Goal: Task Accomplishment & Management: Use online tool/utility

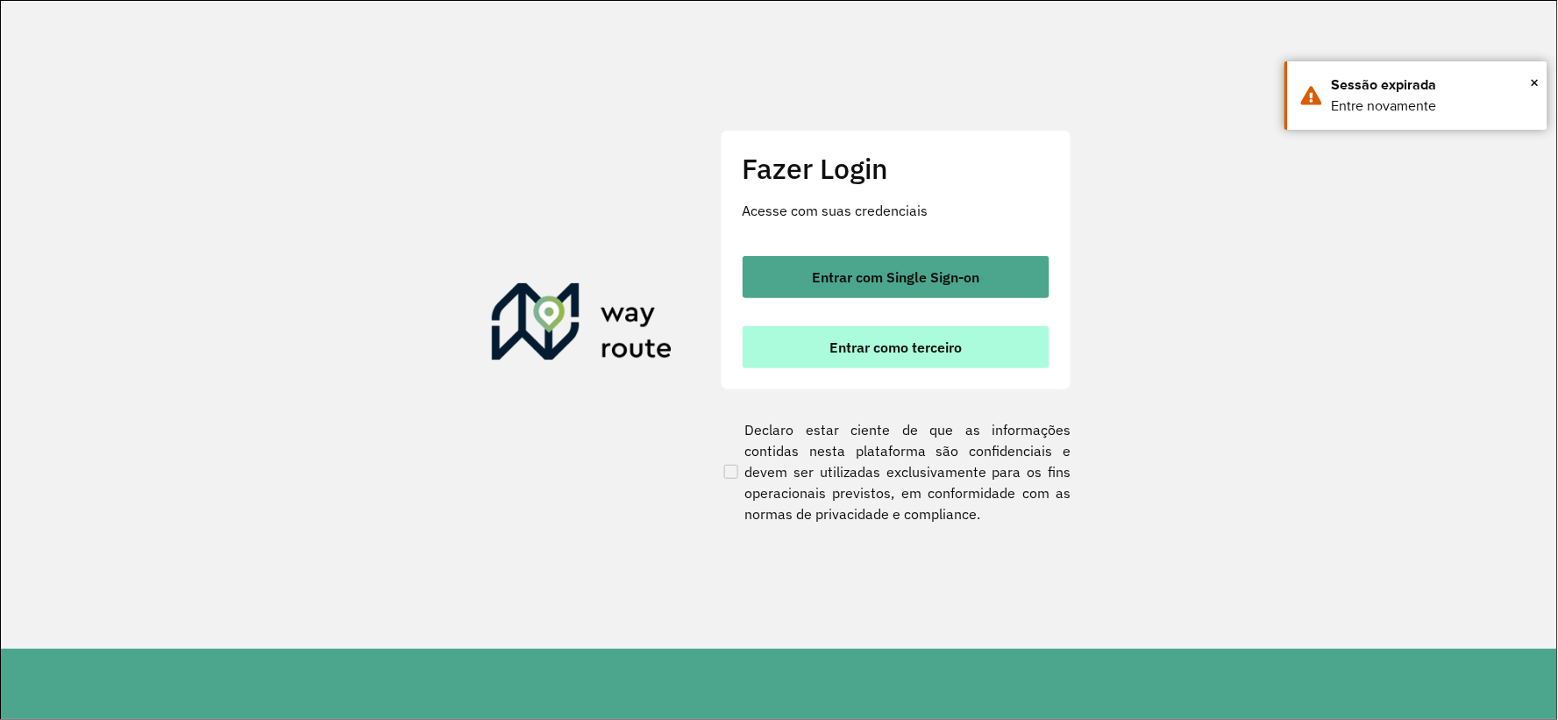
click at [905, 352] on span "Entrar como terceiro" at bounding box center [895, 347] width 132 height 14
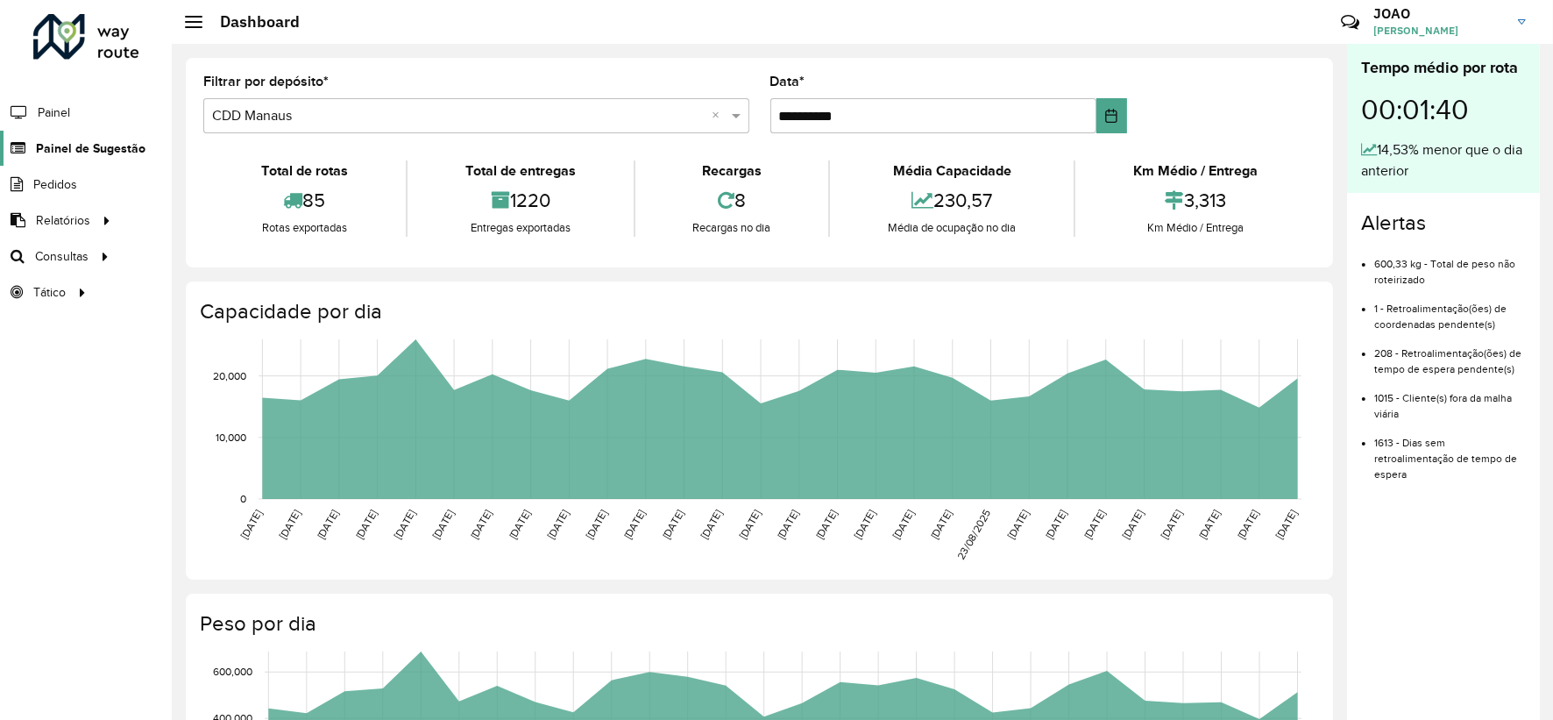
click at [105, 154] on span "Painel de Sugestão" at bounding box center [91, 148] width 110 height 18
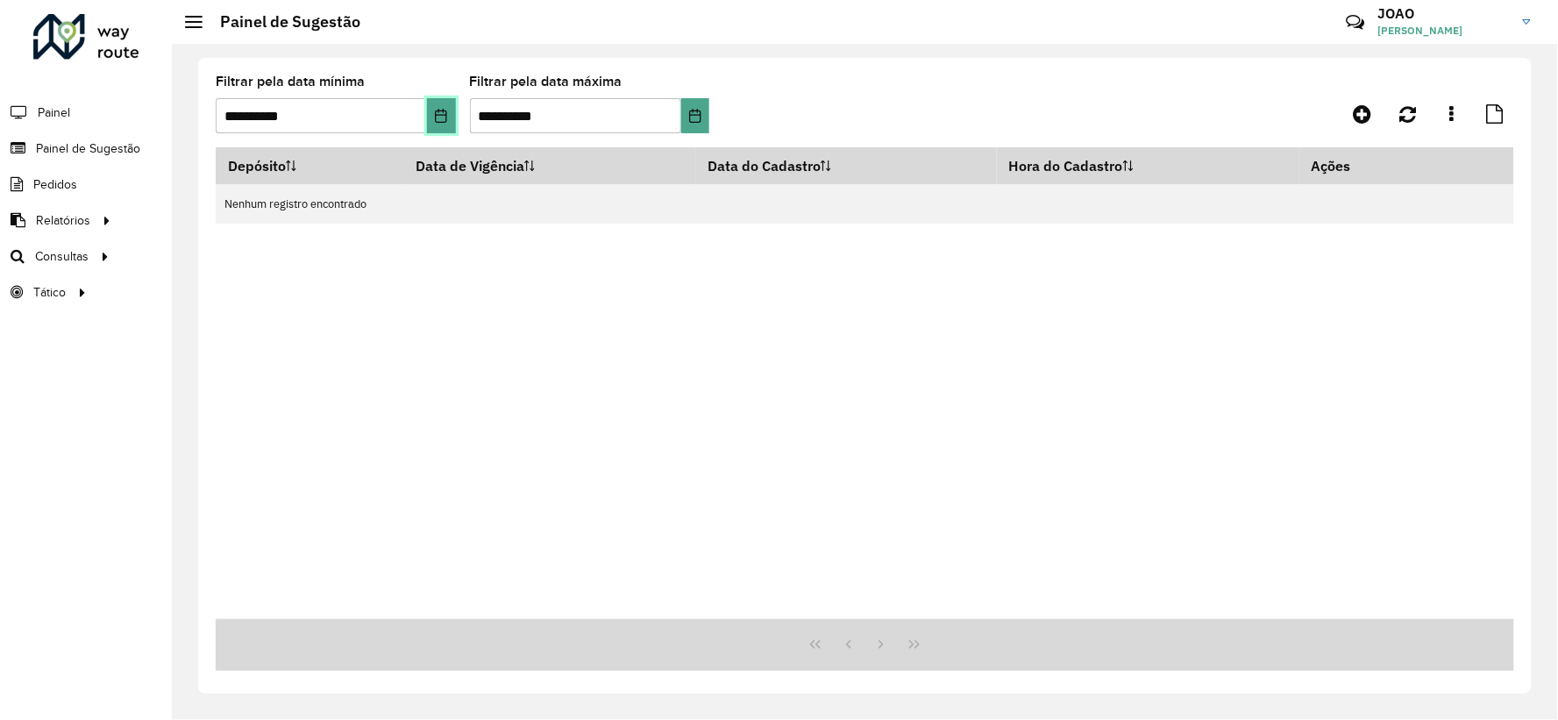
click at [431, 117] on button "Choose Date" at bounding box center [441, 115] width 29 height 35
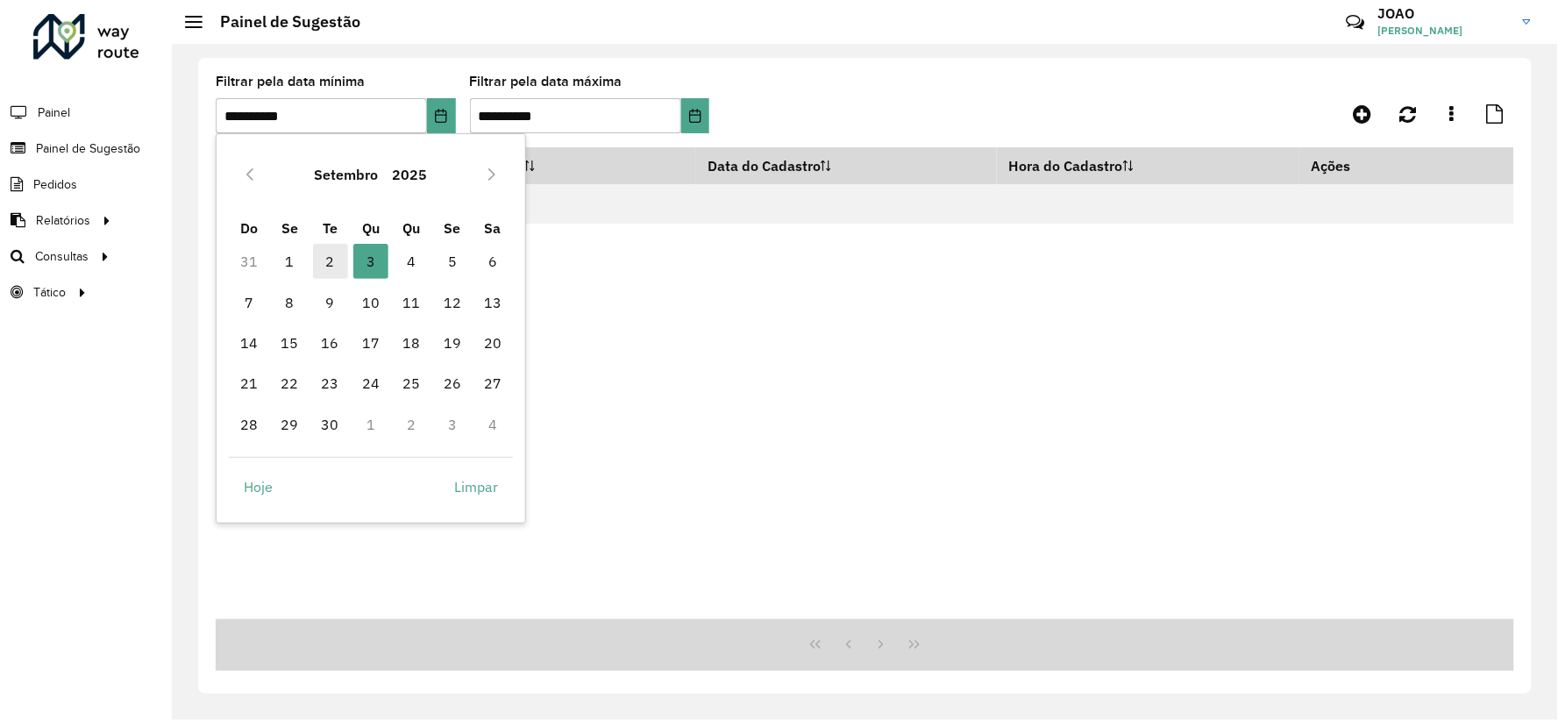
click at [321, 259] on span "2" at bounding box center [330, 261] width 35 height 35
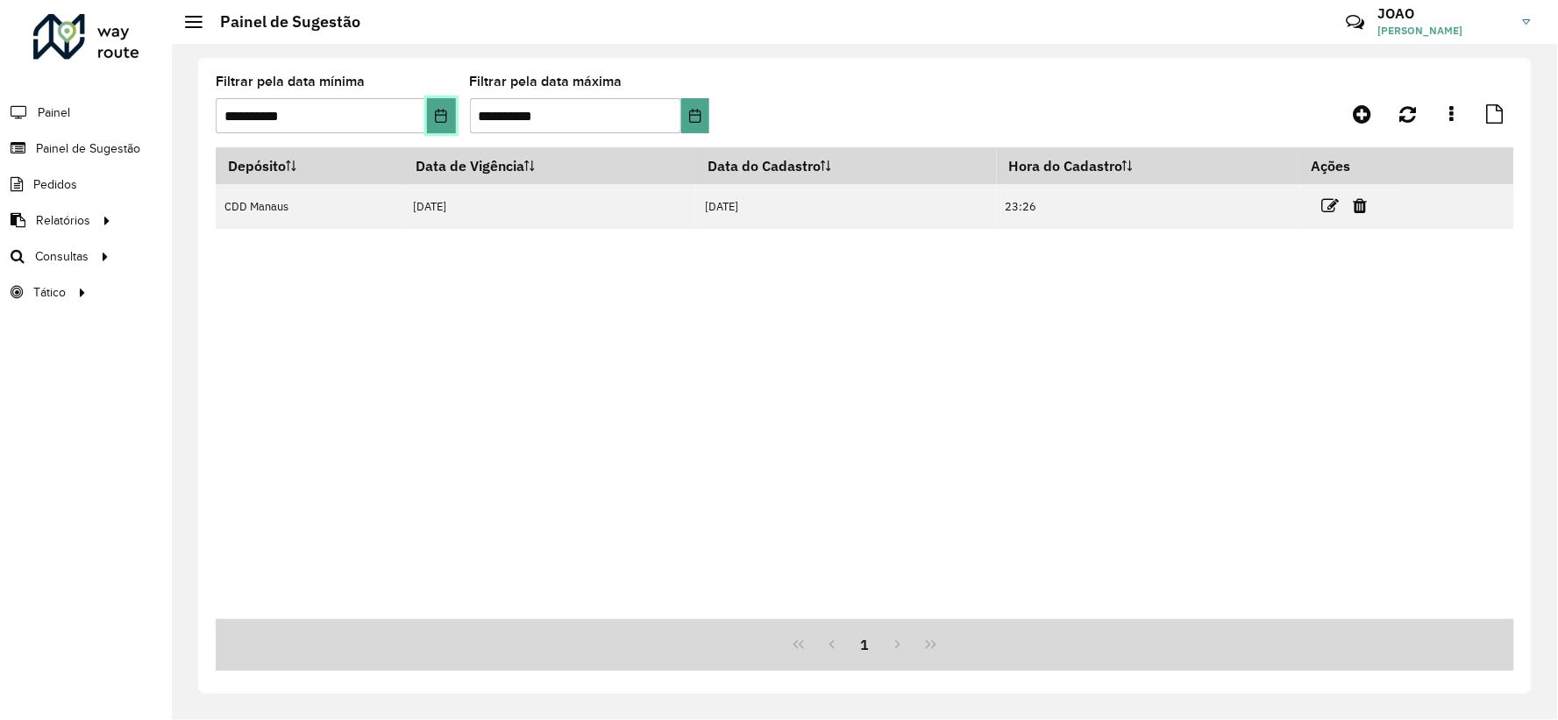
click at [439, 115] on icon "Choose Date" at bounding box center [441, 116] width 11 height 14
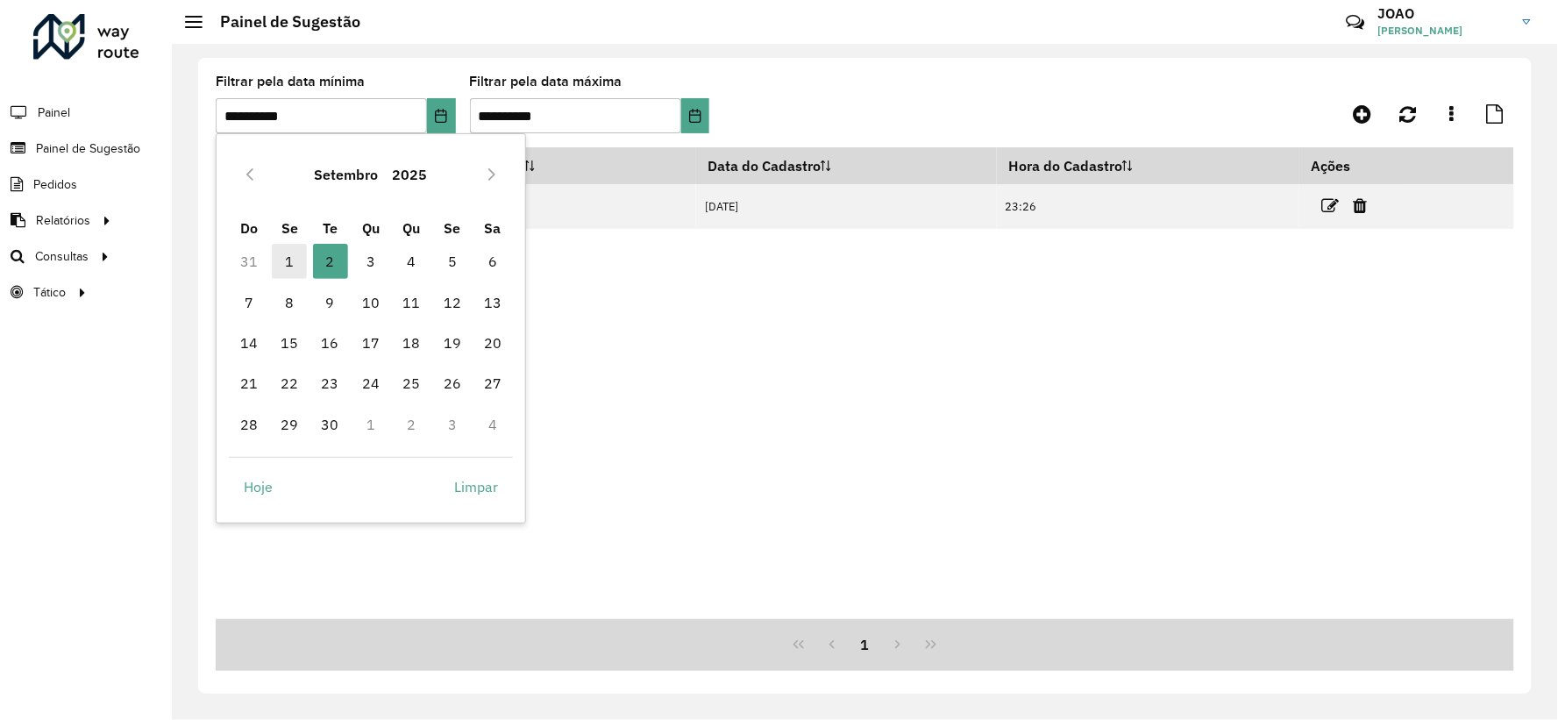
click at [292, 261] on span "1" at bounding box center [289, 261] width 35 height 35
type input "**********"
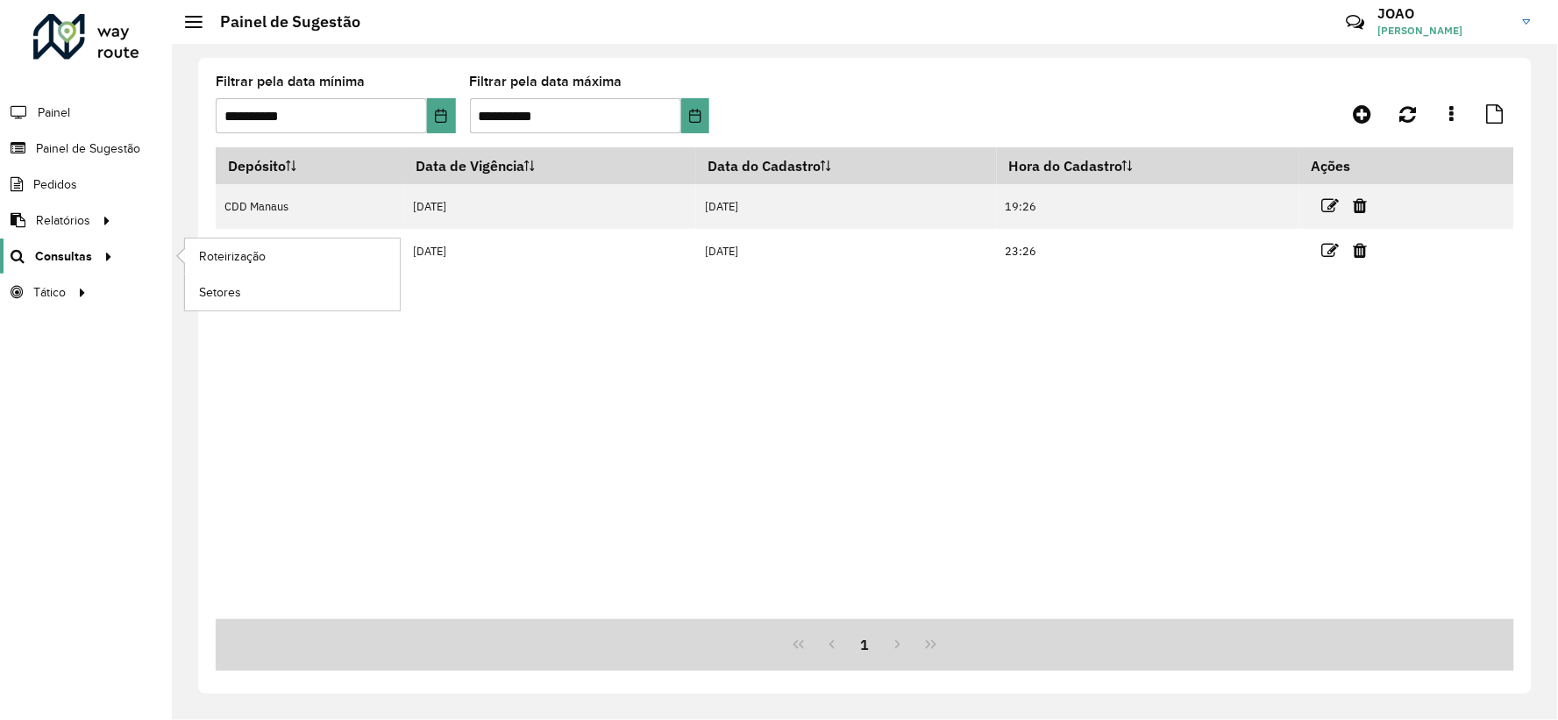
click at [101, 254] on icon at bounding box center [105, 255] width 15 height 26
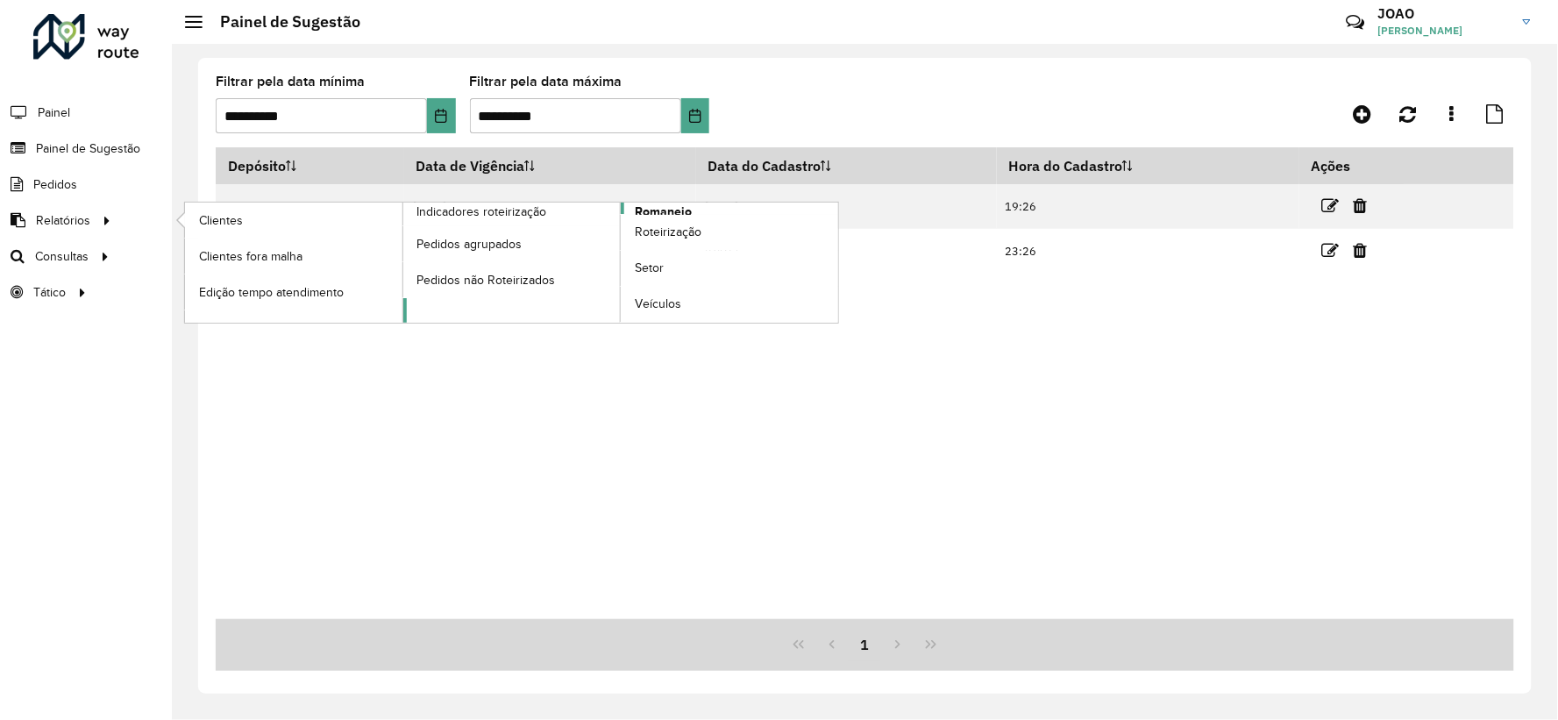
click at [686, 209] on span "Romaneio" at bounding box center [663, 211] width 57 height 18
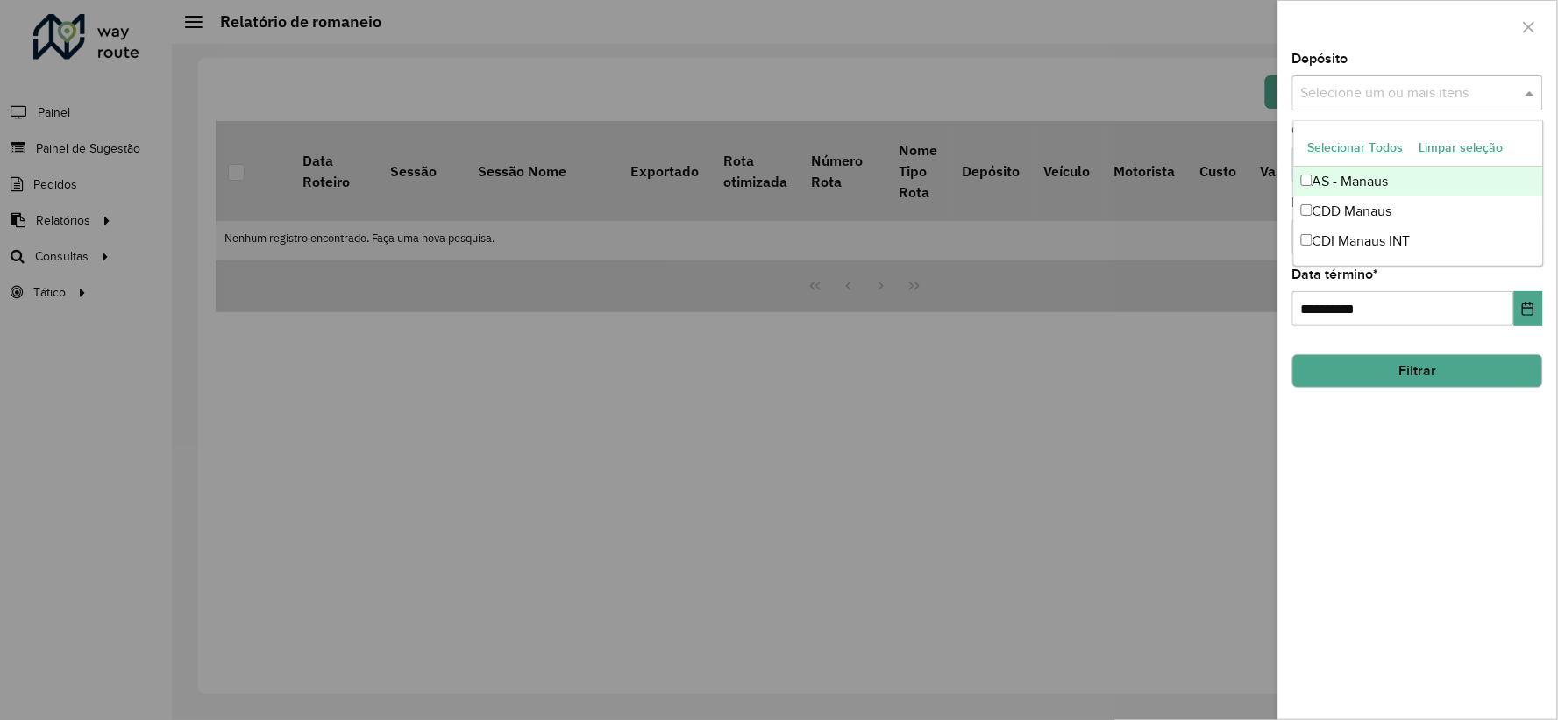
click at [1450, 86] on input "text" at bounding box center [1408, 93] width 224 height 21
click at [1395, 202] on div "CDD Manaus" at bounding box center [1418, 211] width 249 height 30
click at [1231, 284] on div at bounding box center [779, 360] width 1558 height 720
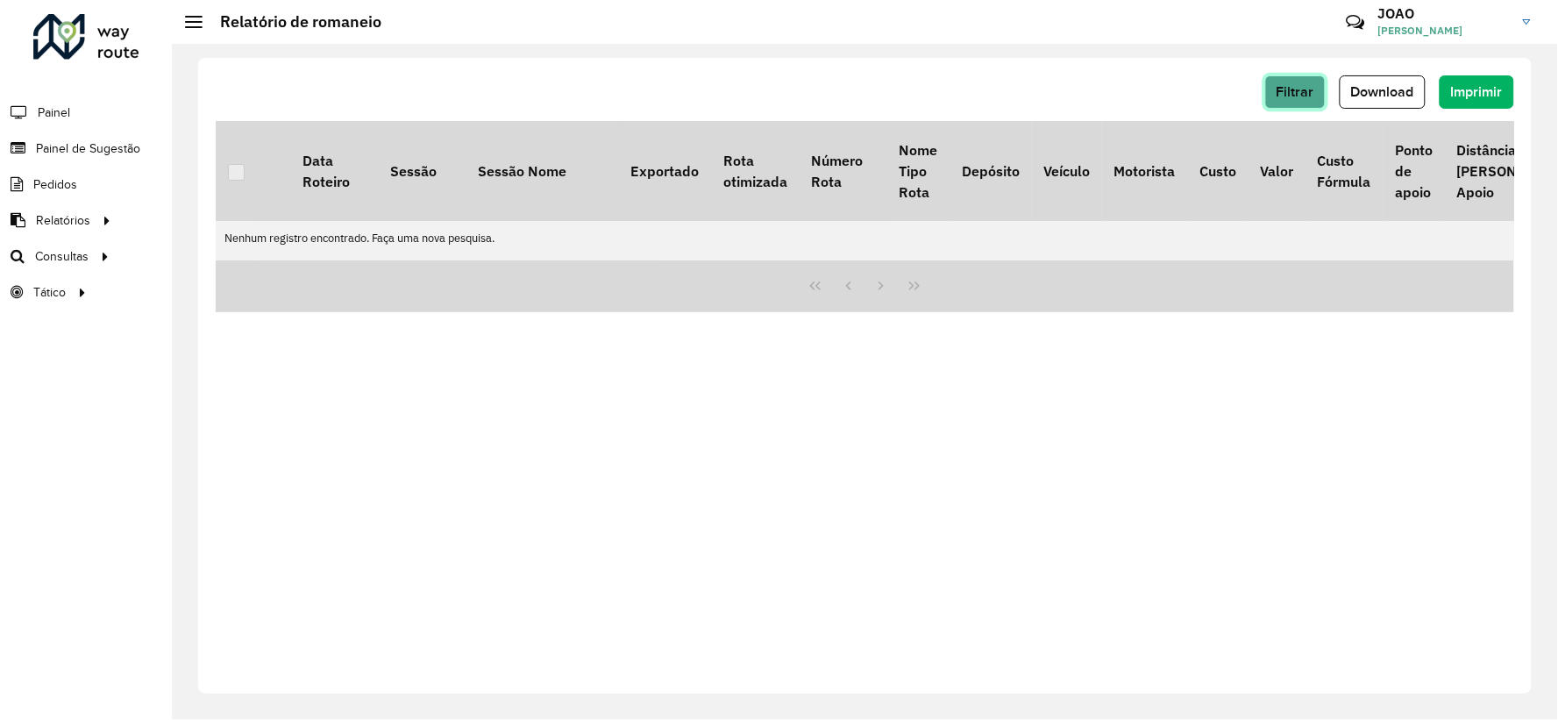
click at [1312, 88] on span "Filtrar" at bounding box center [1295, 91] width 38 height 15
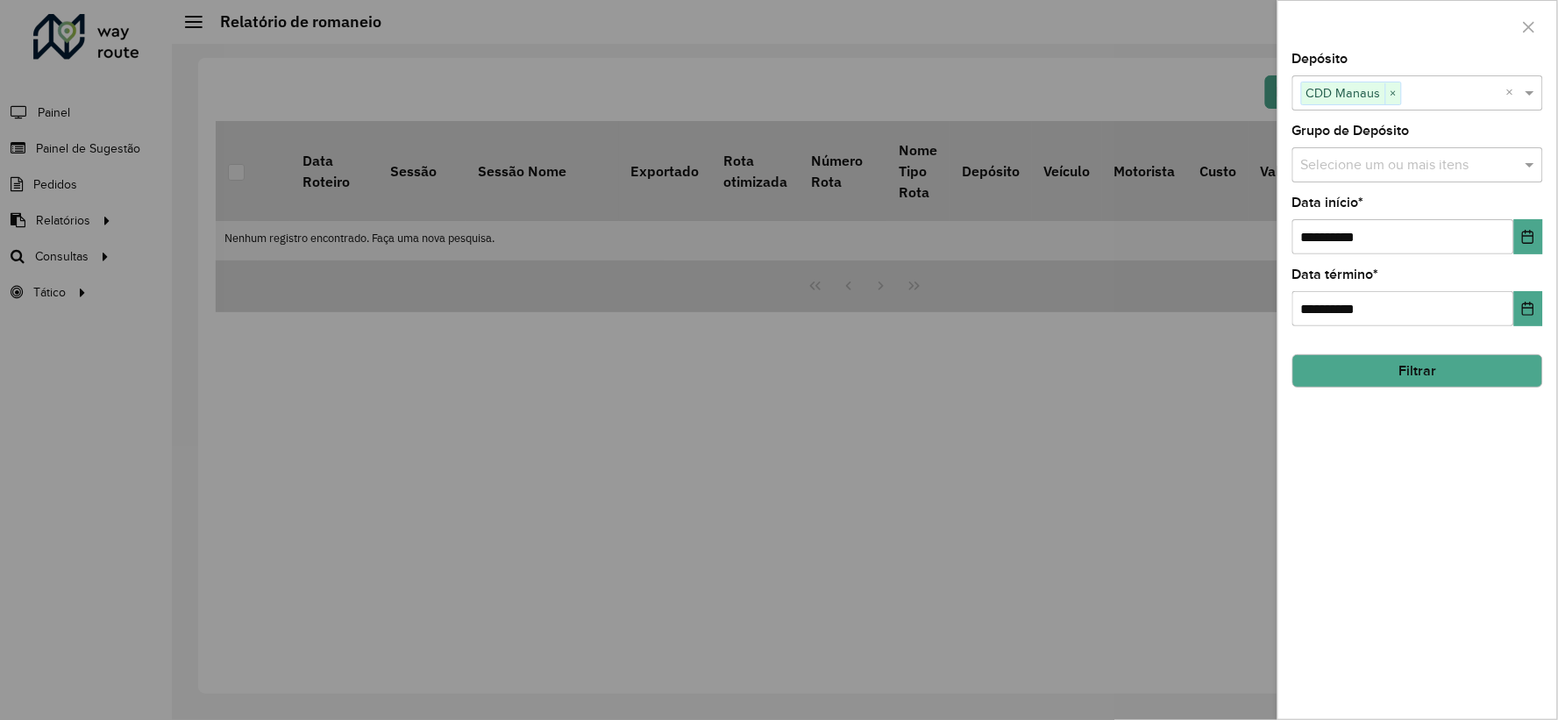
click at [1342, 169] on input "text" at bounding box center [1408, 165] width 224 height 21
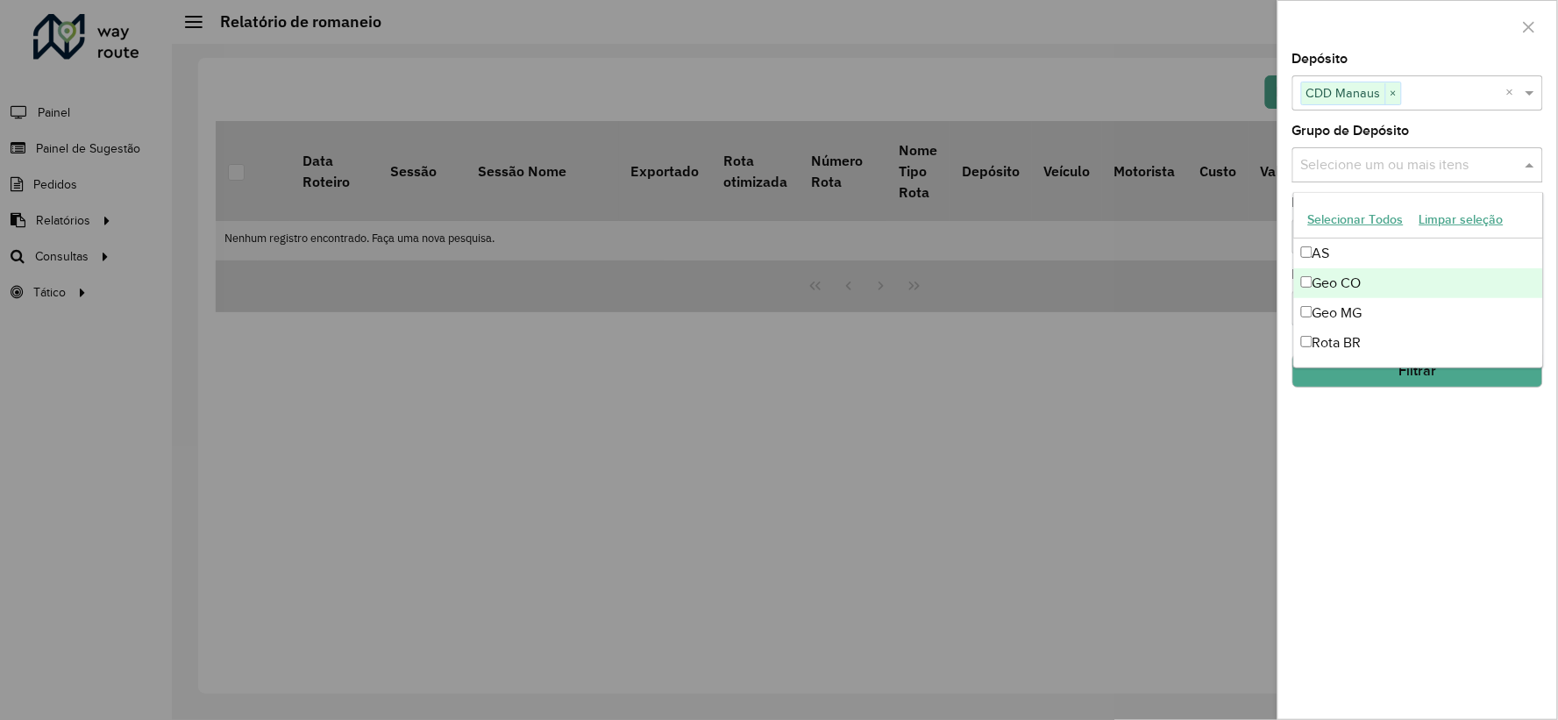
click at [1346, 277] on div "Geo CO" at bounding box center [1418, 283] width 249 height 30
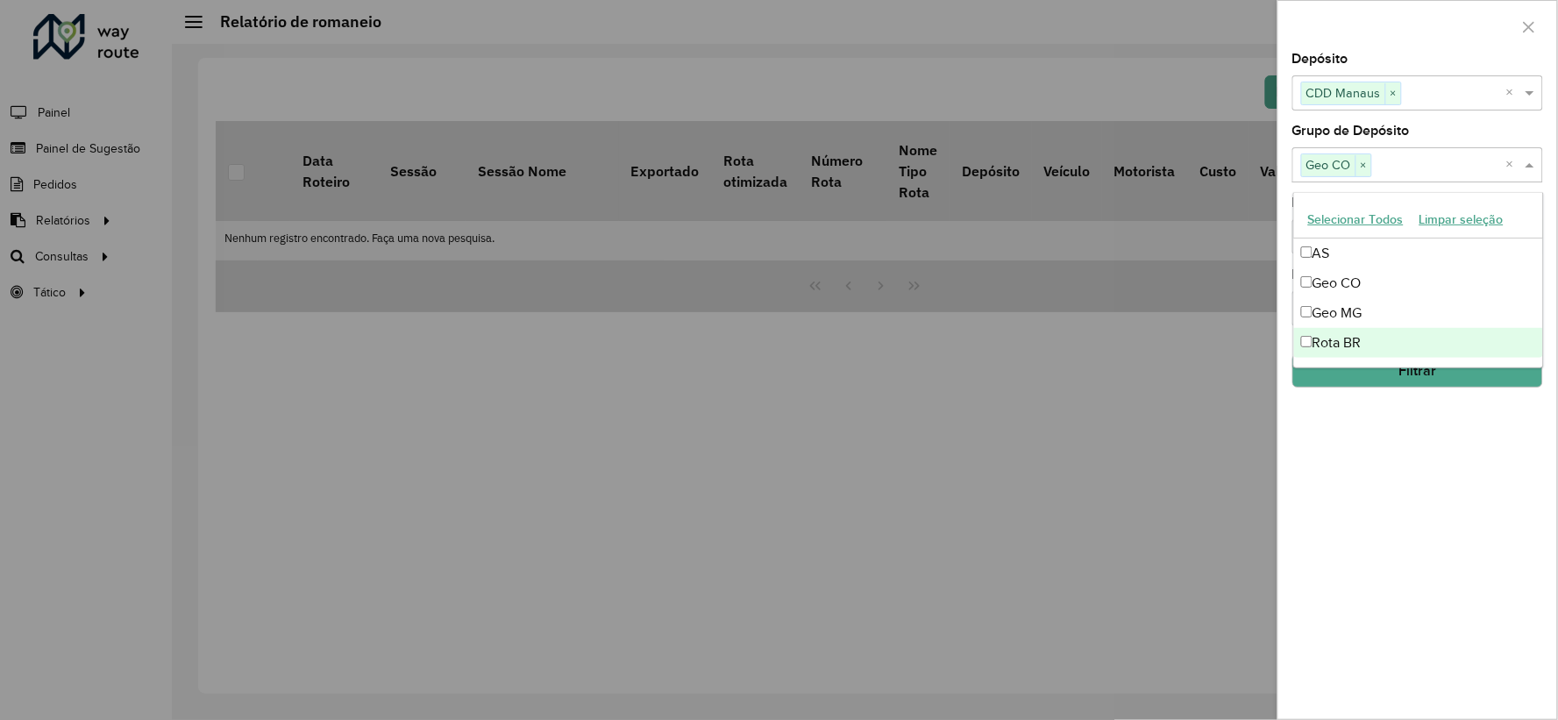
click at [1391, 381] on button "Filtrar" at bounding box center [1417, 370] width 251 height 33
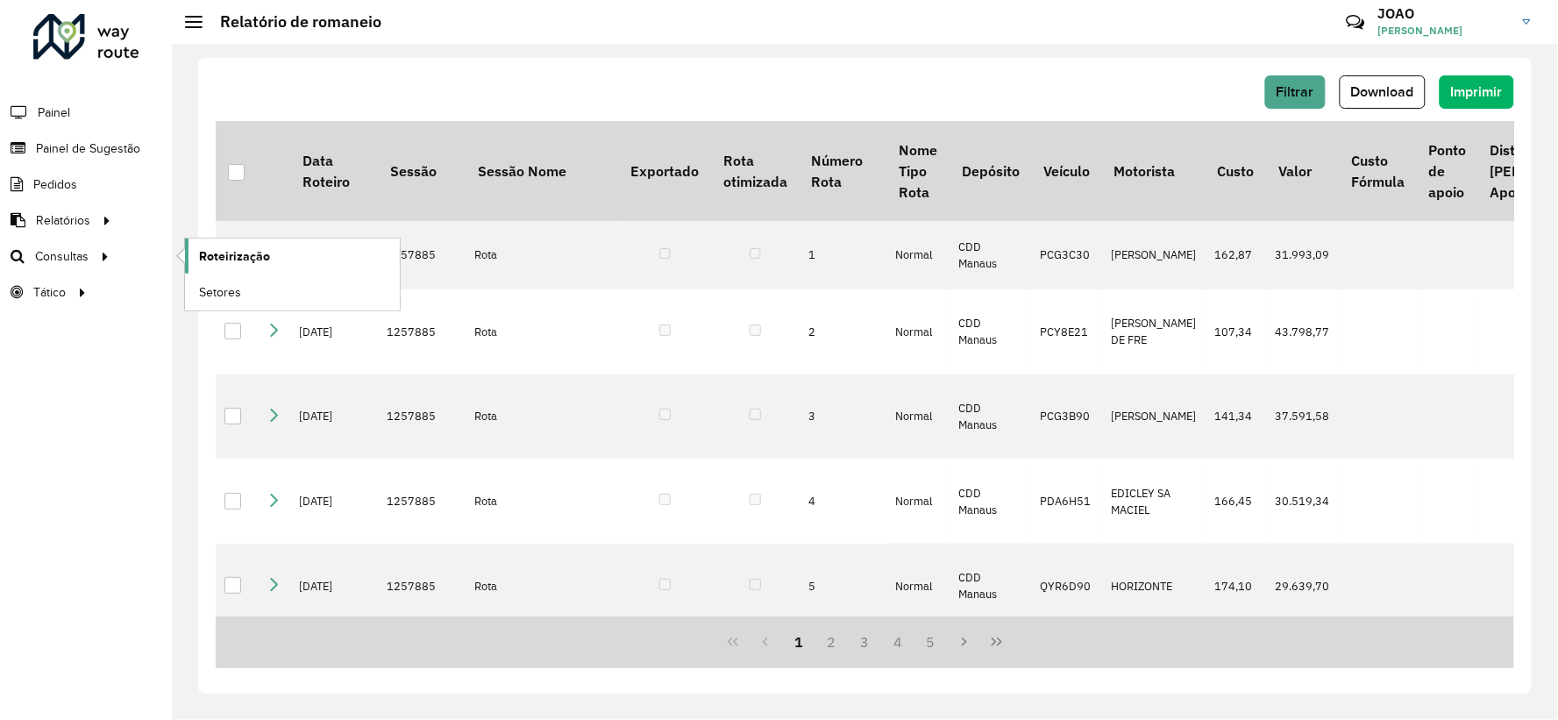
click at [230, 259] on span "Roteirização" at bounding box center [234, 256] width 71 height 18
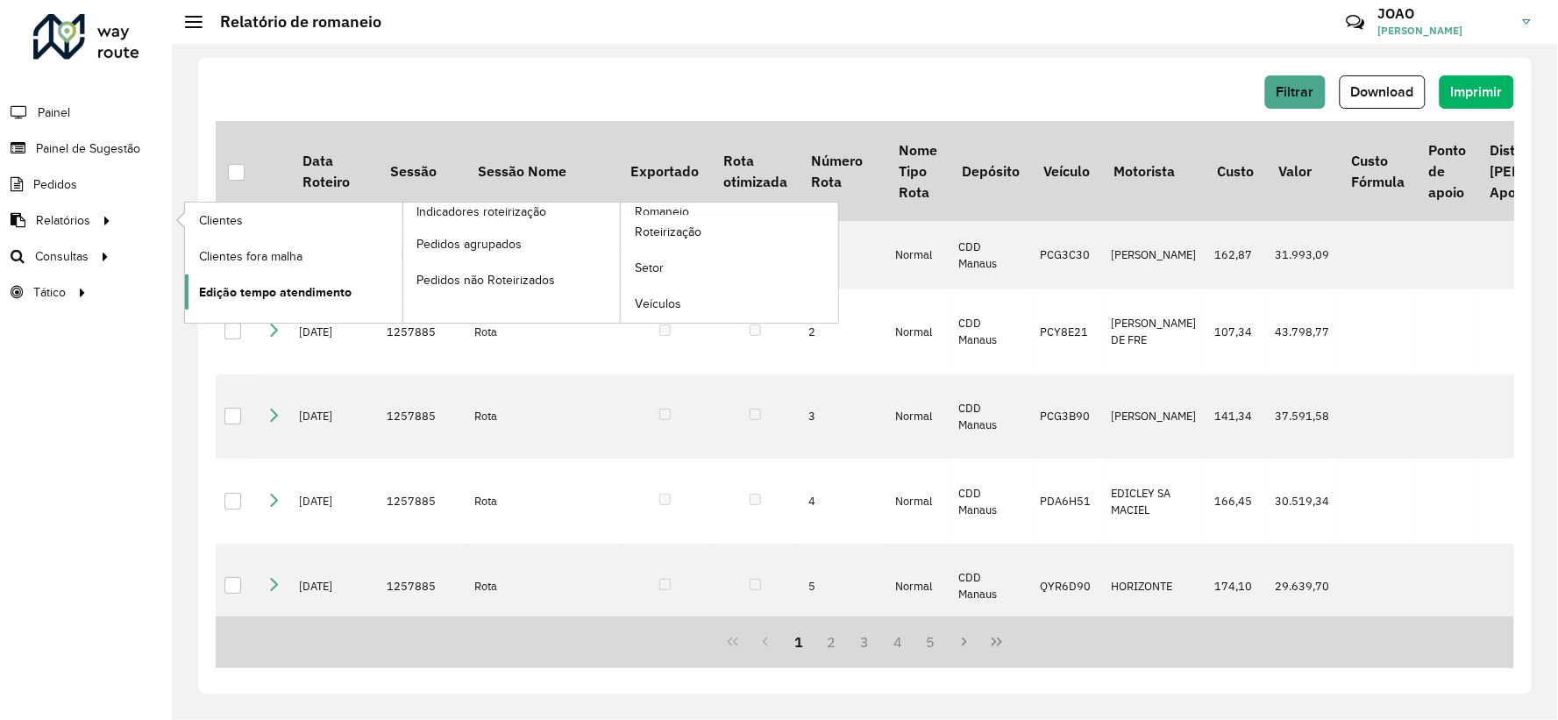
click at [300, 292] on span "Edição tempo atendimento" at bounding box center [275, 292] width 153 height 18
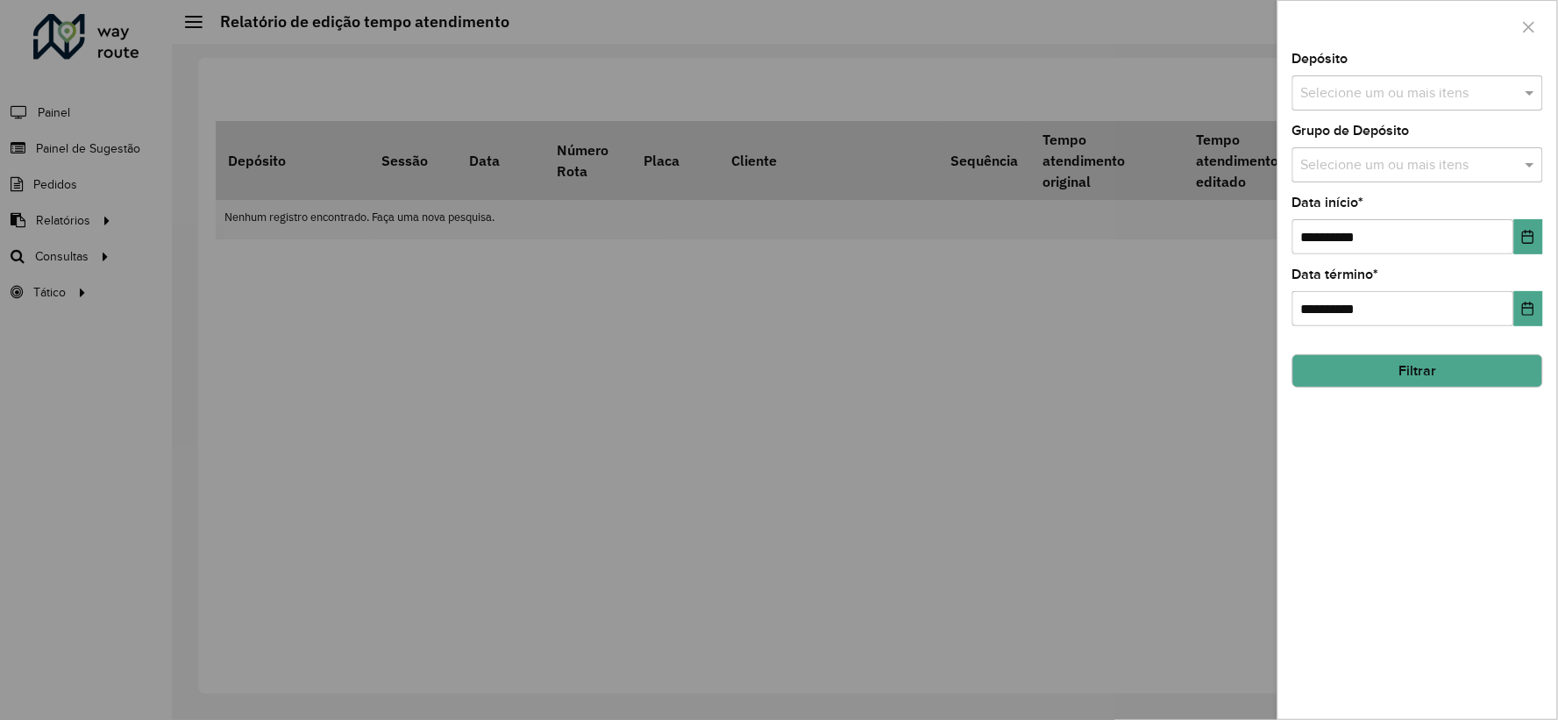
click at [1389, 68] on div "Depósito Selecione um ou mais itens" at bounding box center [1417, 82] width 251 height 58
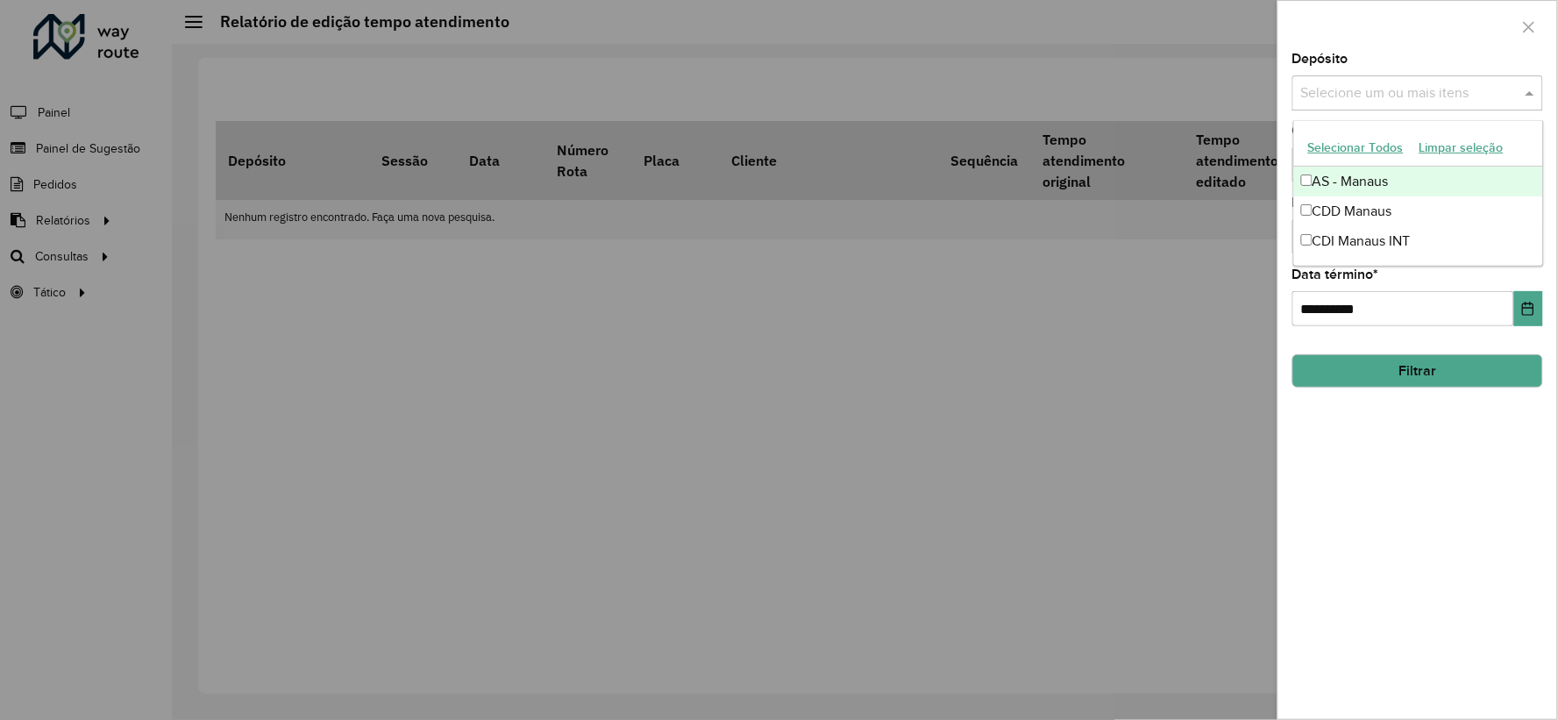
click at [1389, 89] on input "text" at bounding box center [1408, 93] width 224 height 21
click at [1366, 208] on div "CDD Manaus" at bounding box center [1418, 211] width 249 height 30
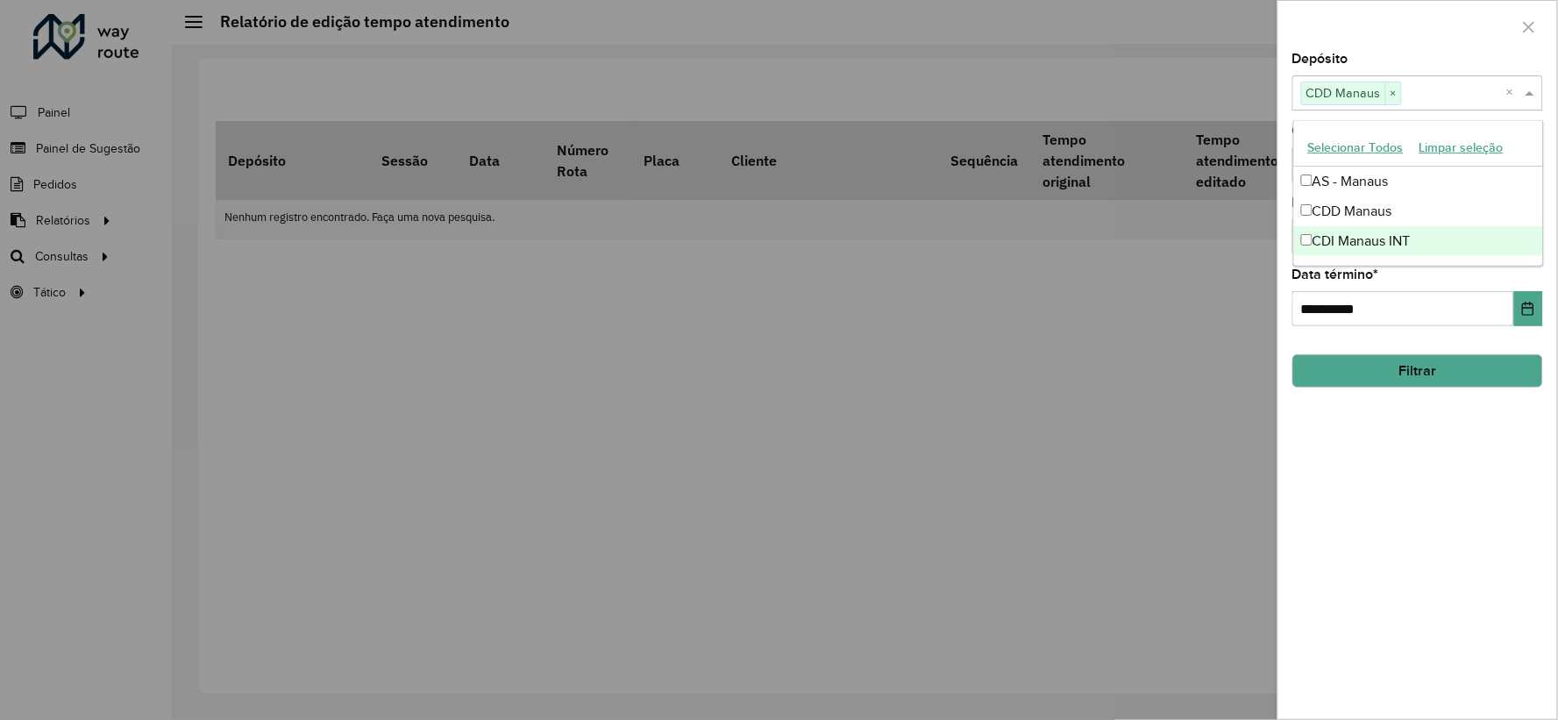
click at [1208, 273] on div at bounding box center [779, 360] width 1558 height 720
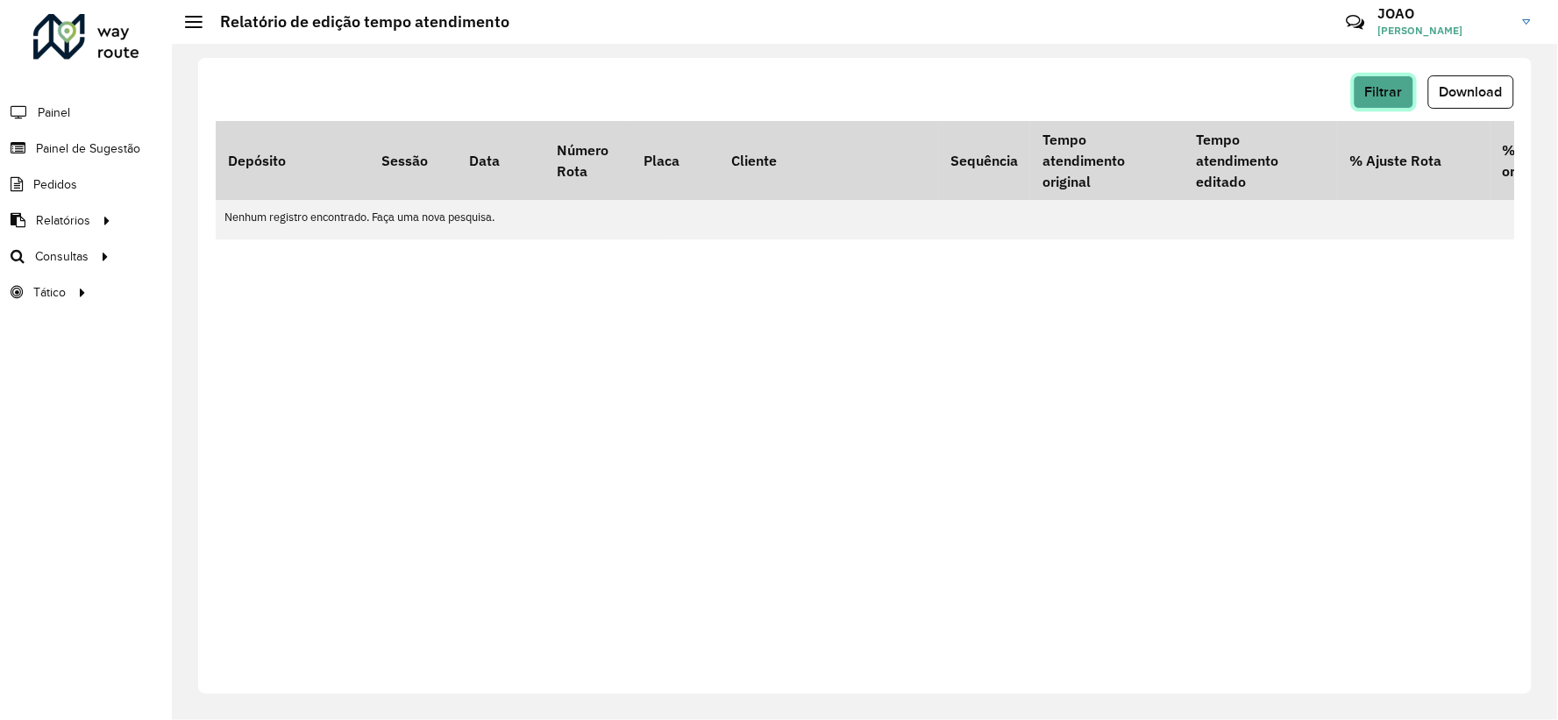
click at [1400, 92] on span "Filtrar" at bounding box center [1384, 91] width 38 height 15
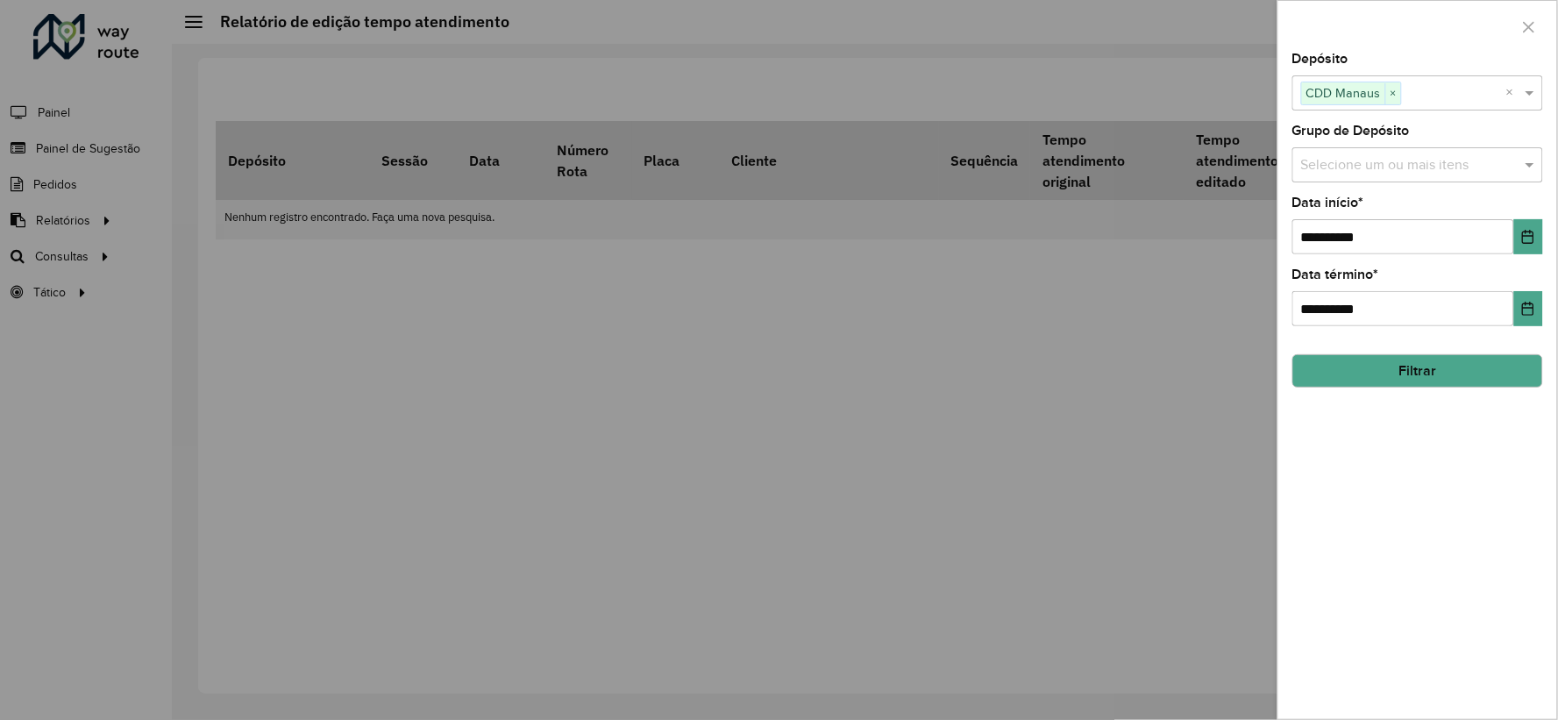
click at [1360, 165] on input "text" at bounding box center [1408, 165] width 224 height 21
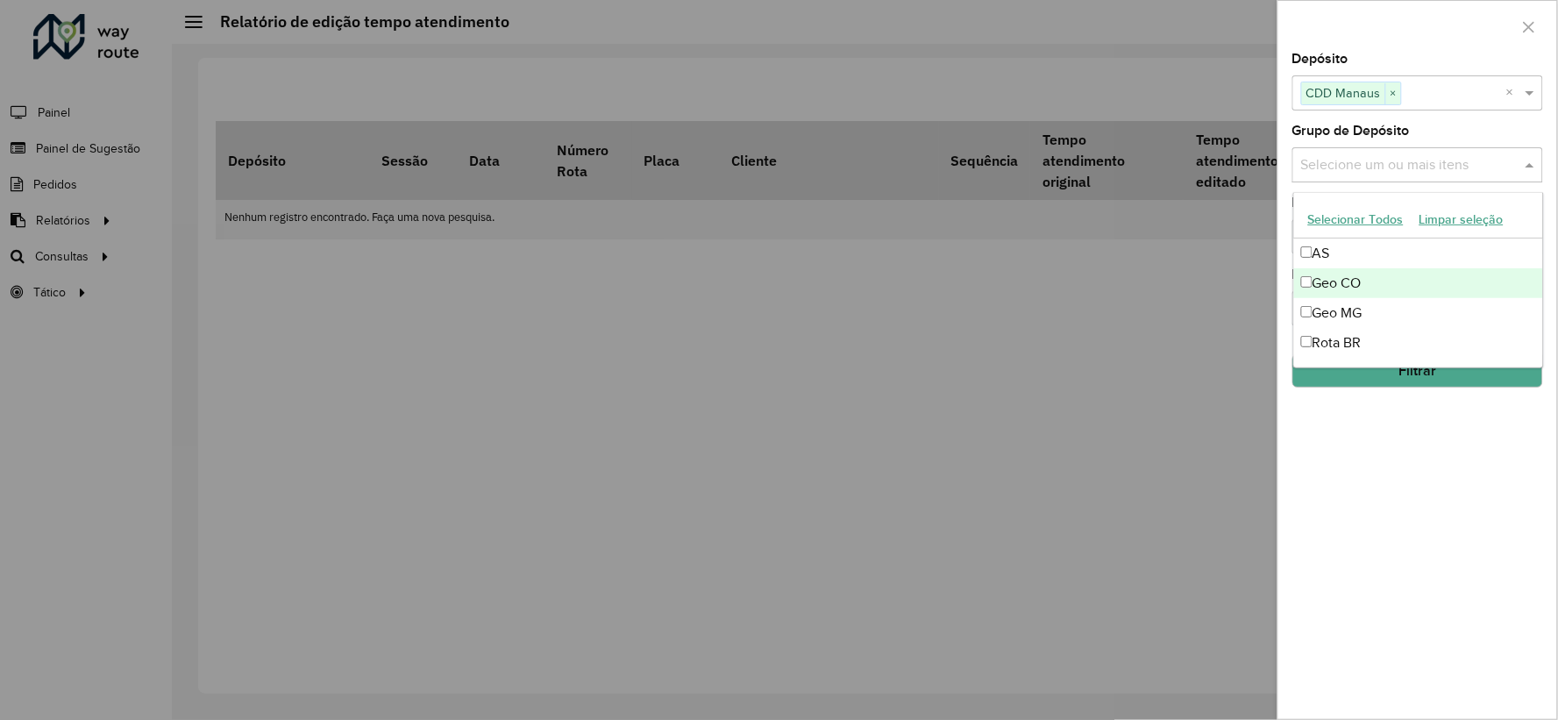
click at [1376, 284] on div "Geo CO" at bounding box center [1418, 283] width 249 height 30
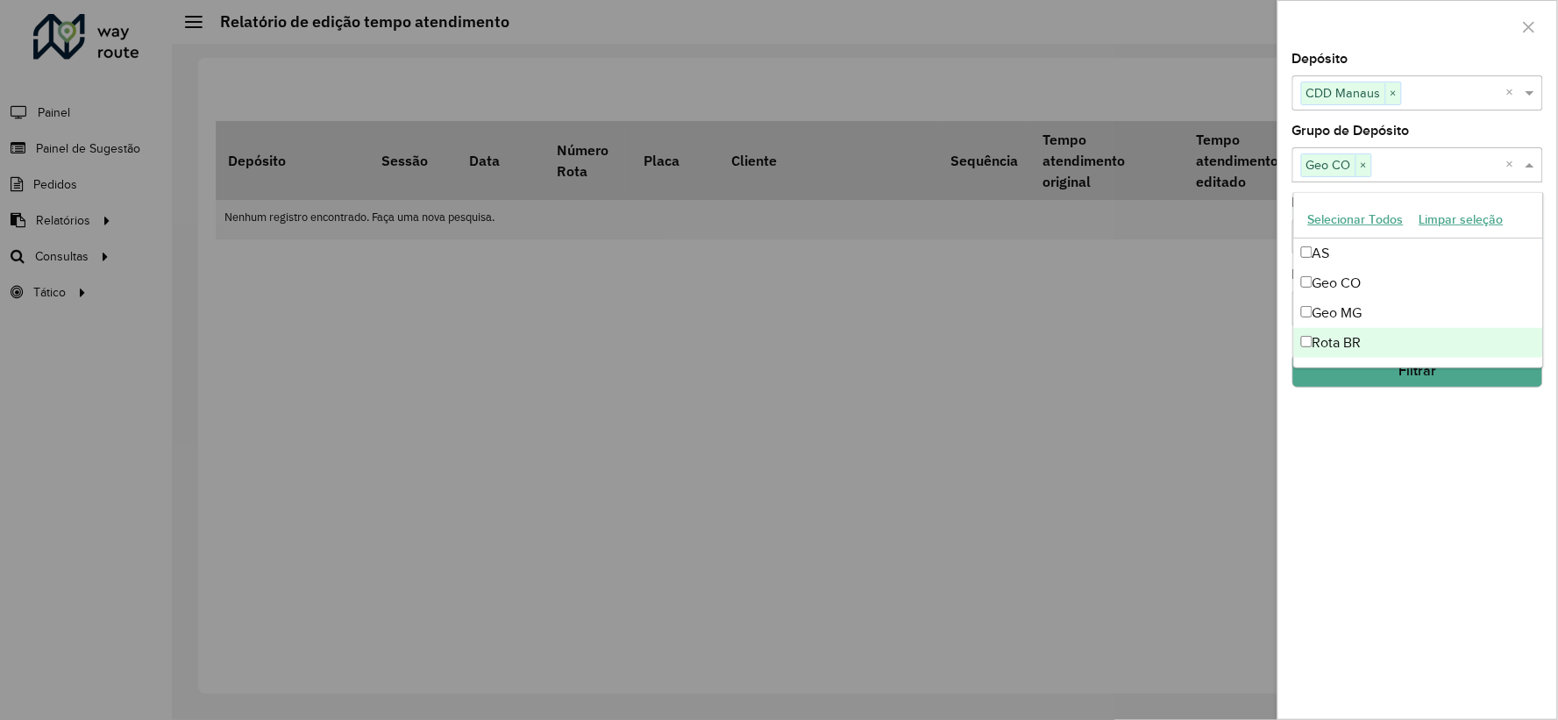
click at [1424, 381] on button "Filtrar" at bounding box center [1417, 370] width 251 height 33
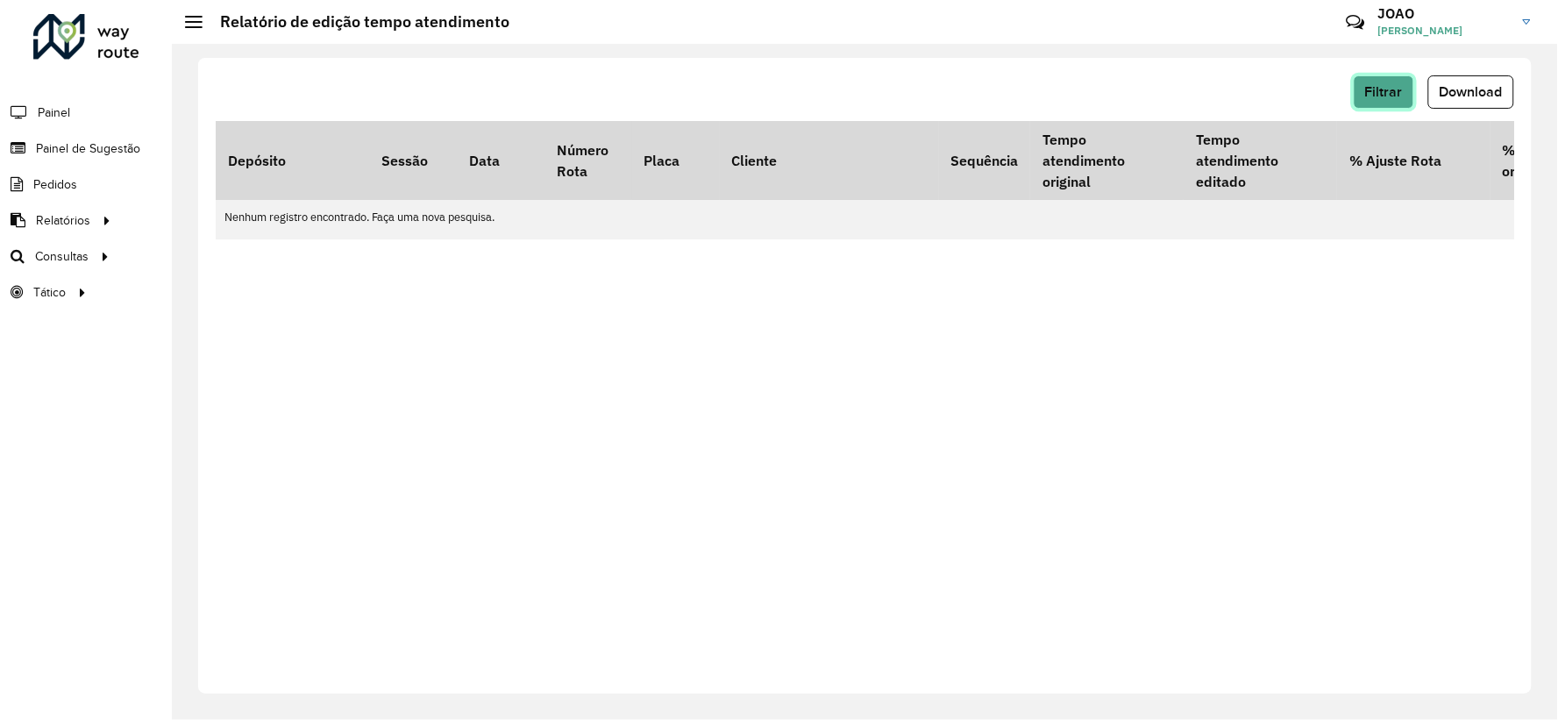
click at [1408, 98] on button "Filtrar" at bounding box center [1383, 91] width 60 height 33
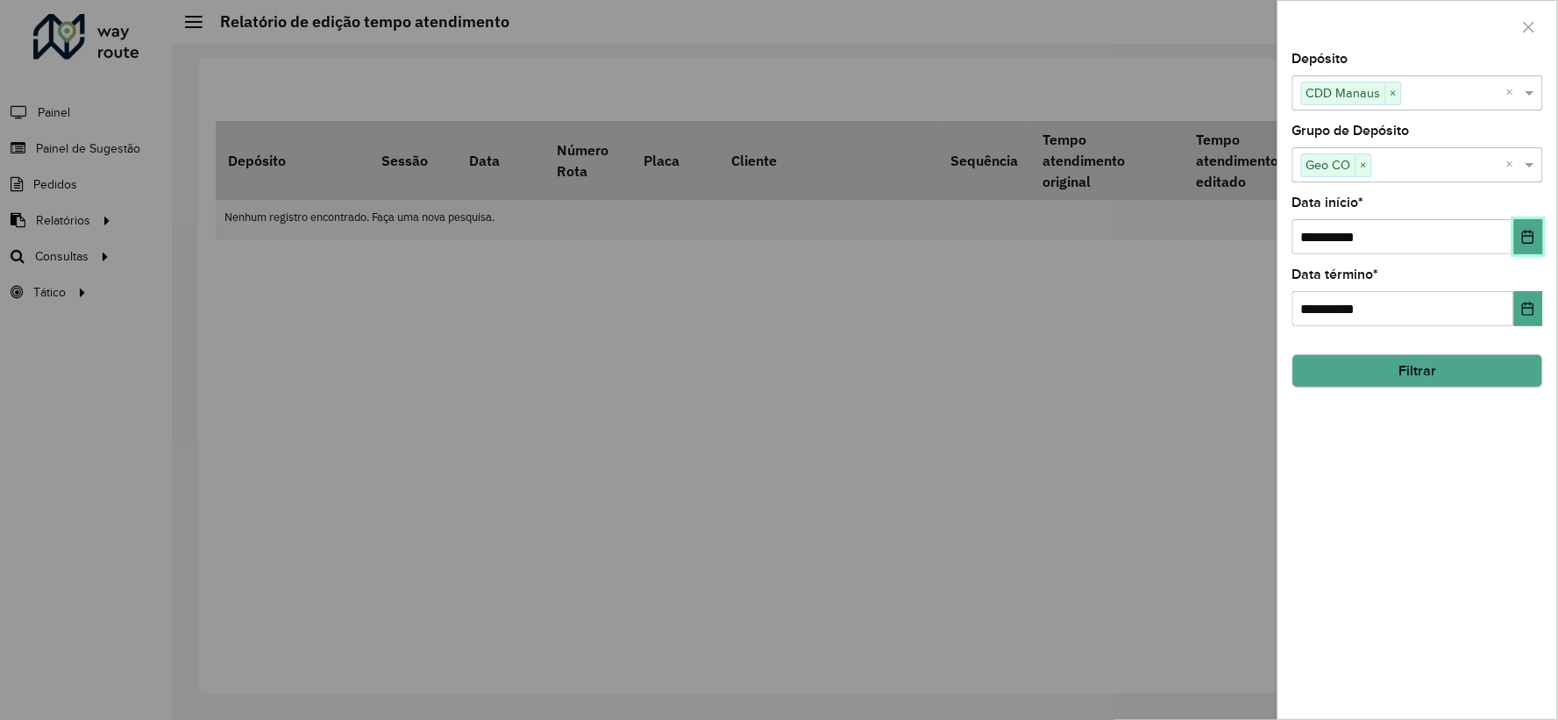
click at [1522, 246] on button "Choose Date" at bounding box center [1528, 236] width 29 height 35
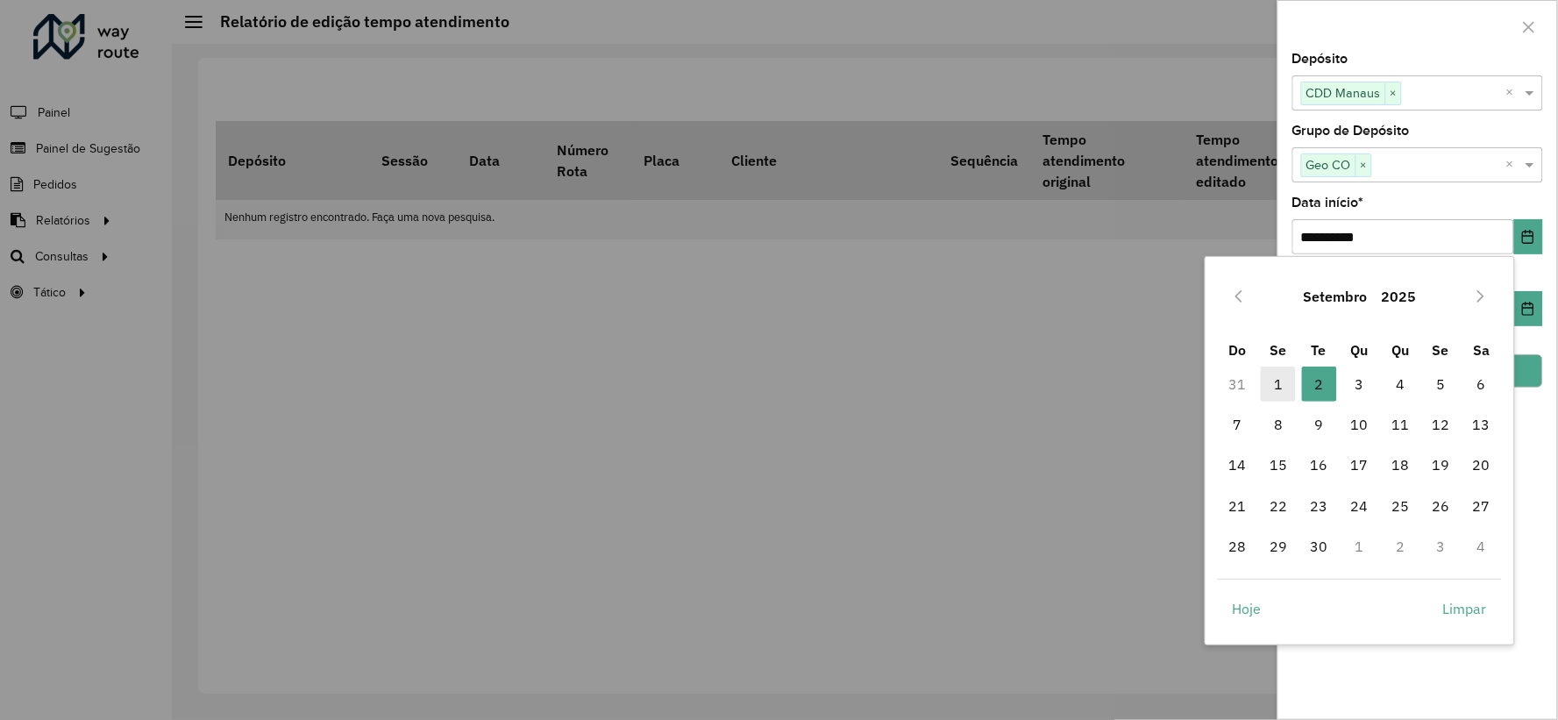
click at [1287, 375] on span "1" at bounding box center [1278, 383] width 35 height 35
type input "**********"
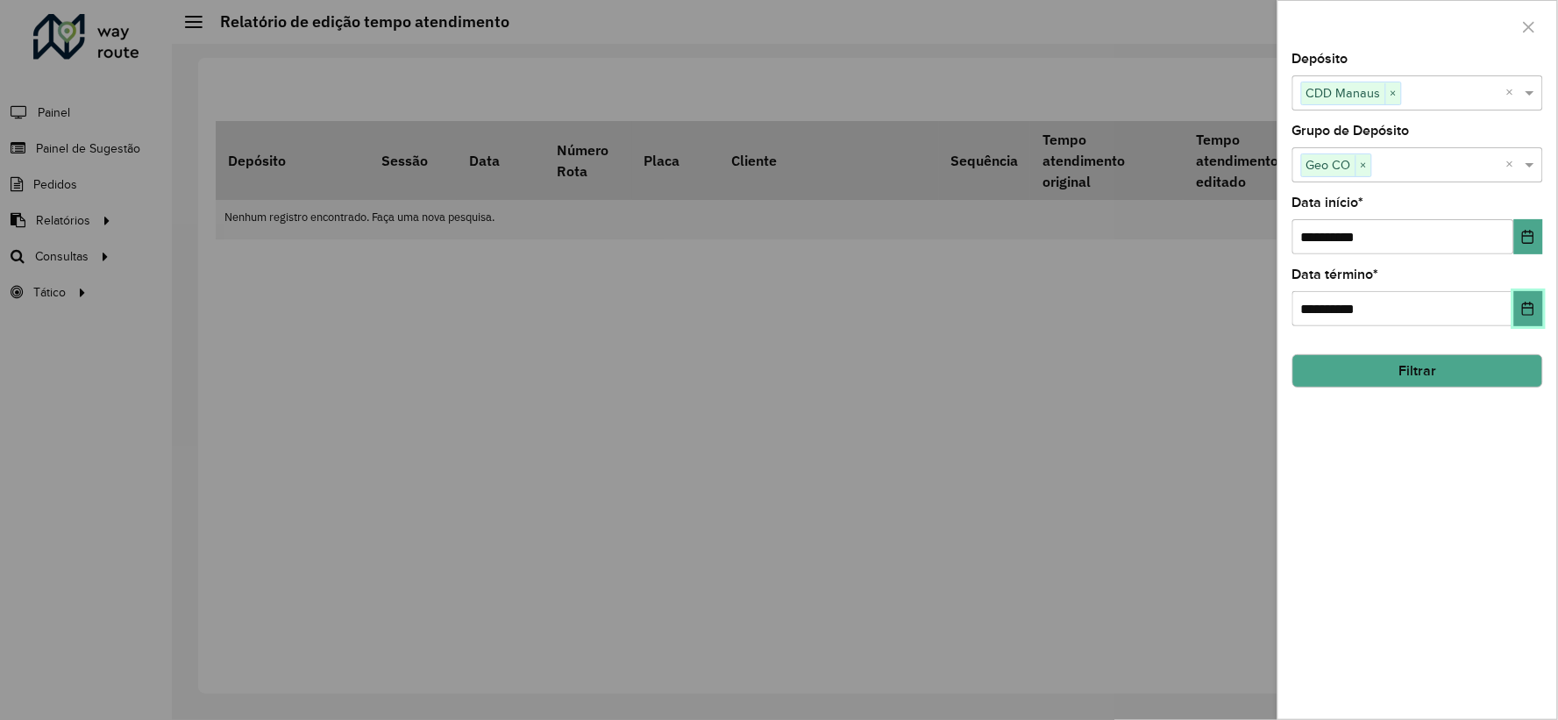
click at [1527, 300] on button "Choose Date" at bounding box center [1528, 308] width 29 height 35
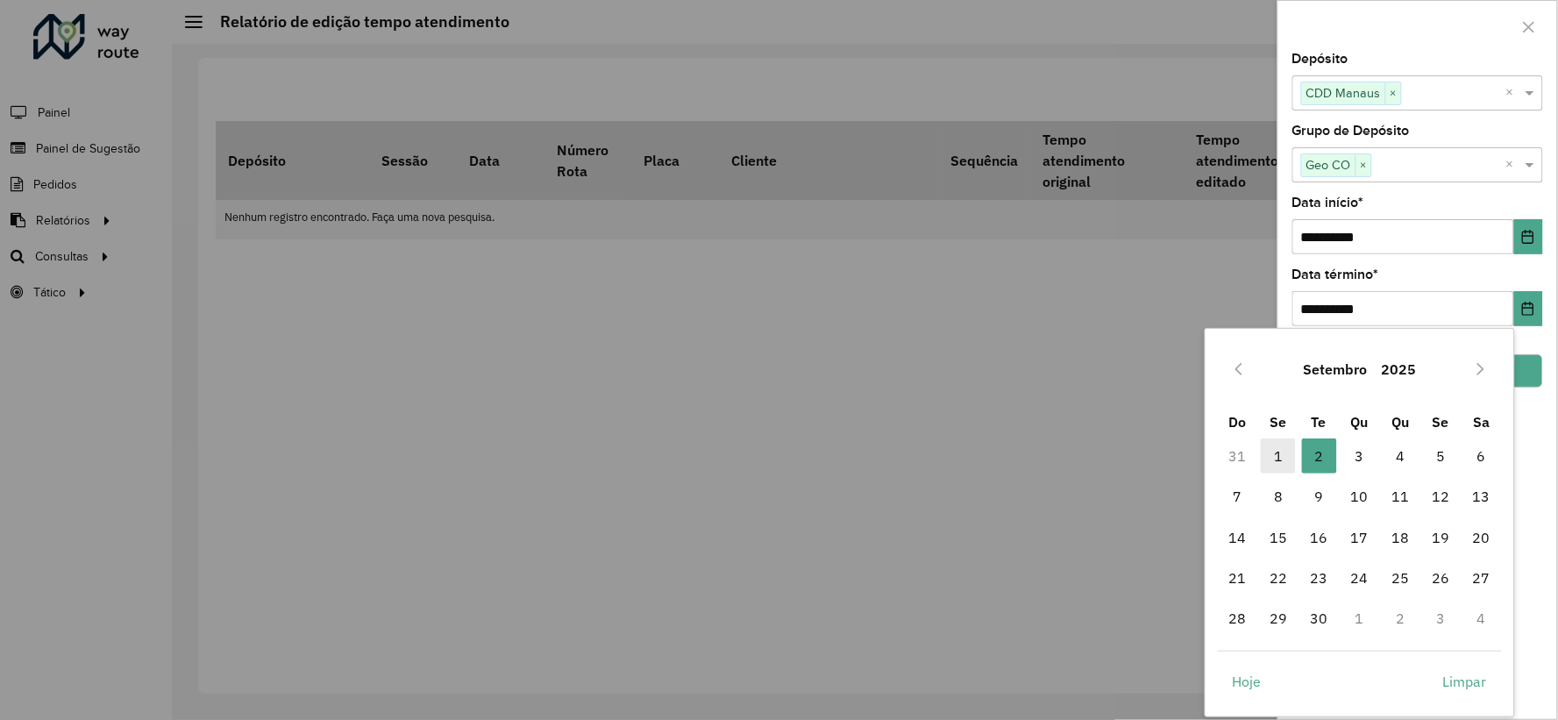
click at [1282, 449] on span "1" at bounding box center [1278, 455] width 35 height 35
type input "**********"
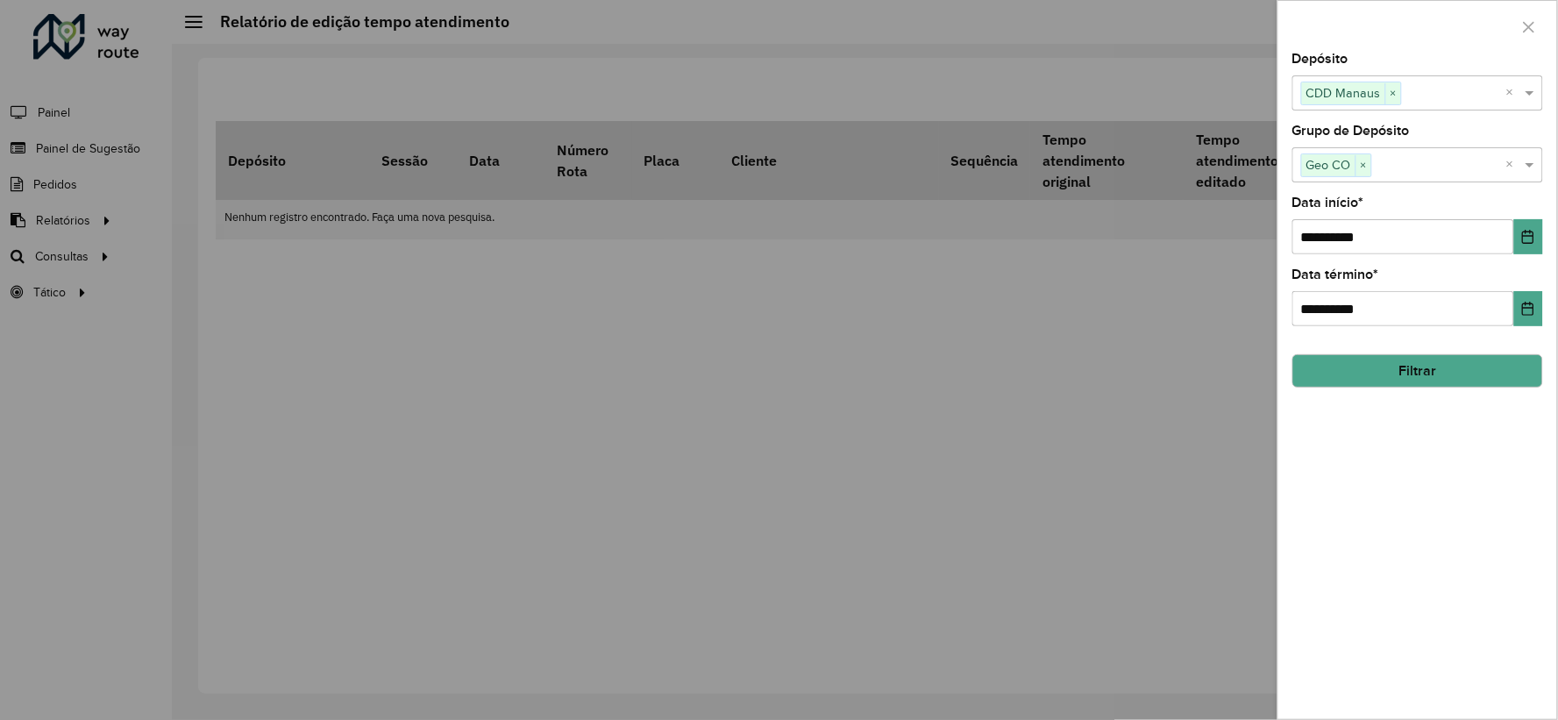
click at [1425, 372] on button "Filtrar" at bounding box center [1417, 370] width 251 height 33
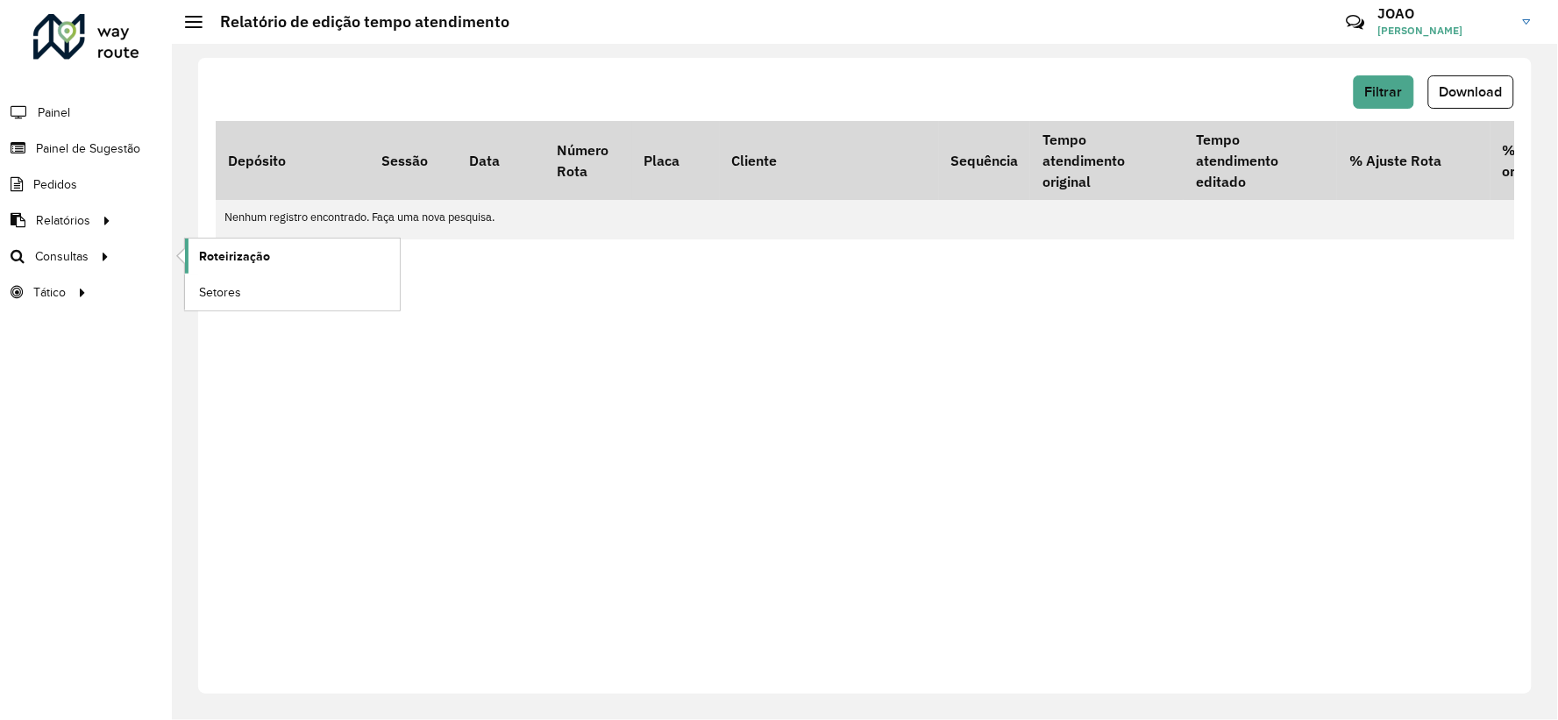
click at [242, 264] on span "Roteirização" at bounding box center [234, 256] width 71 height 18
click at [110, 150] on span "Painel de Sugestão" at bounding box center [91, 148] width 110 height 18
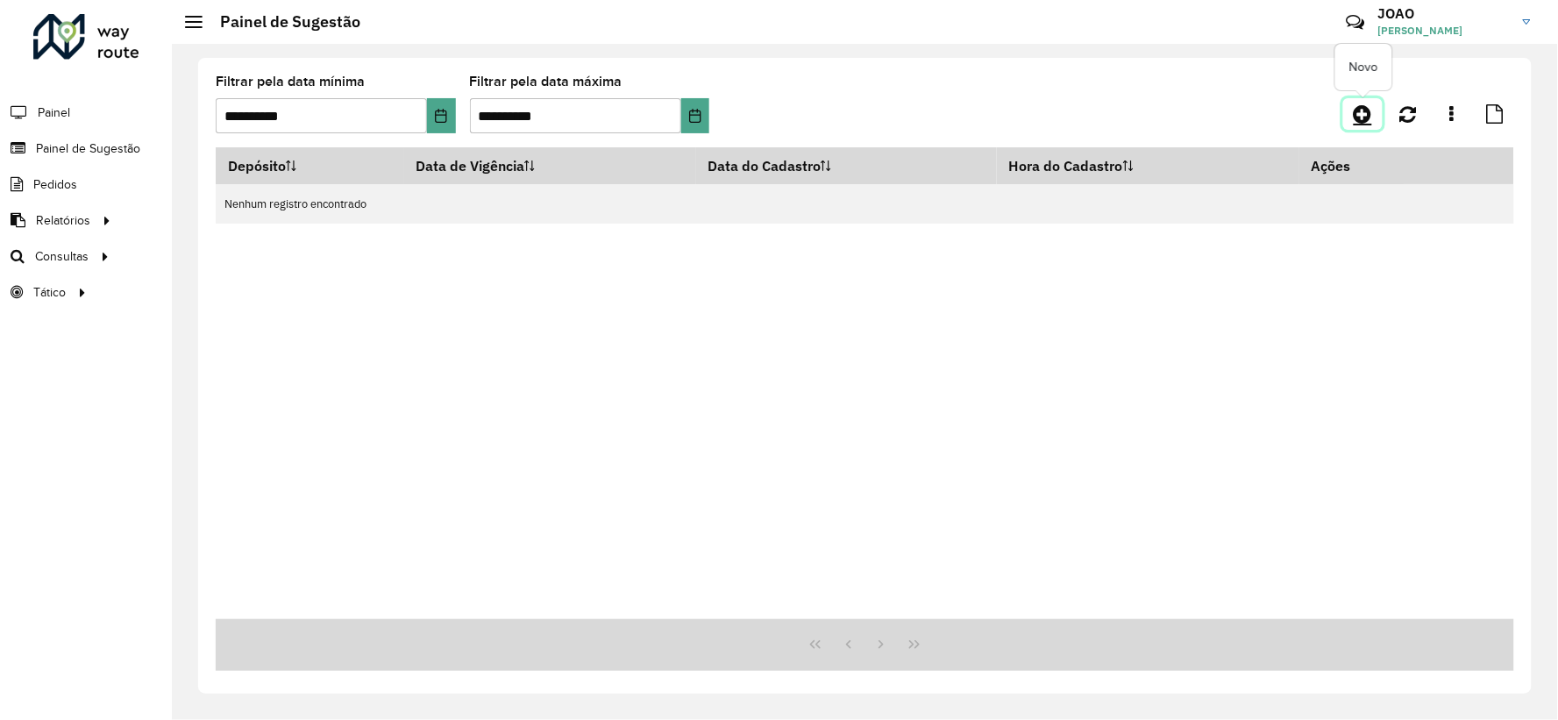
click at [1351, 117] on link at bounding box center [1362, 114] width 39 height 32
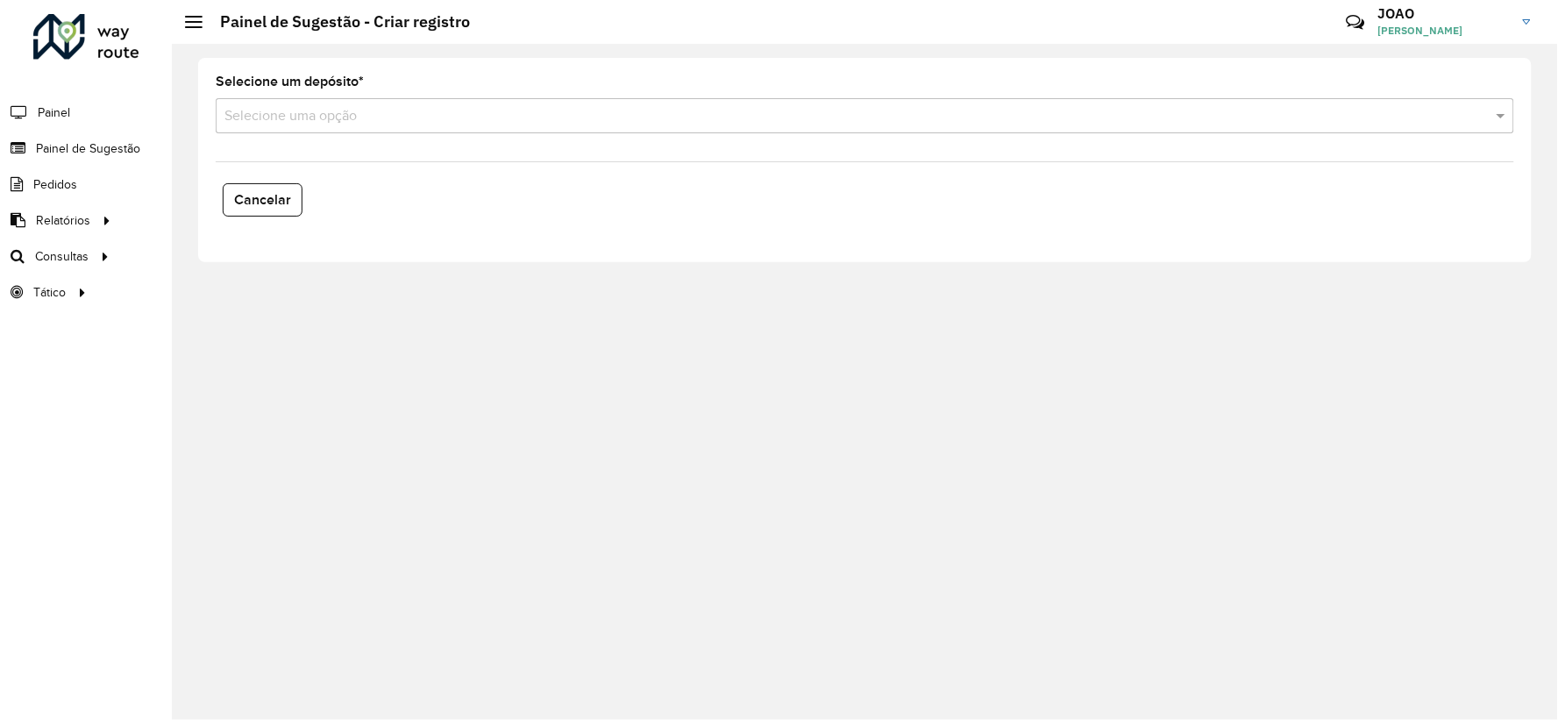
click at [379, 106] on input "text" at bounding box center [847, 116] width 1246 height 21
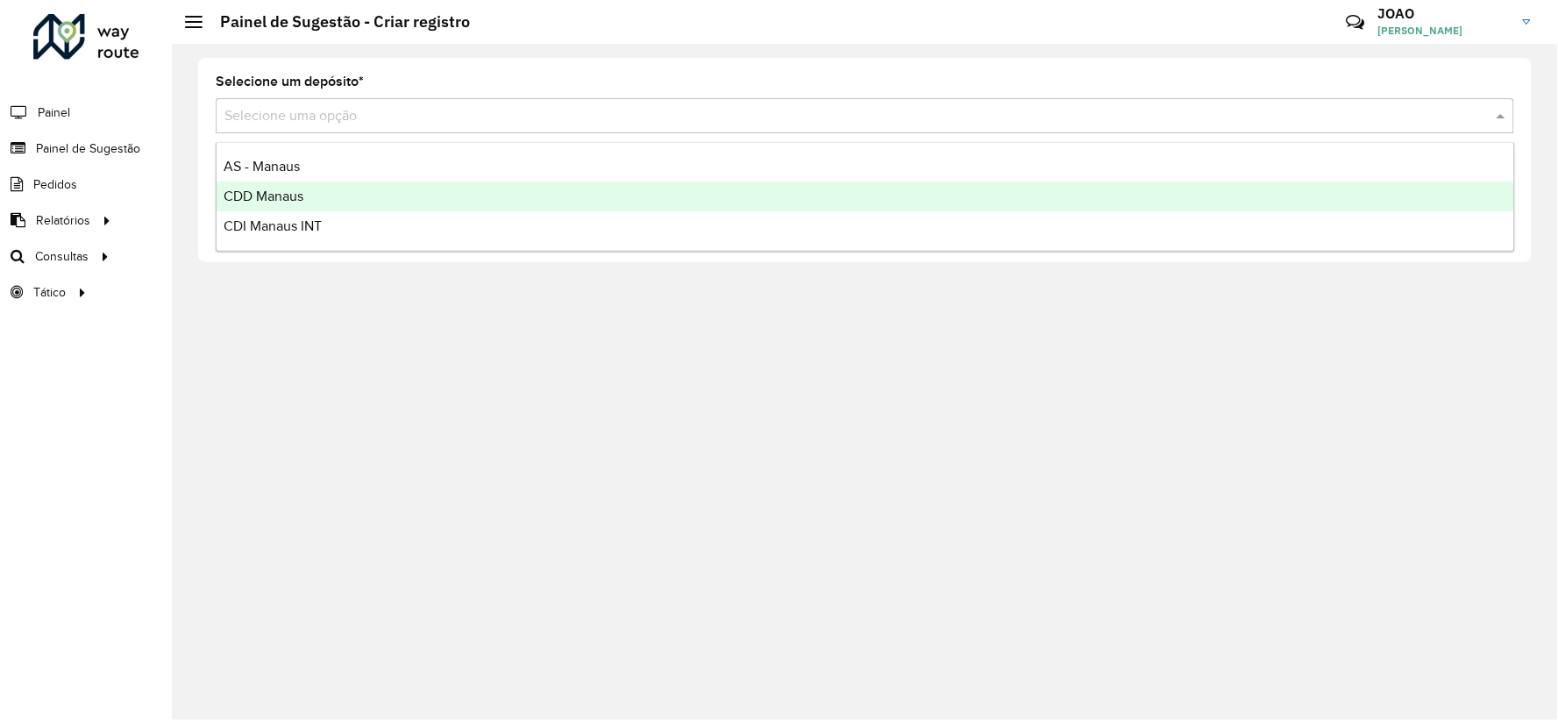
click at [334, 197] on div "CDD Manaus" at bounding box center [865, 196] width 1297 height 30
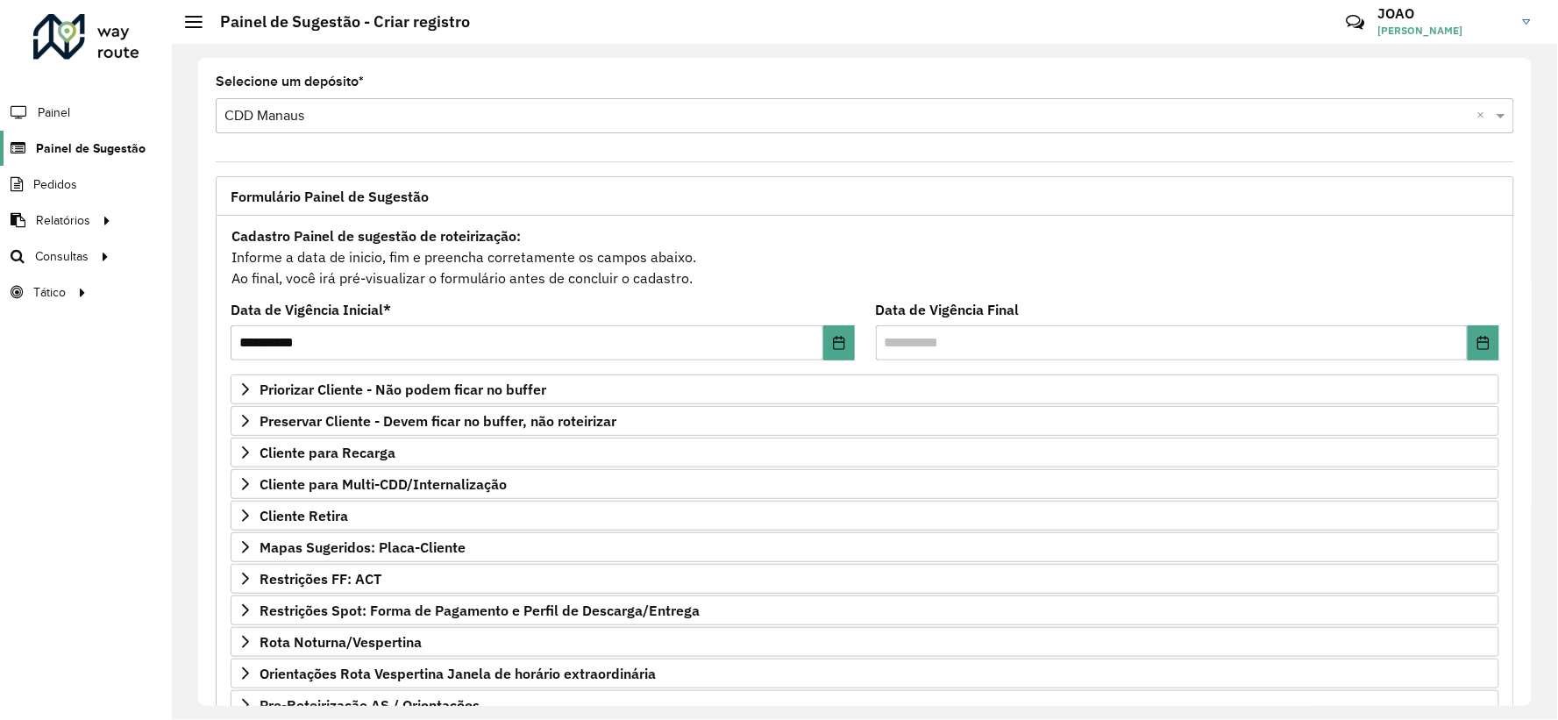
click at [74, 146] on span "Painel de Sugestão" at bounding box center [91, 148] width 110 height 18
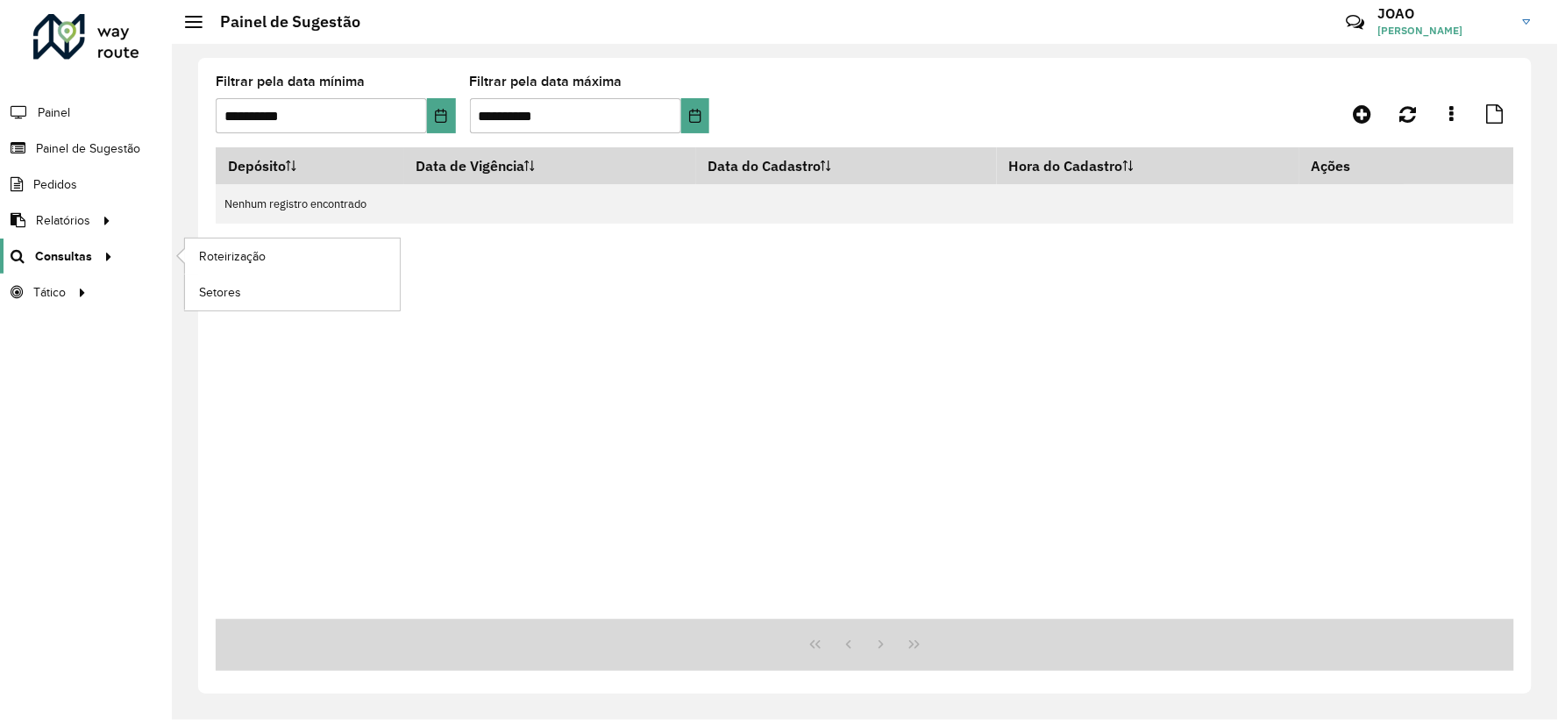
click at [86, 249] on span "Consultas" at bounding box center [63, 256] width 57 height 18
click at [252, 258] on span "Roteirização" at bounding box center [234, 256] width 71 height 18
click at [451, 112] on button "Choose Date" at bounding box center [441, 115] width 29 height 35
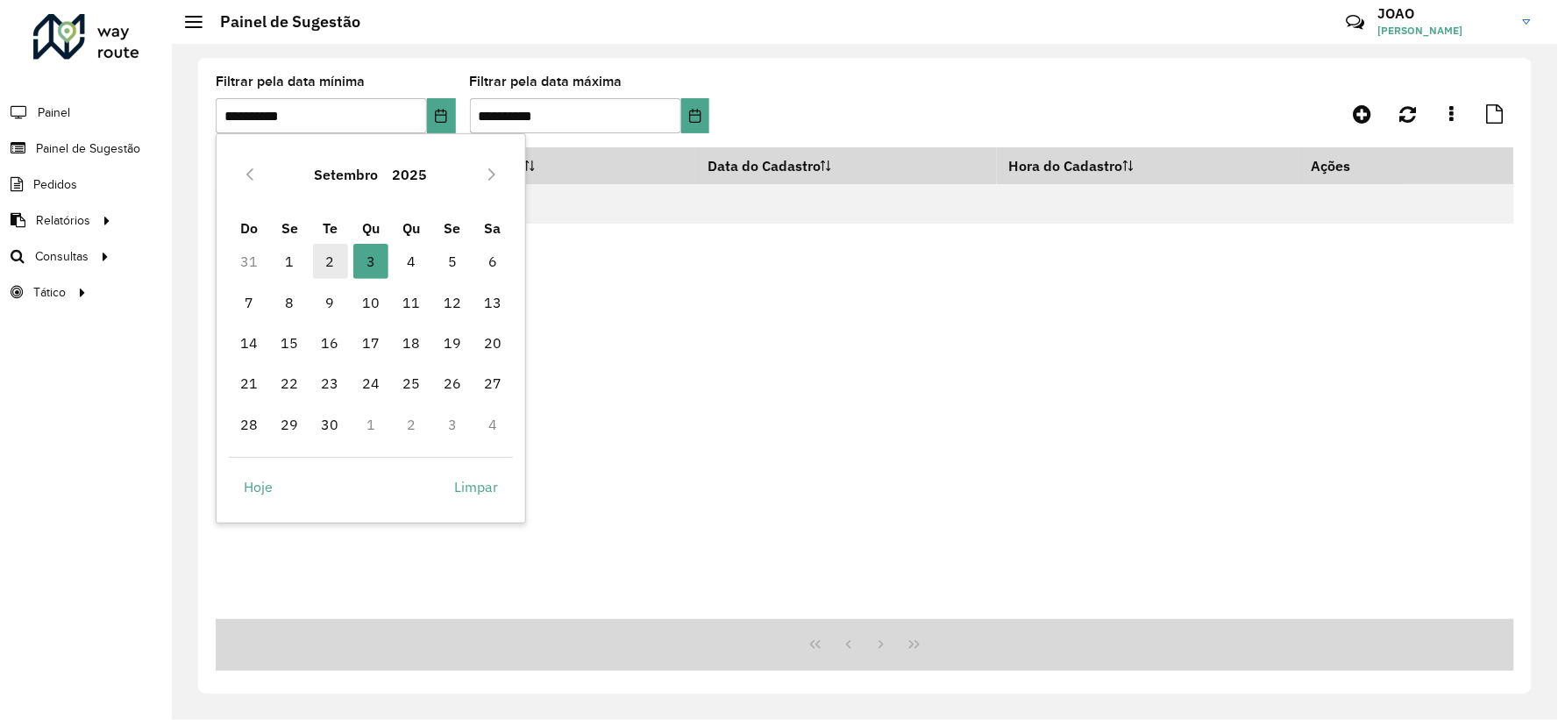
click at [335, 256] on span "2" at bounding box center [330, 261] width 35 height 35
type input "**********"
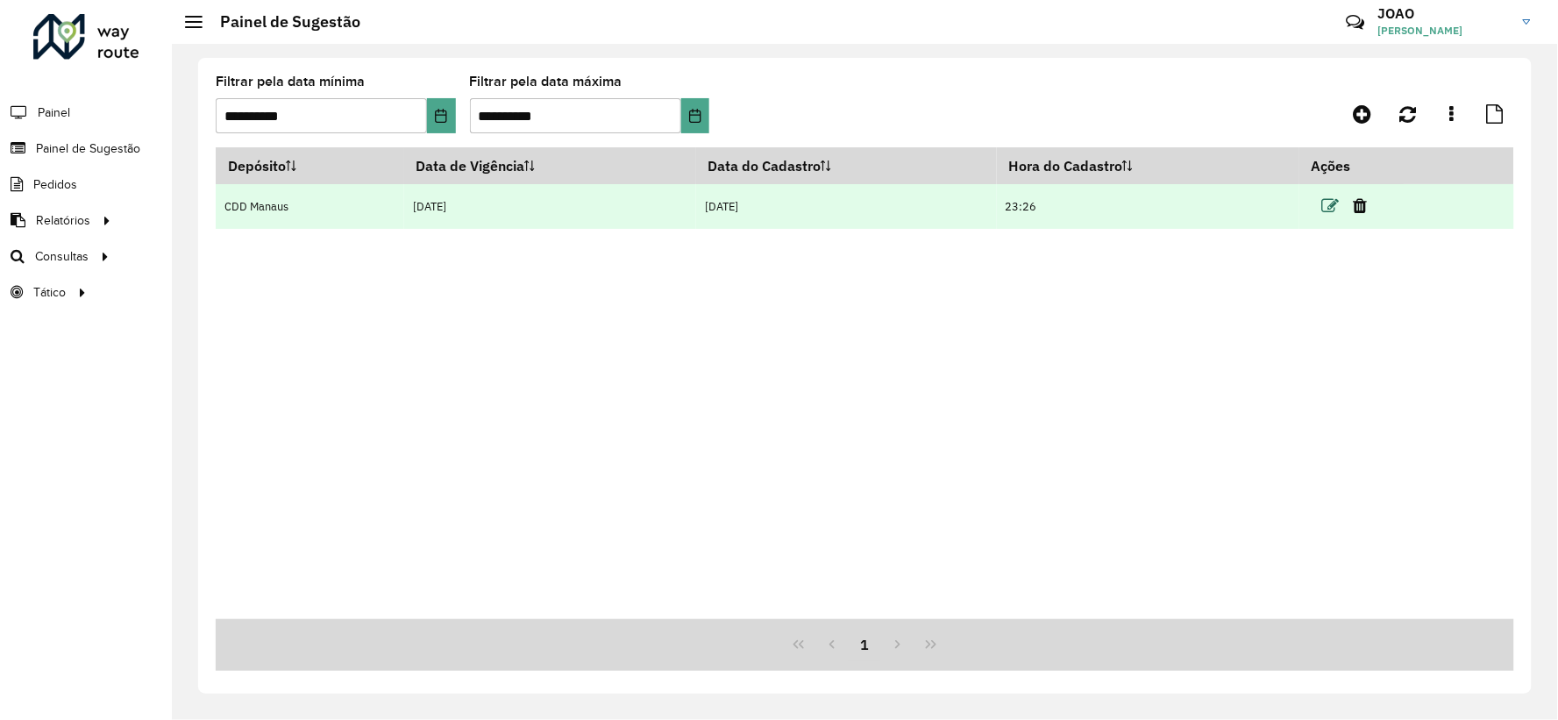
click at [1325, 209] on icon at bounding box center [1331, 206] width 18 height 18
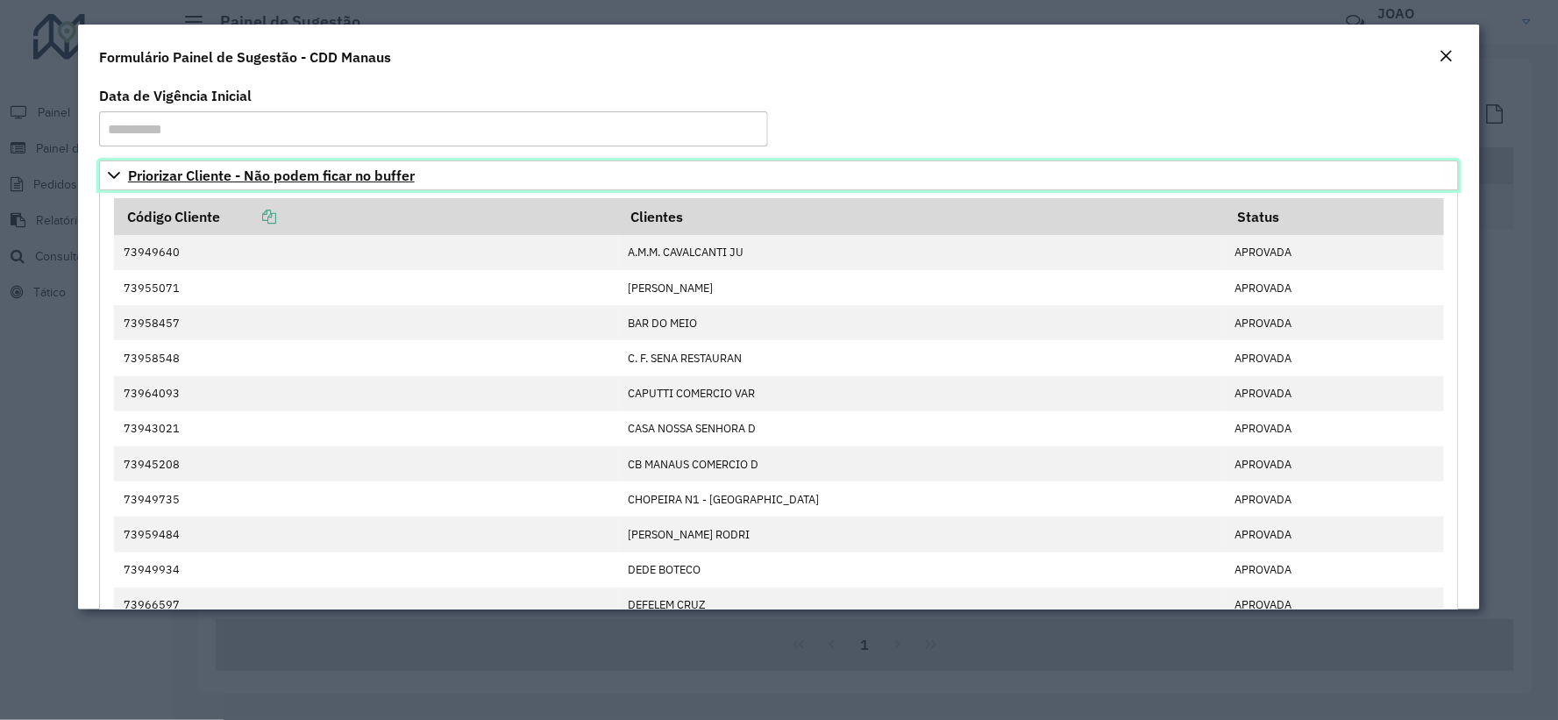
click at [181, 174] on span "Priorizar Cliente - Não podem ficar no buffer" at bounding box center [271, 175] width 287 height 14
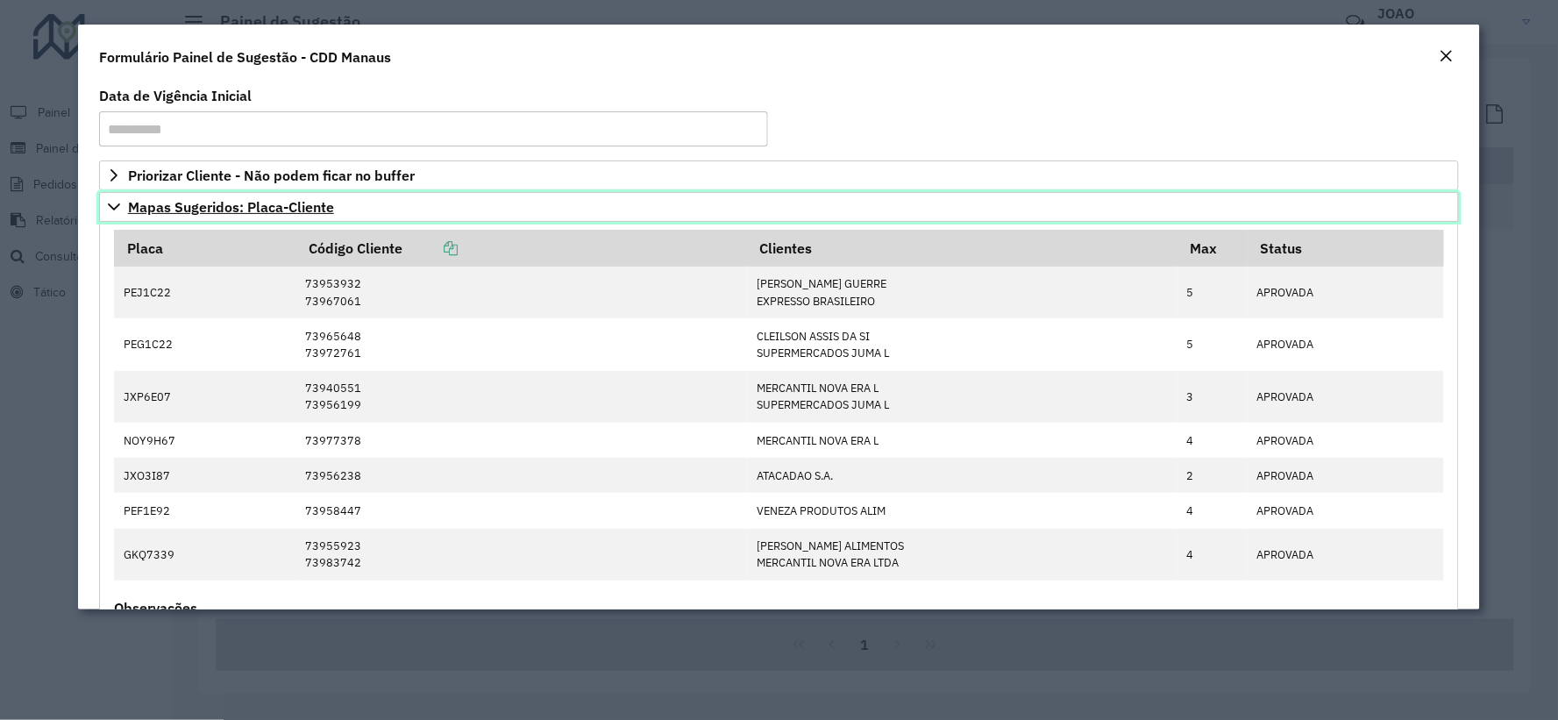
click at [196, 207] on span "Mapas Sugeridos: Placa-Cliente" at bounding box center [231, 207] width 206 height 14
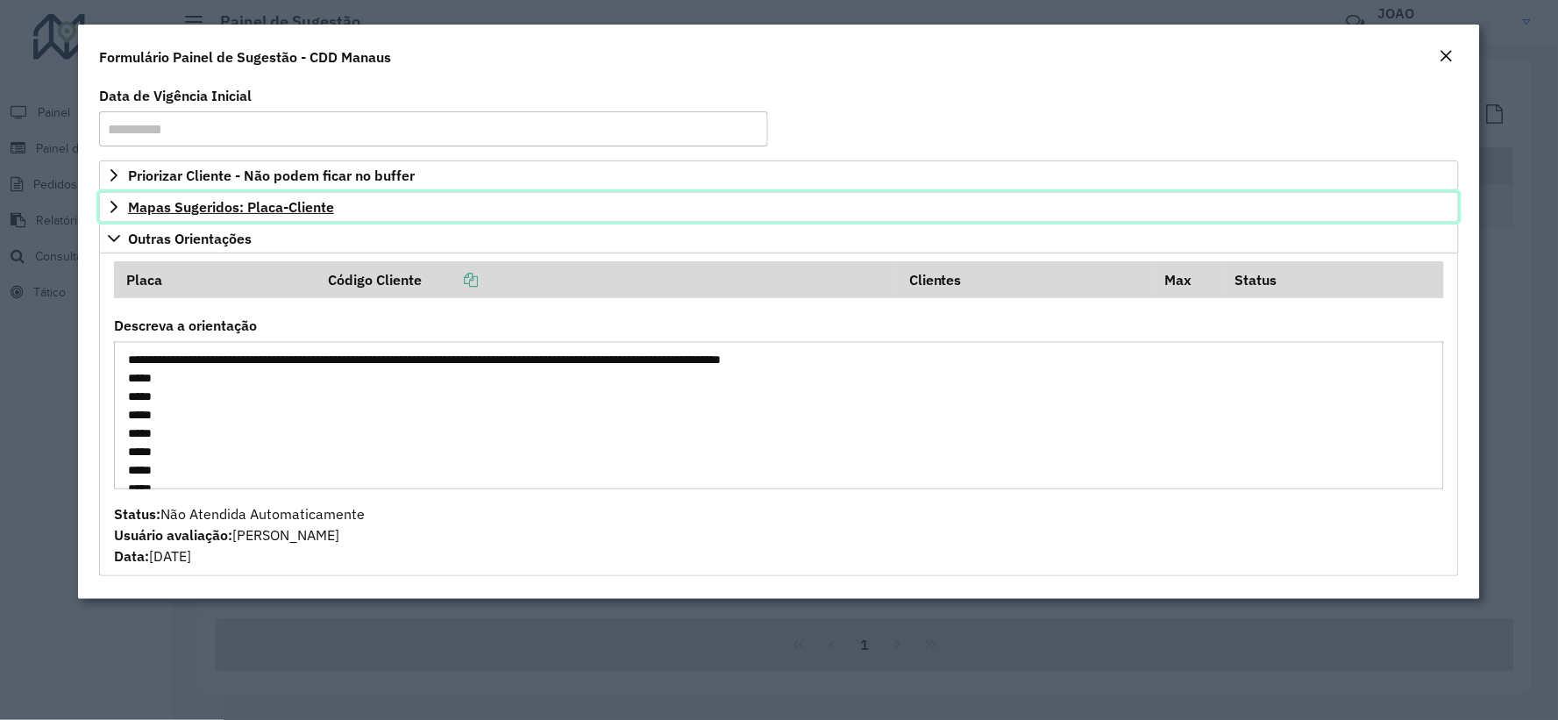
click at [196, 207] on span "Mapas Sugeridos: Placa-Cliente" at bounding box center [231, 207] width 206 height 14
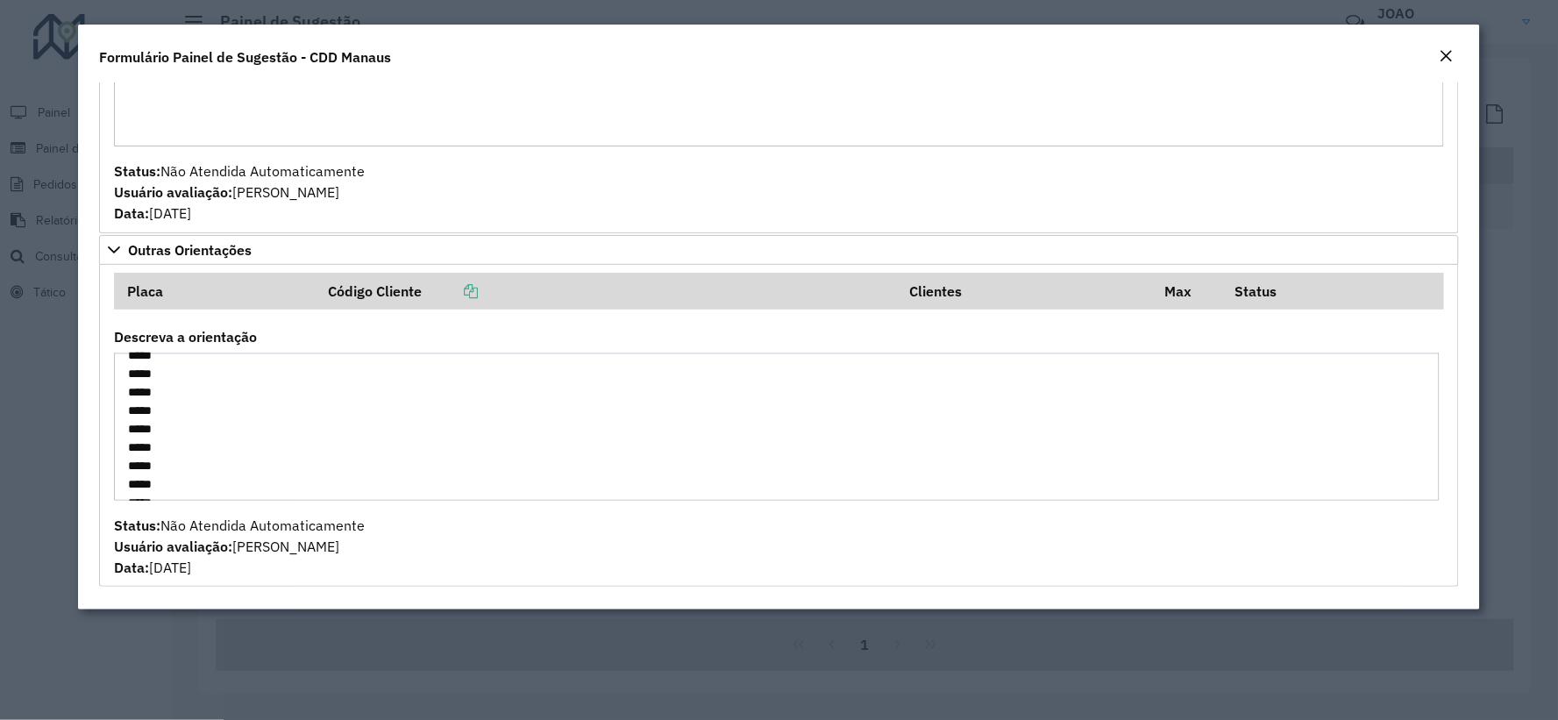
scroll to position [496, 0]
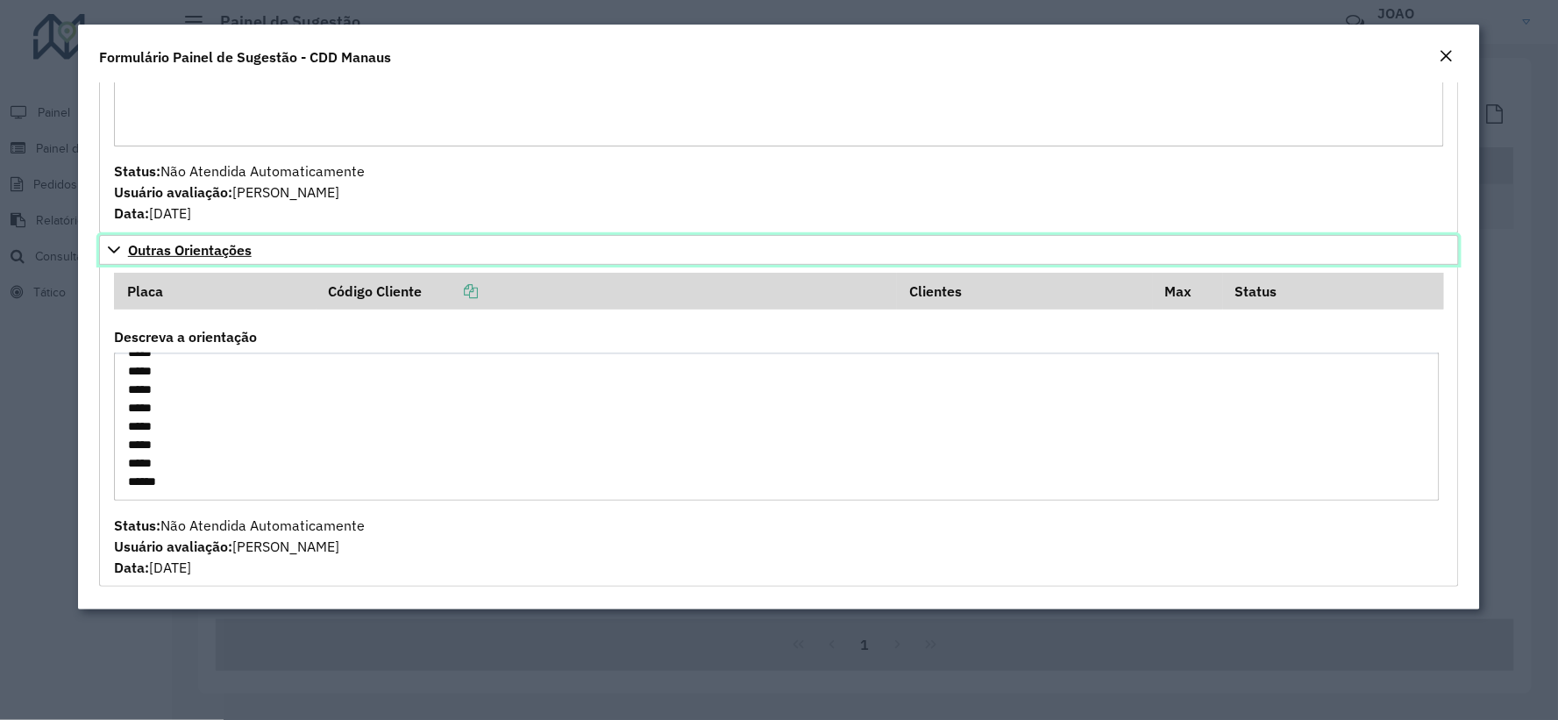
click at [191, 250] on span "Outras Orientações" at bounding box center [190, 250] width 124 height 14
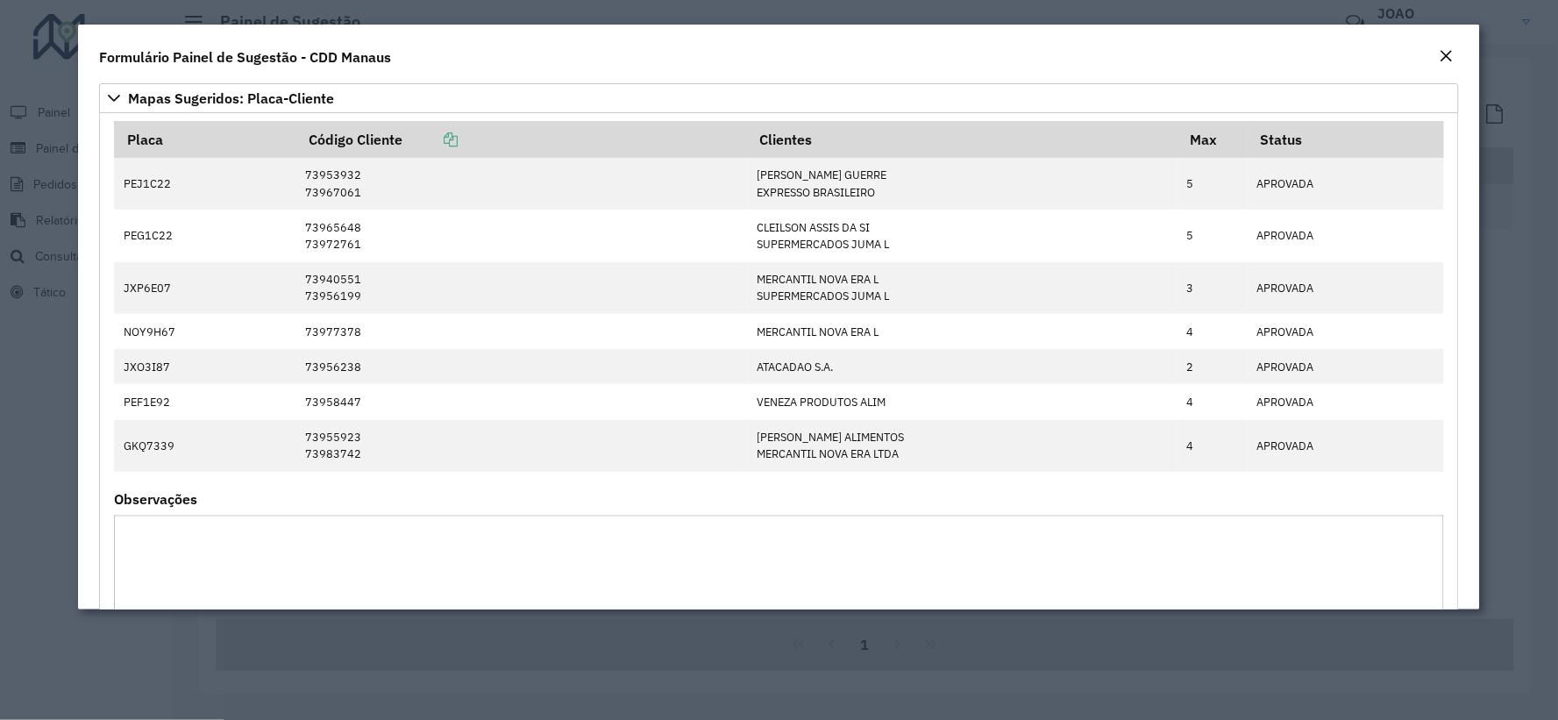
scroll to position [11, 0]
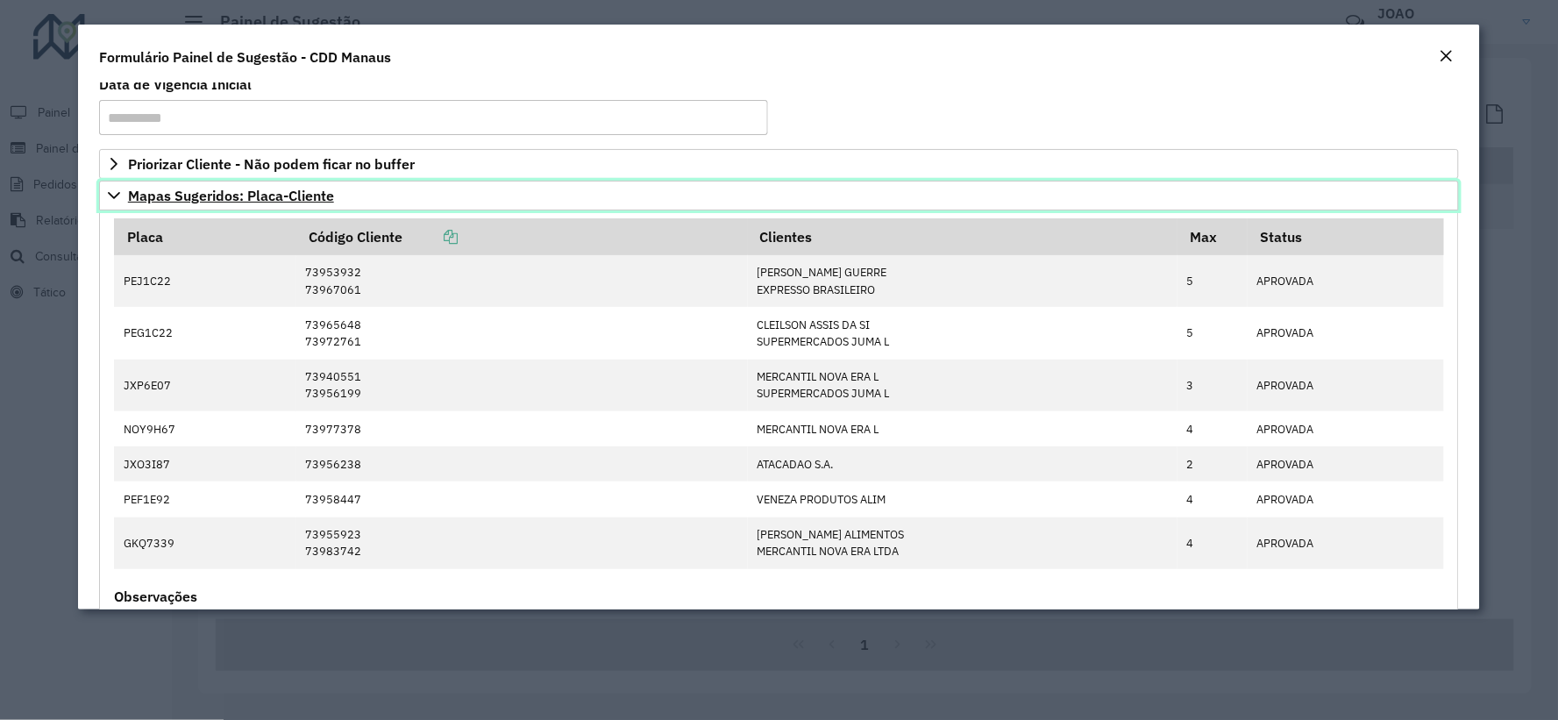
click at [232, 195] on span "Mapas Sugeridos: Placa-Cliente" at bounding box center [231, 195] width 206 height 14
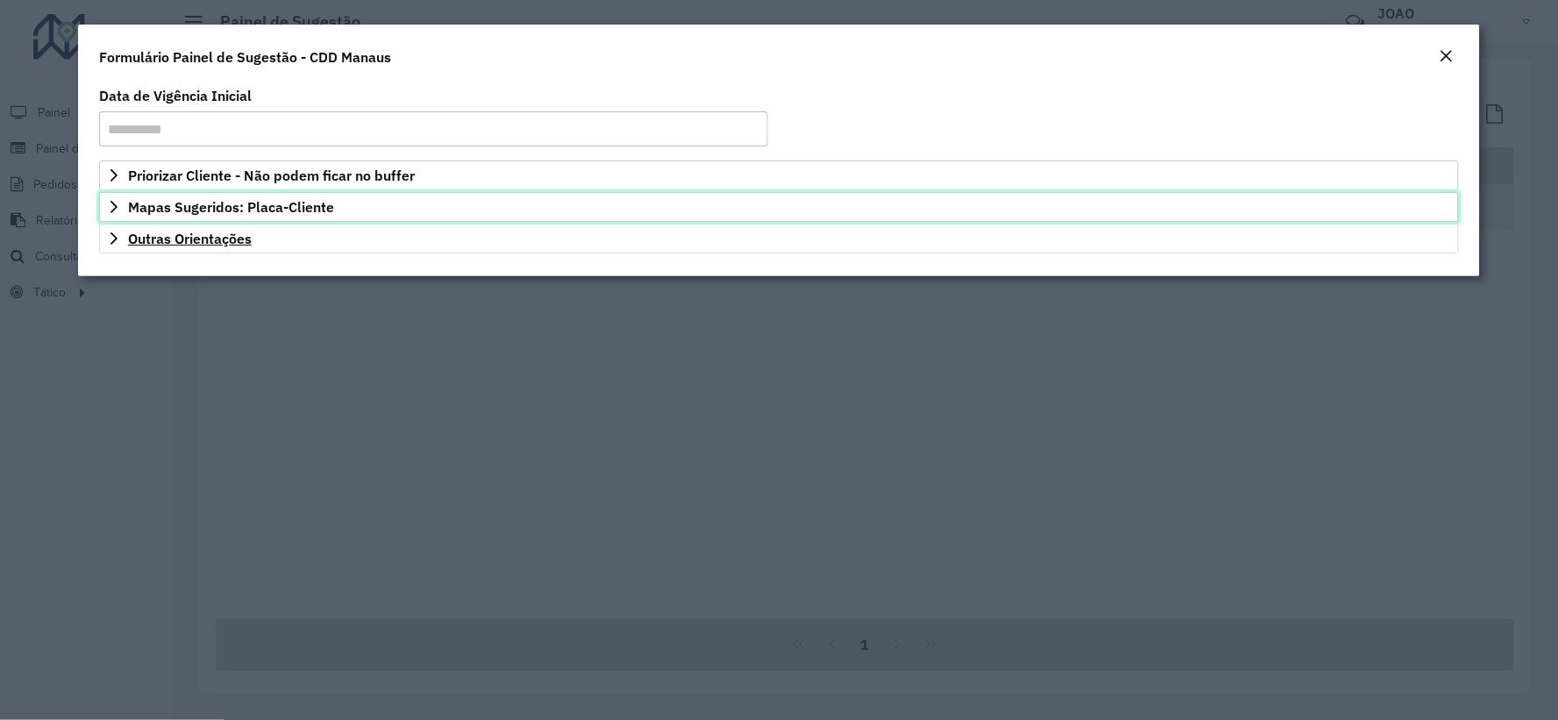
scroll to position [0, 0]
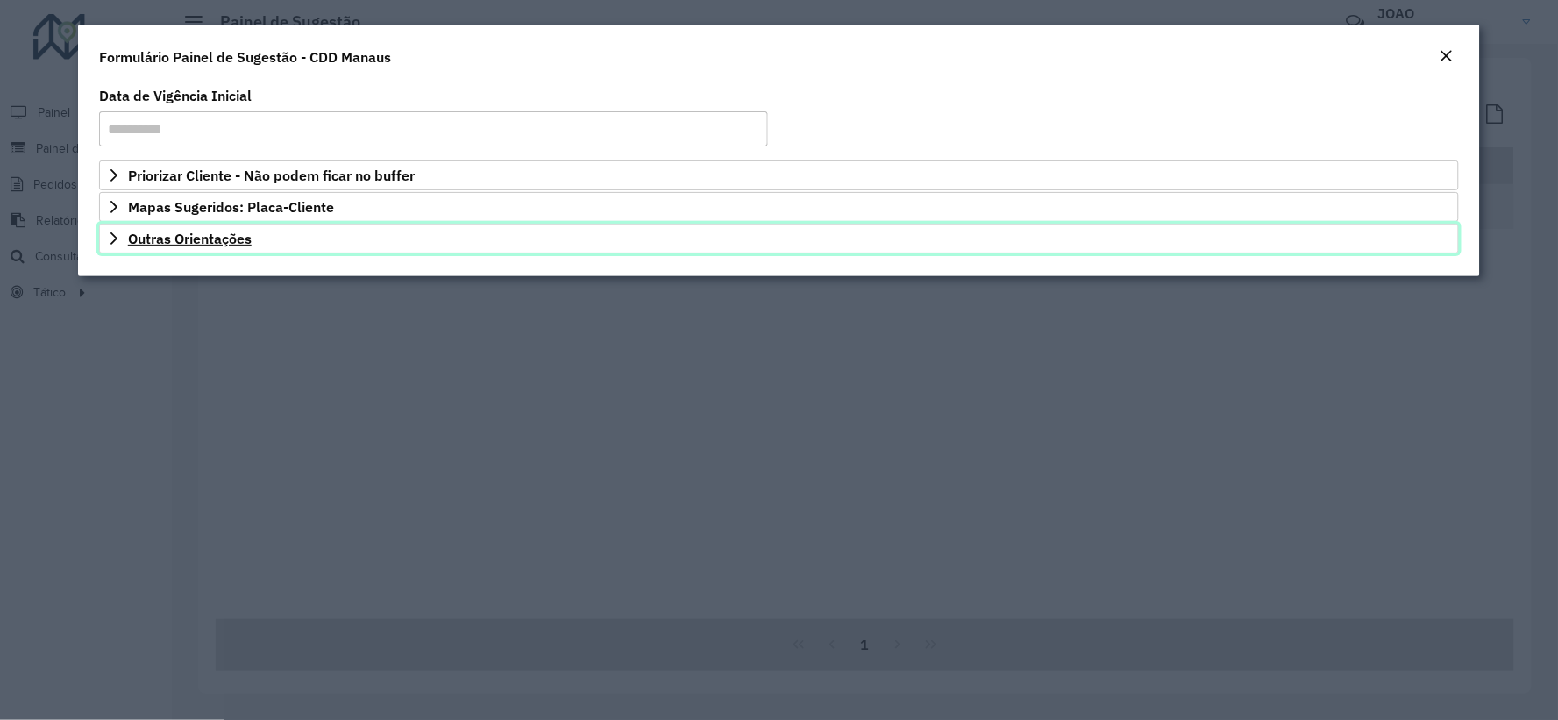
click at [212, 228] on link "Outras Orientações" at bounding box center [779, 239] width 1360 height 30
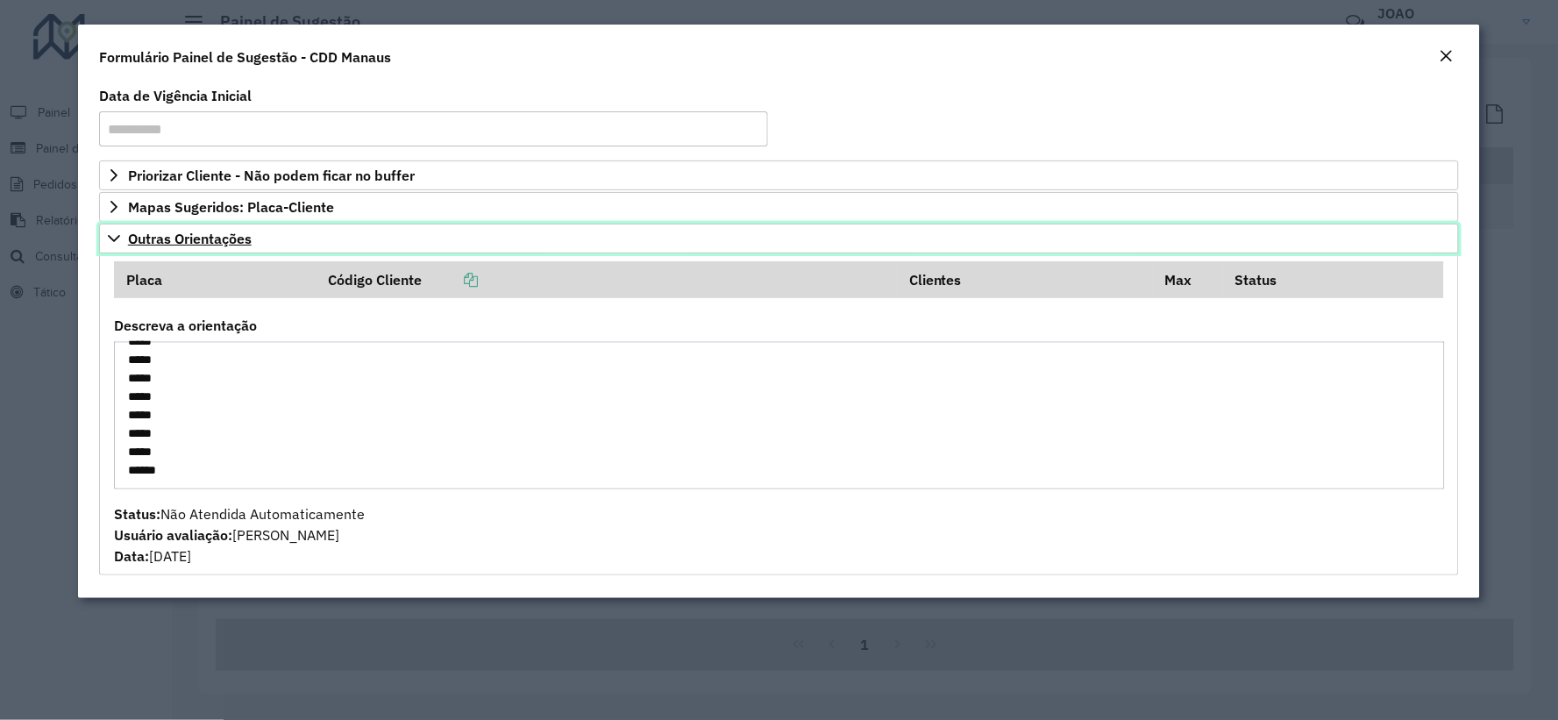
click at [212, 228] on link "Outras Orientações" at bounding box center [779, 239] width 1360 height 30
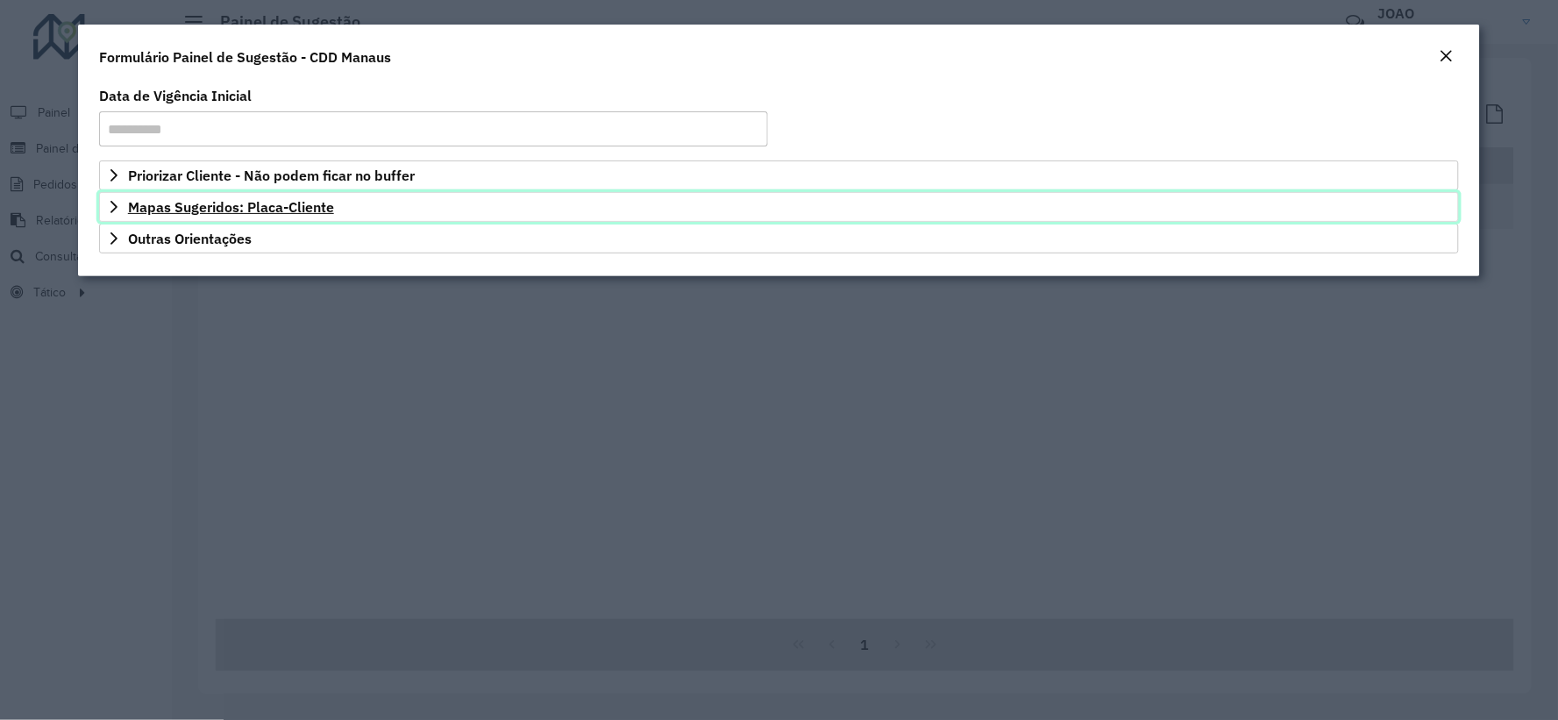
click at [232, 200] on span "Mapas Sugeridos: Placa-Cliente" at bounding box center [231, 207] width 206 height 14
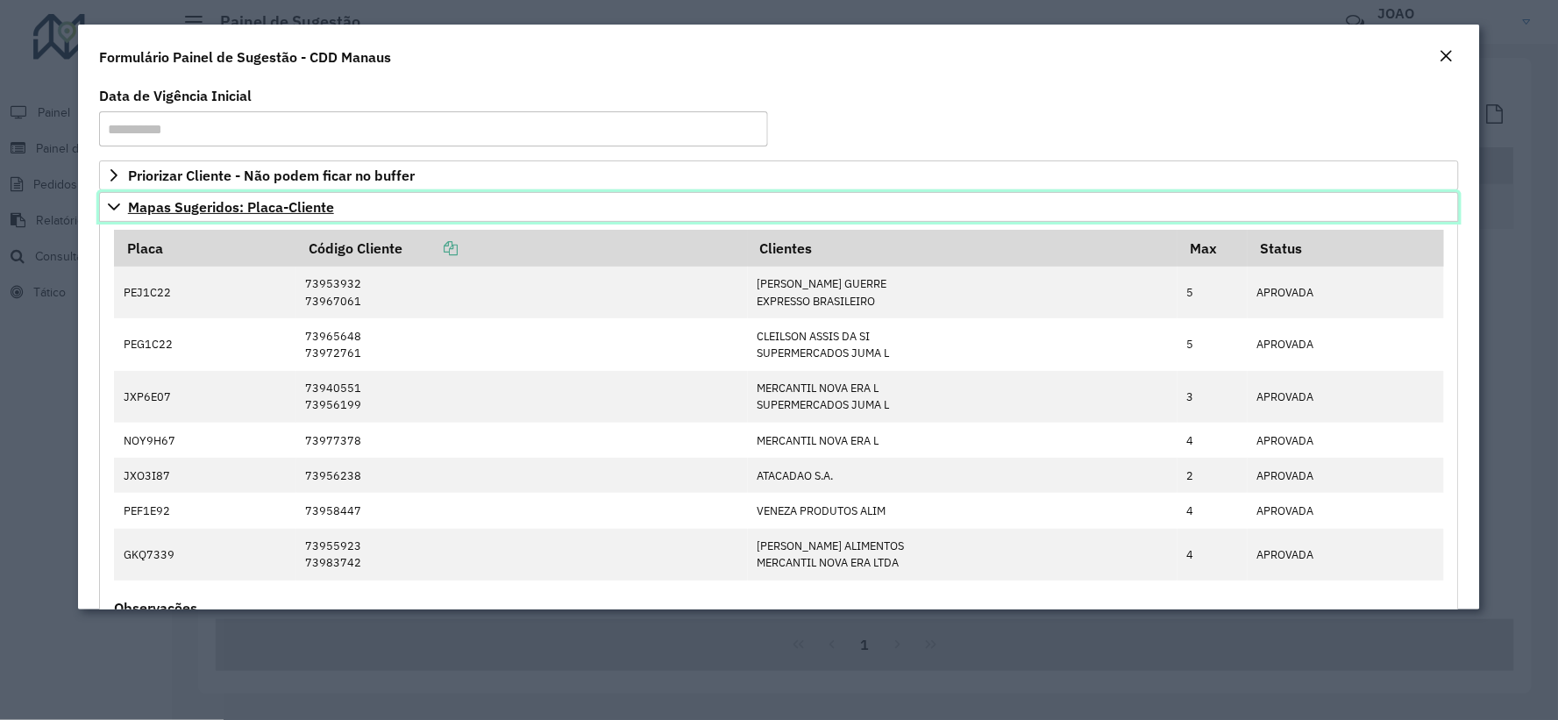
click at [232, 200] on span "Mapas Sugeridos: Placa-Cliente" at bounding box center [231, 207] width 206 height 14
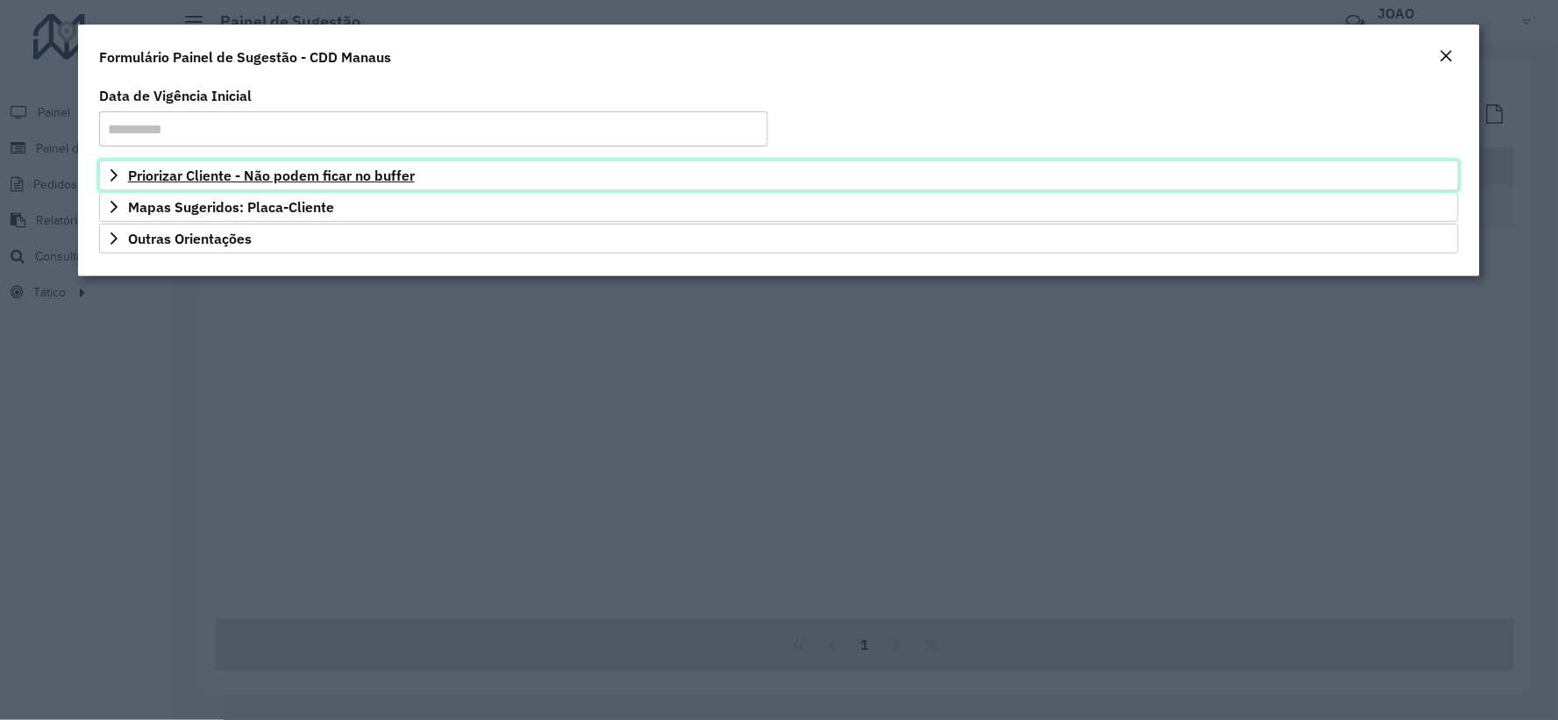
click at [232, 178] on span "Priorizar Cliente - Não podem ficar no buffer" at bounding box center [271, 175] width 287 height 14
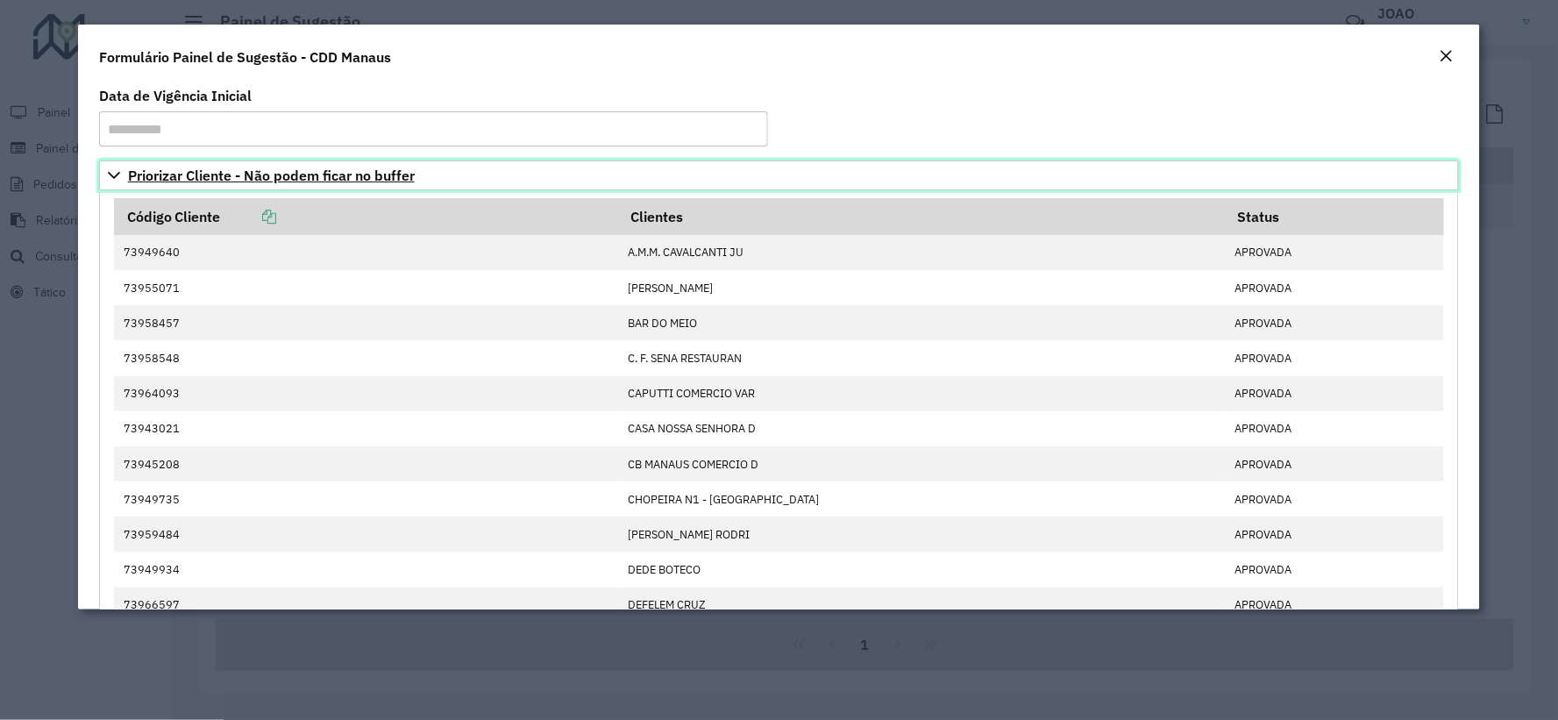
click at [260, 178] on span "Priorizar Cliente - Não podem ficar no buffer" at bounding box center [271, 175] width 287 height 14
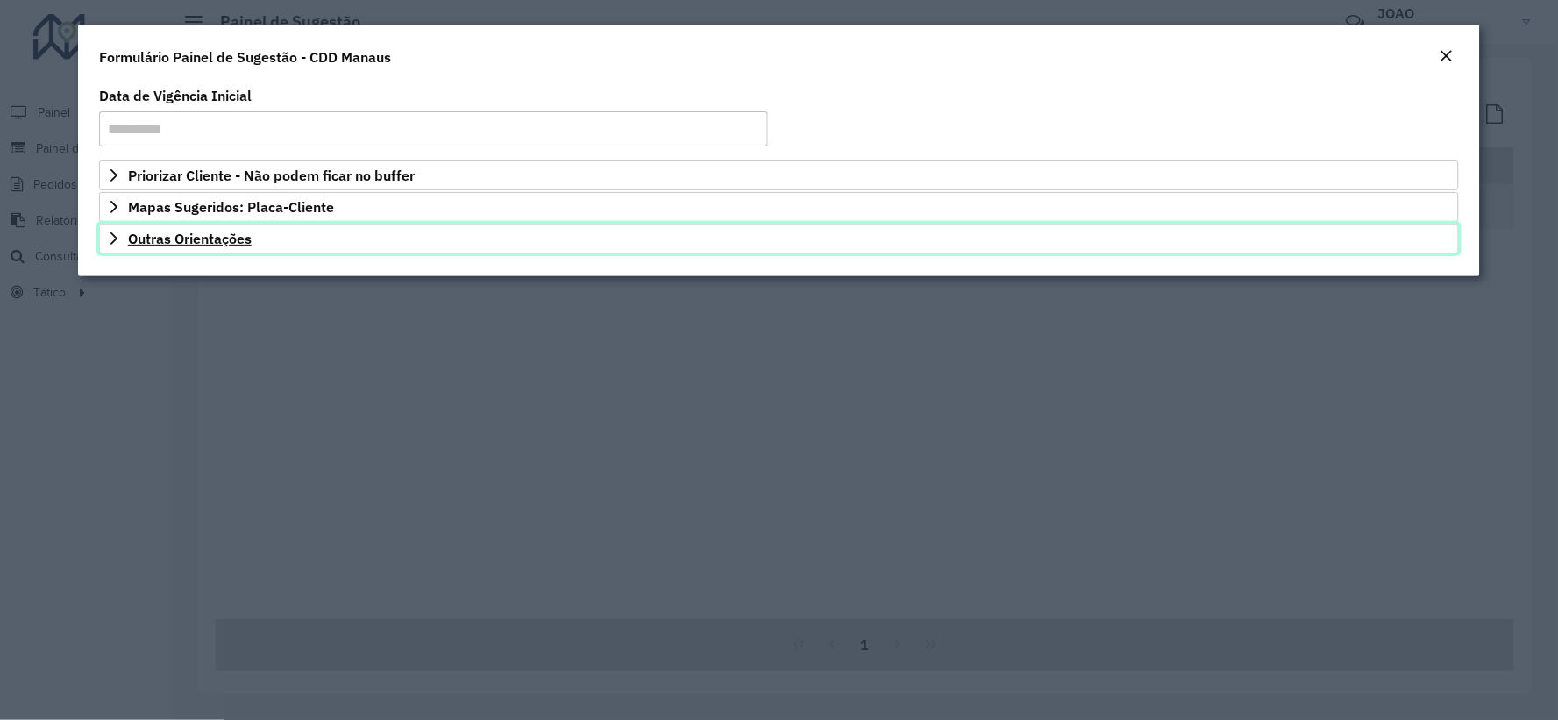
click at [189, 232] on span "Outras Orientações" at bounding box center [190, 238] width 124 height 14
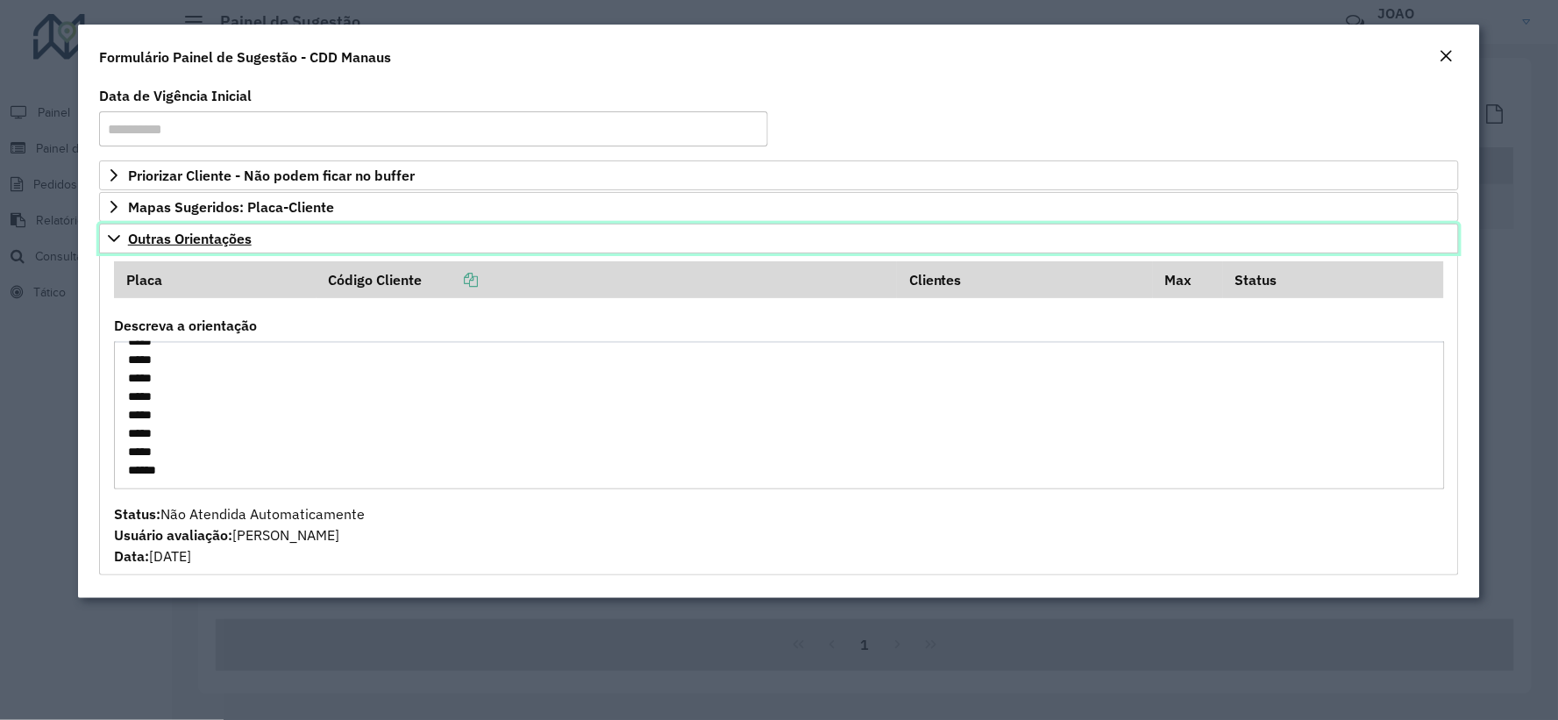
click at [209, 245] on span "Outras Orientações" at bounding box center [190, 238] width 124 height 14
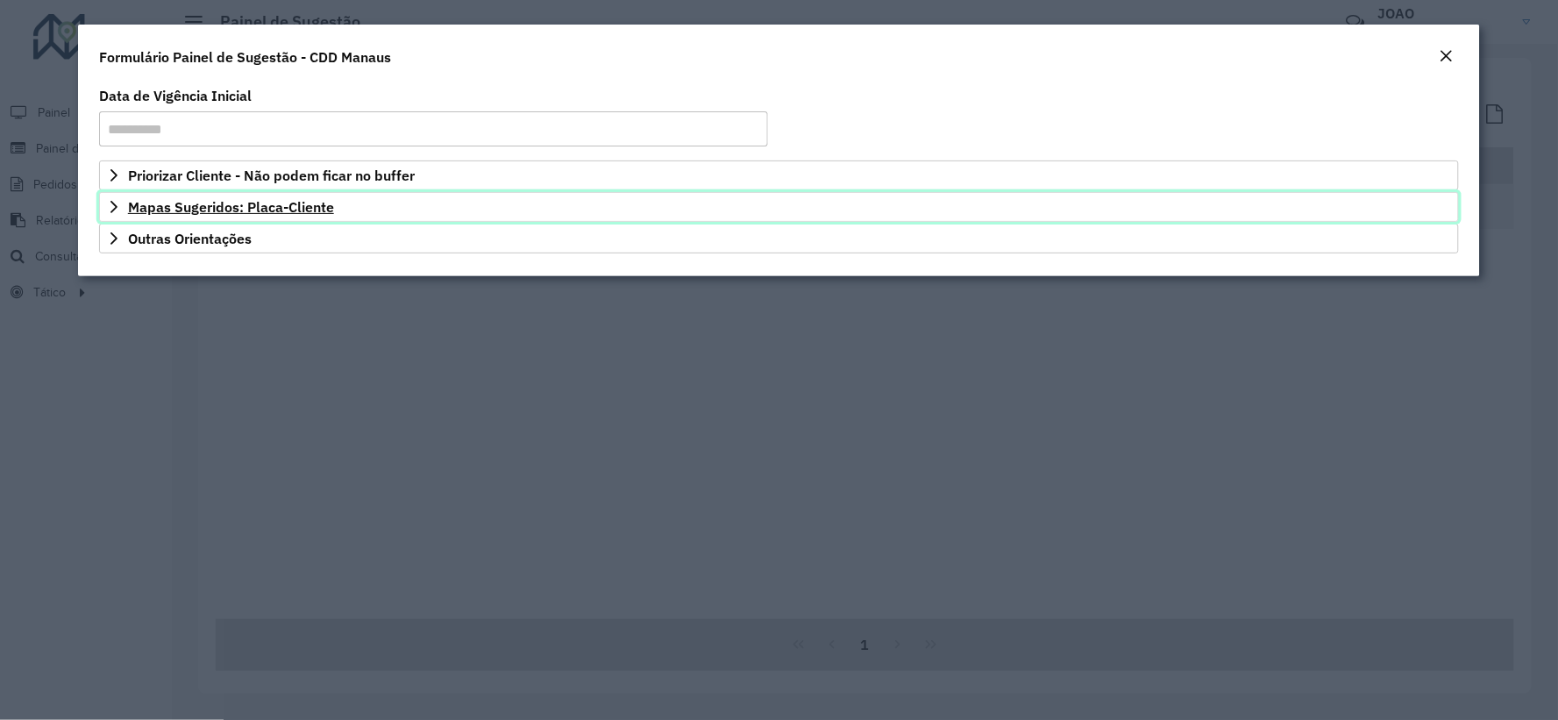
click at [193, 202] on span "Mapas Sugeridos: Placa-Cliente" at bounding box center [231, 207] width 206 height 14
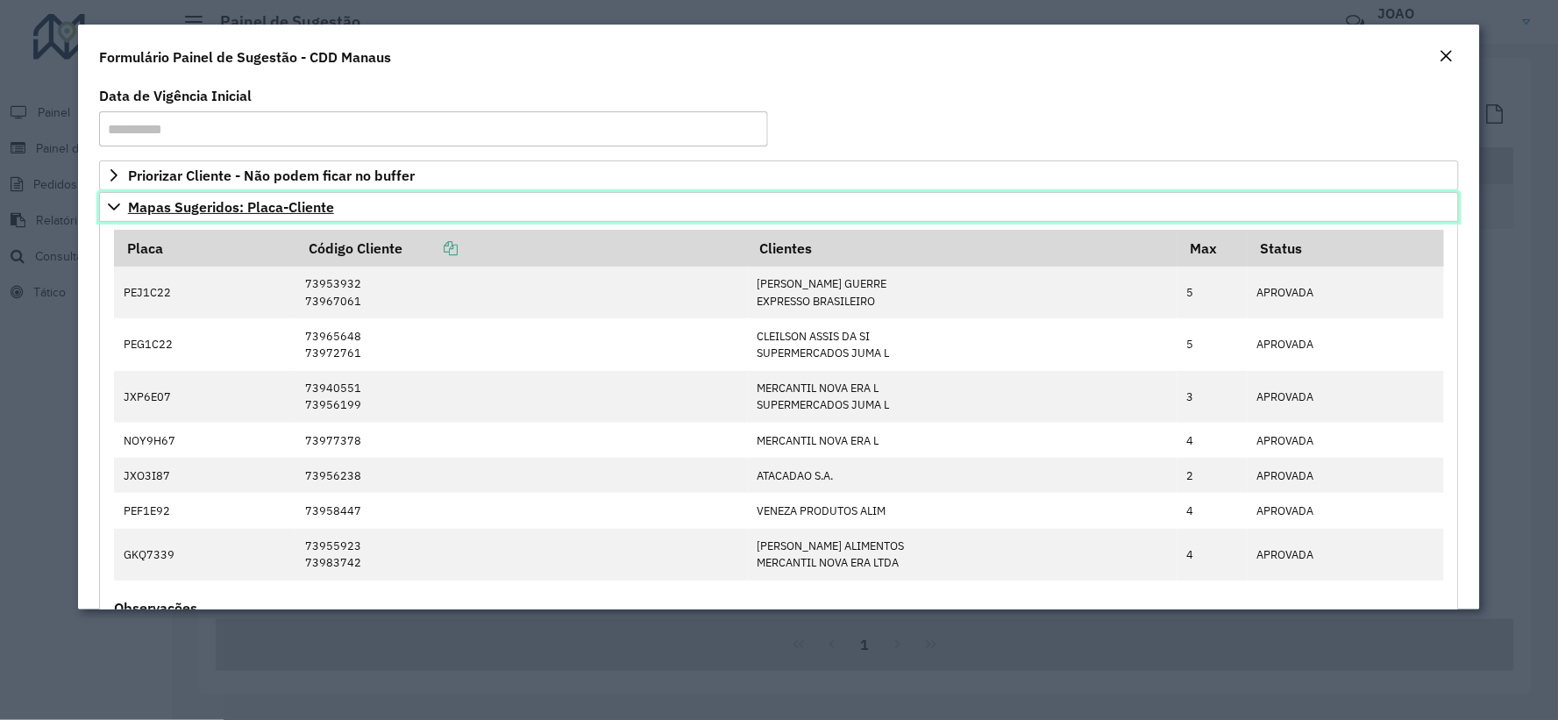
click at [300, 202] on span "Mapas Sugeridos: Placa-Cliente" at bounding box center [231, 207] width 206 height 14
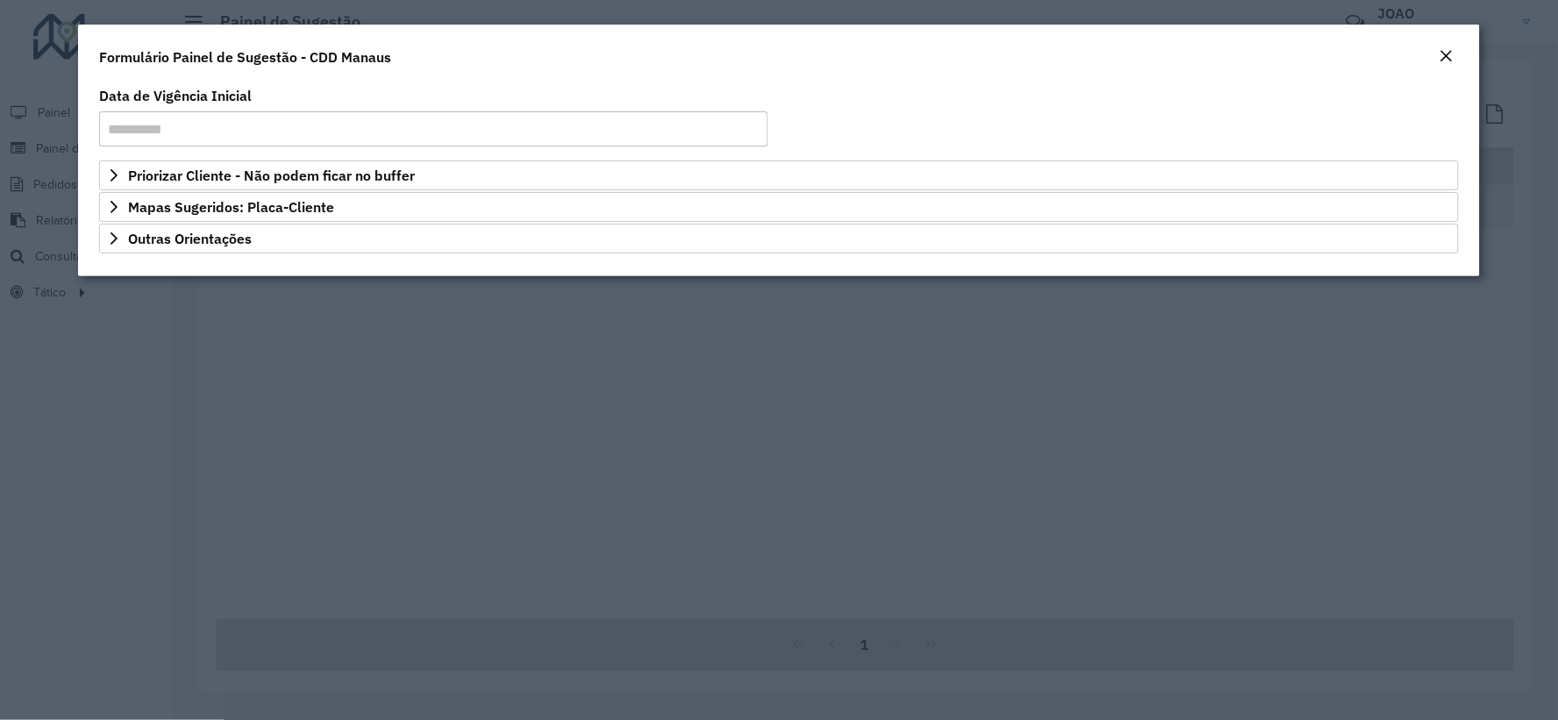
click at [505, 59] on div "Formulário Painel de Sugestão - CDD Manaus" at bounding box center [779, 54] width 1402 height 58
click at [1453, 49] on em "Close" at bounding box center [1446, 56] width 14 height 14
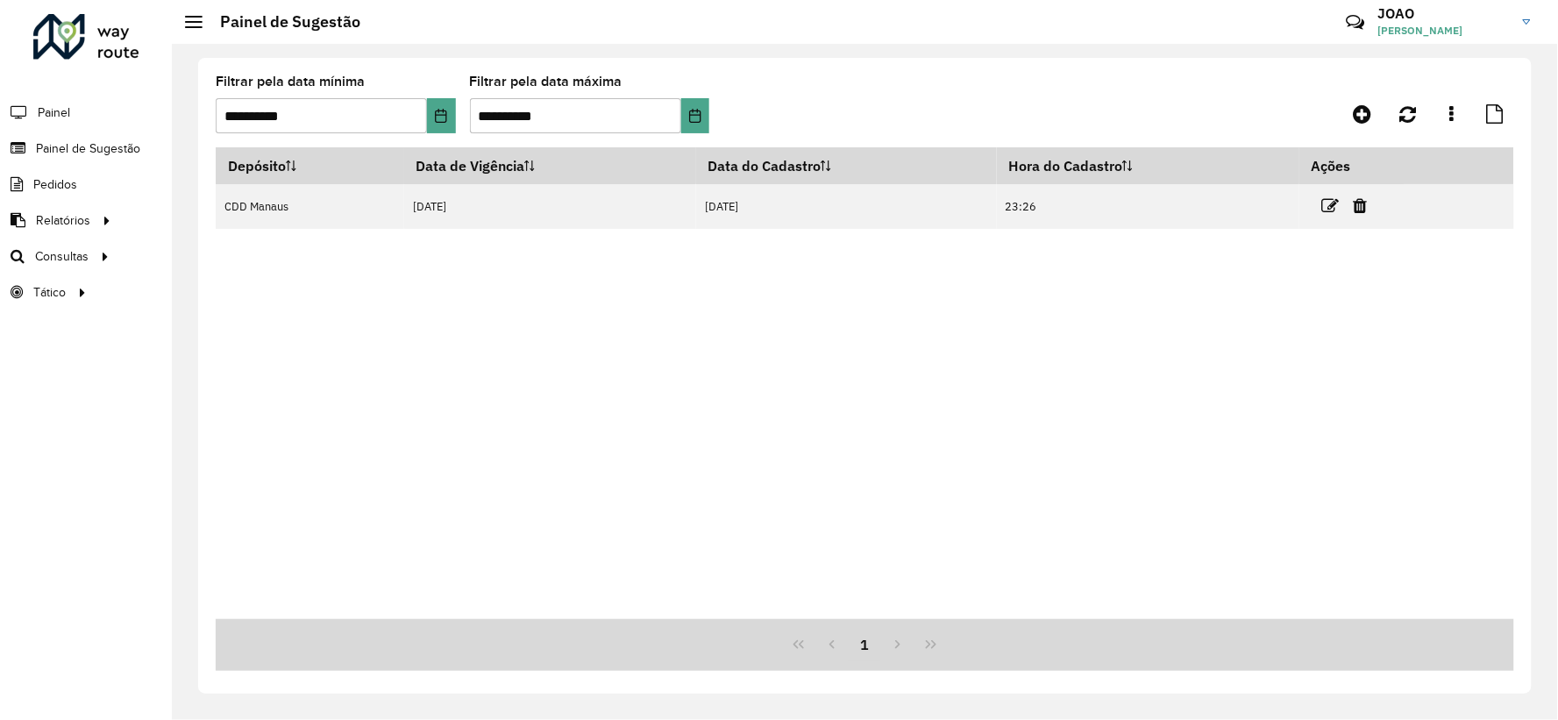
click at [898, 85] on formly-group "**********" at bounding box center [696, 111] width 960 height 72
click at [1034, 74] on div "**********" at bounding box center [864, 376] width 1333 height 636
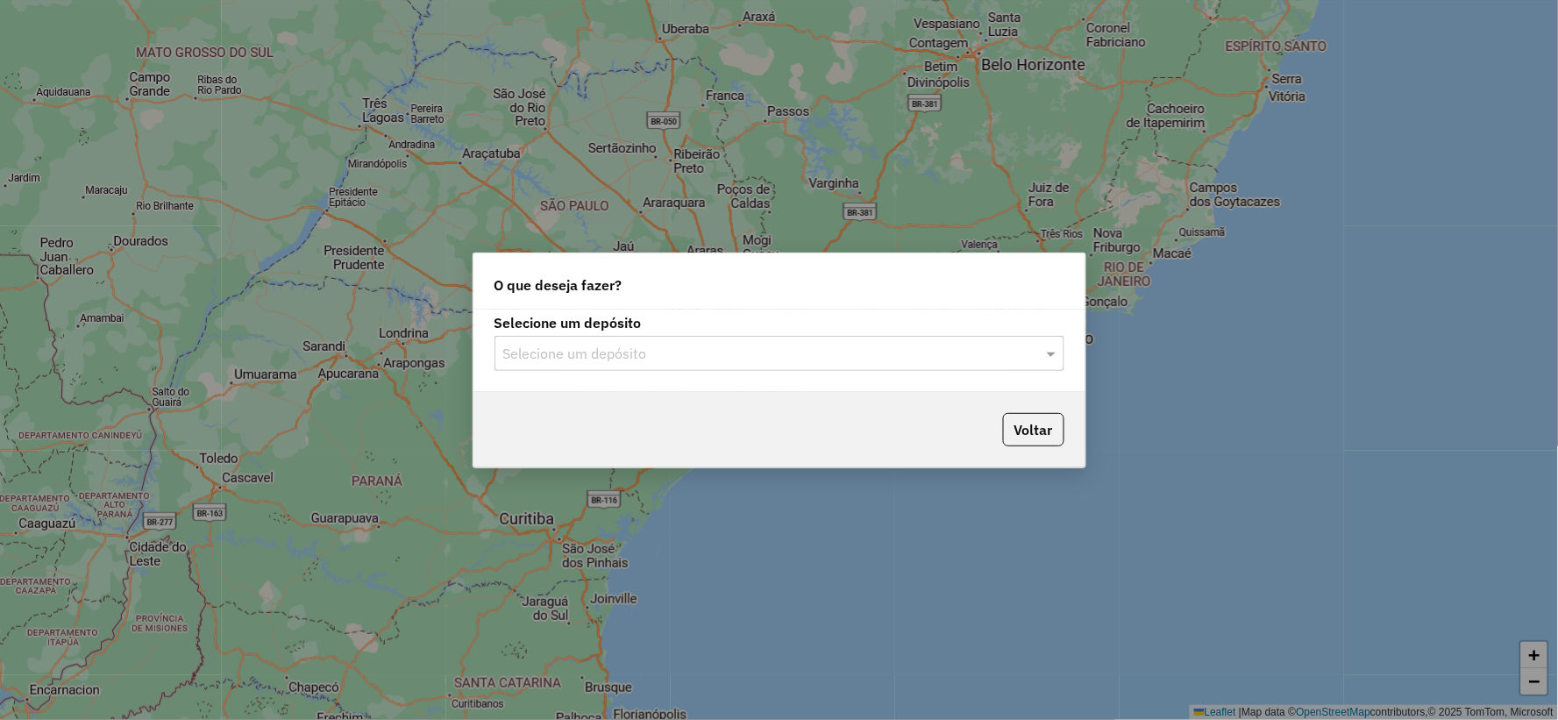
click at [634, 346] on input "text" at bounding box center [761, 354] width 517 height 21
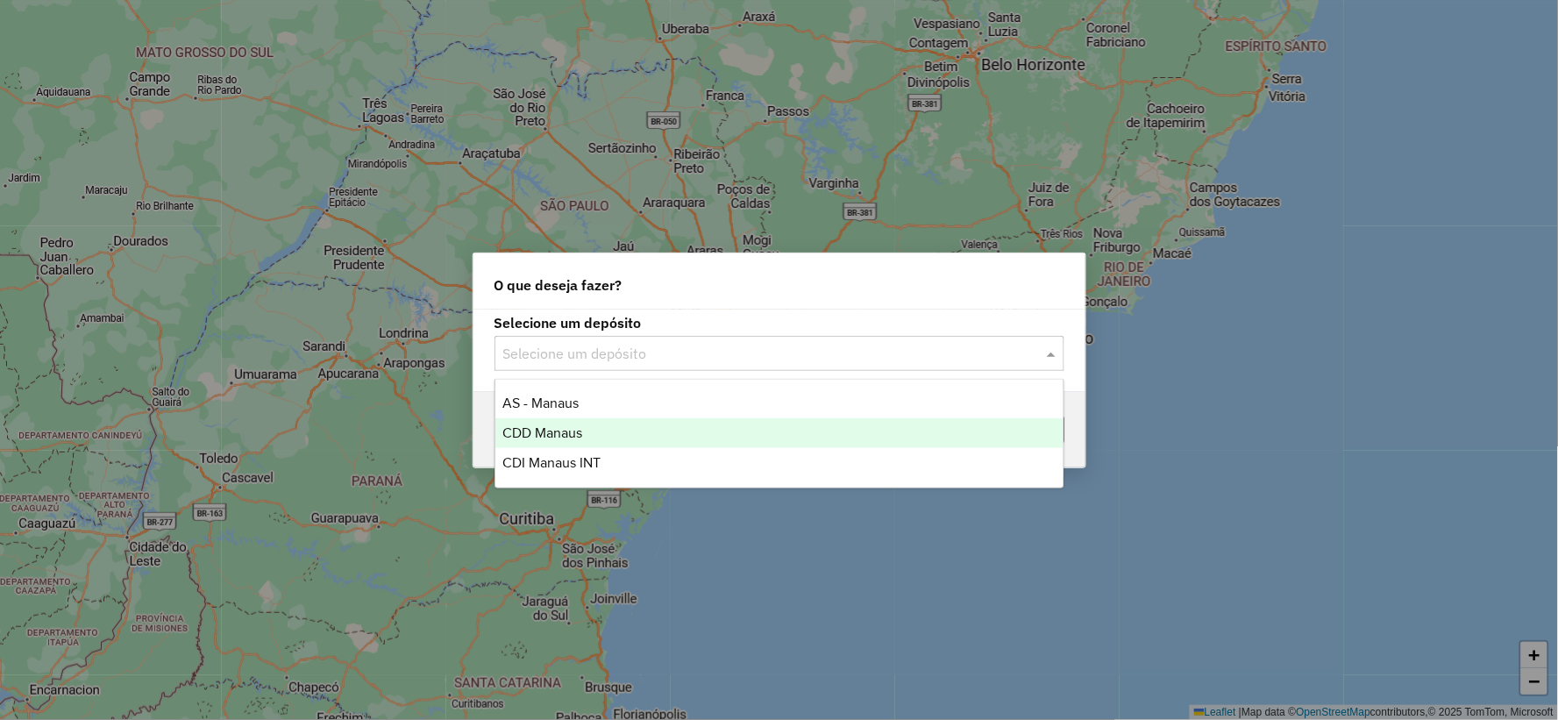
click at [591, 434] on div "CDD Manaus" at bounding box center [779, 433] width 568 height 30
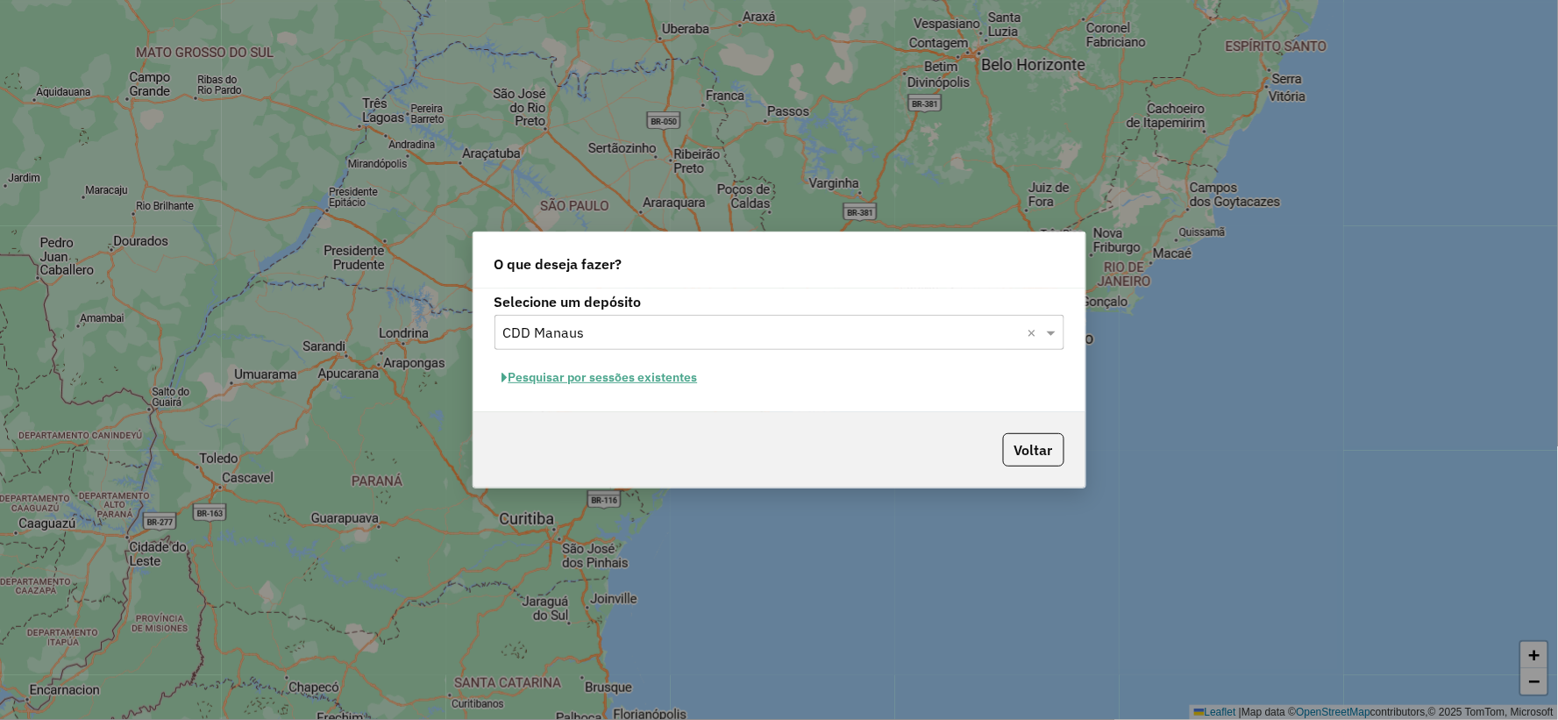
click at [670, 379] on button "Pesquisar por sessões existentes" at bounding box center [599, 377] width 211 height 27
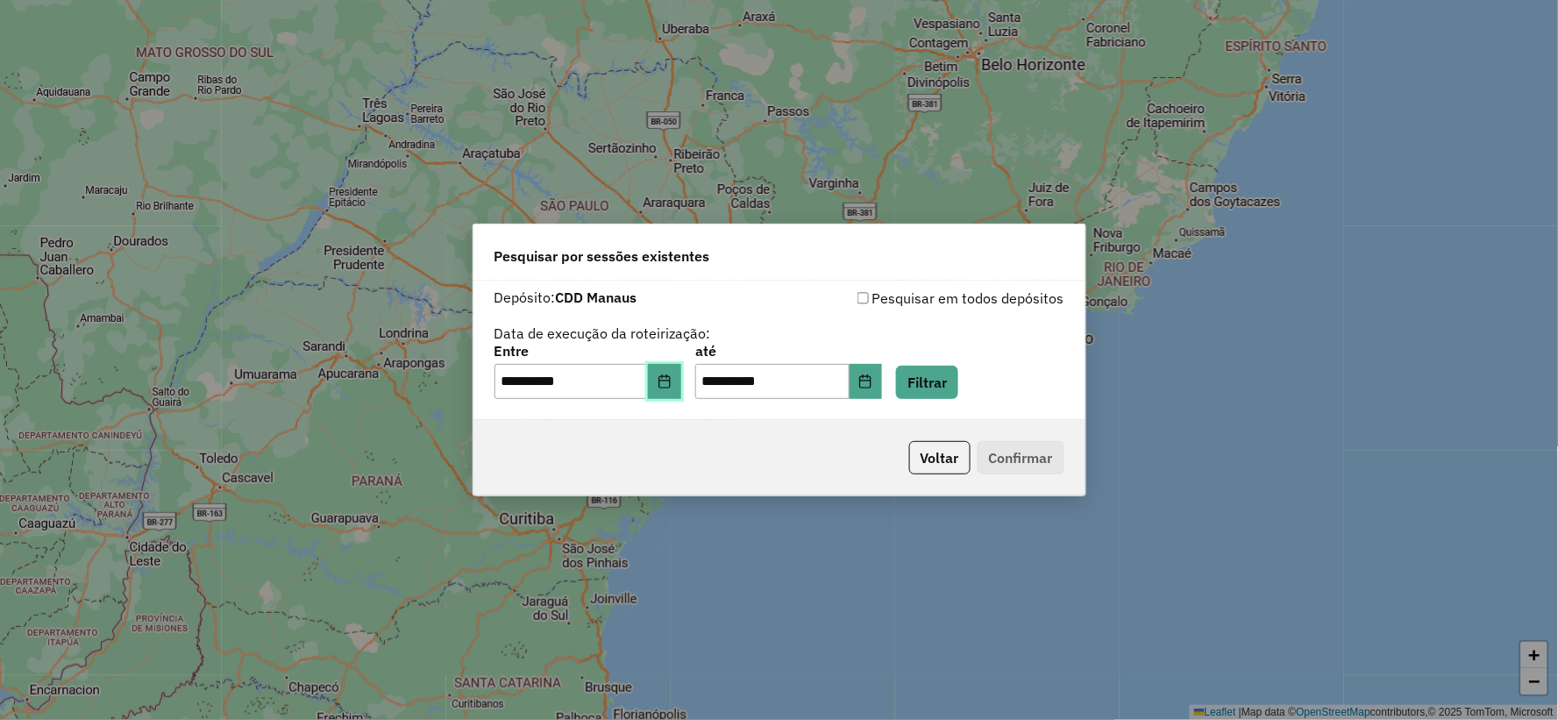
click at [670, 379] on icon "Choose Date" at bounding box center [664, 381] width 14 height 14
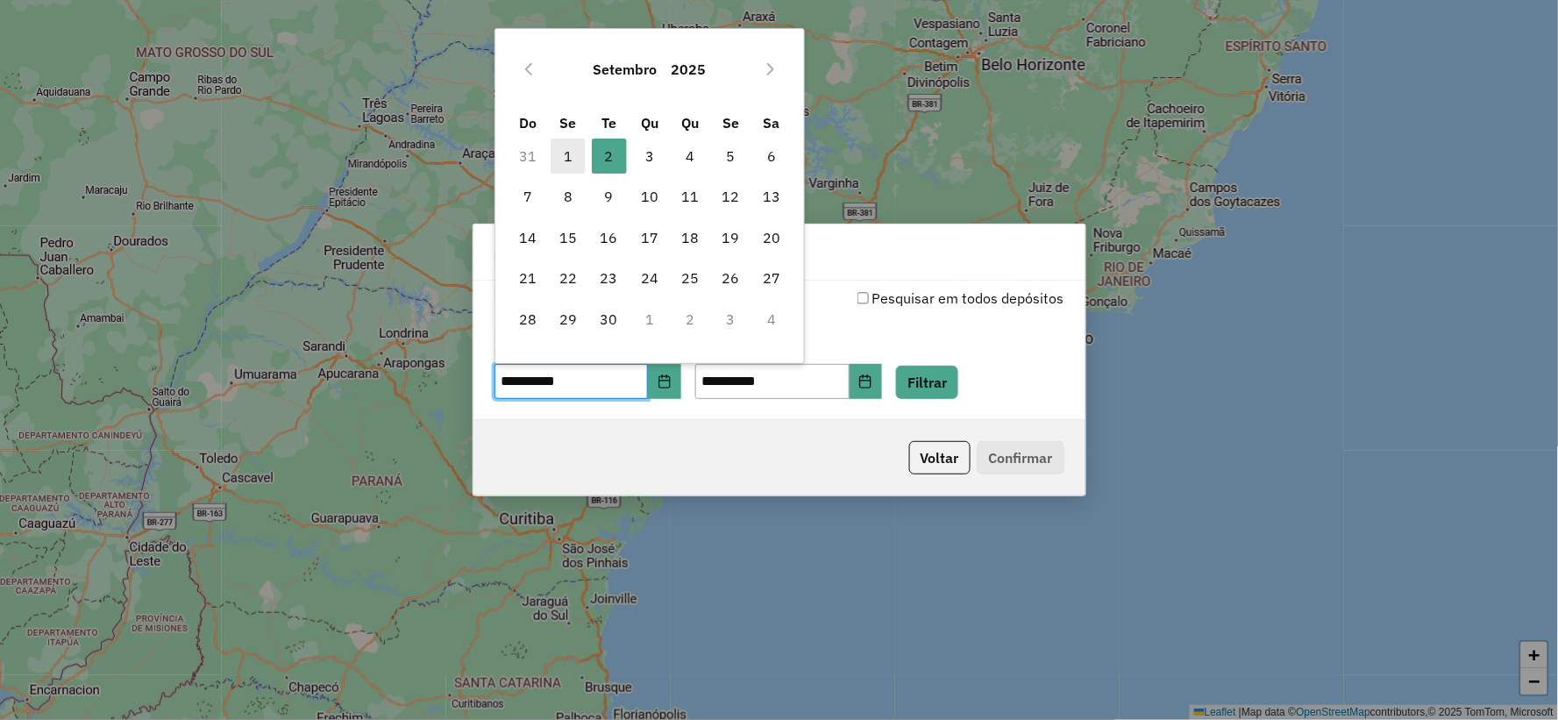
click at [579, 156] on span "1" at bounding box center [567, 156] width 35 height 35
type input "**********"
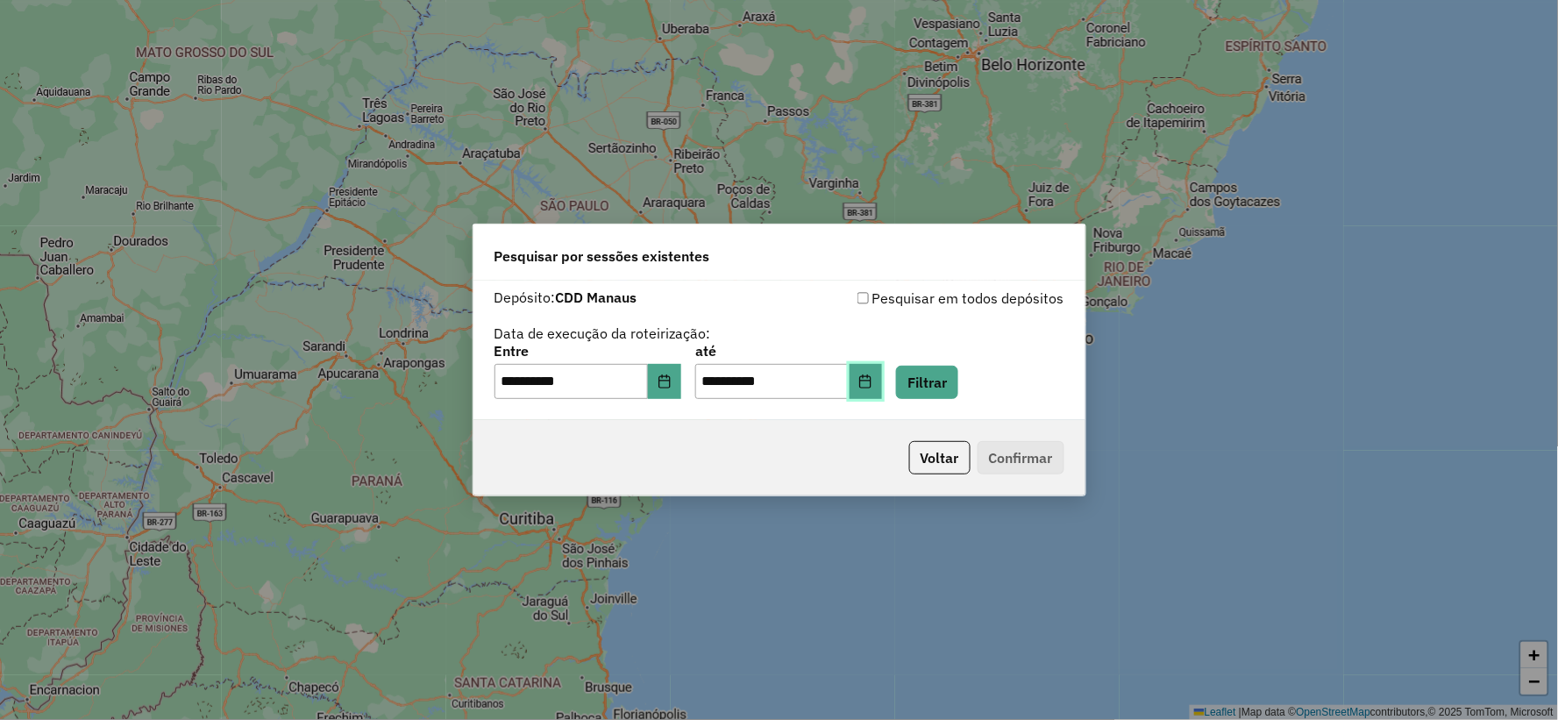
click at [872, 387] on icon "Choose Date" at bounding box center [865, 381] width 14 height 14
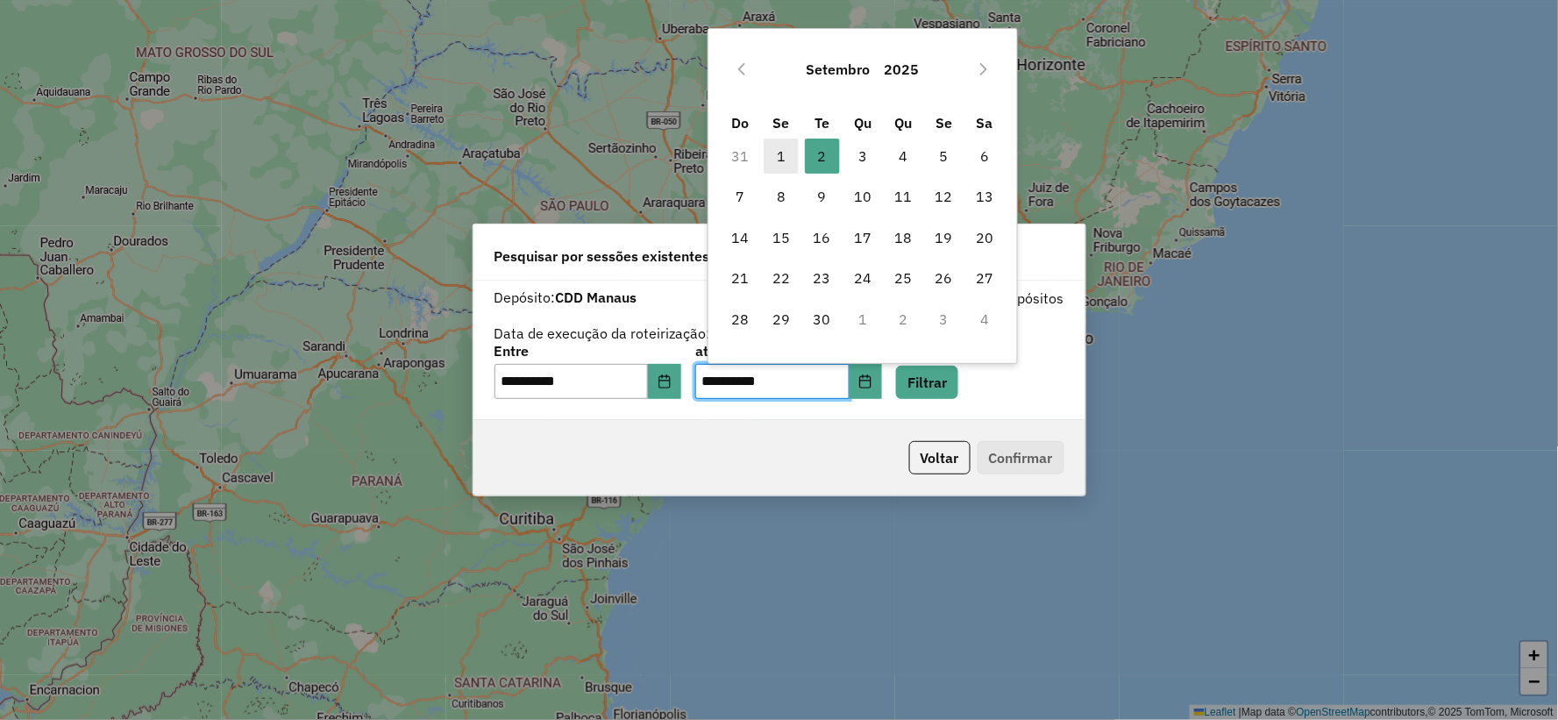
click at [785, 161] on span "1" at bounding box center [781, 156] width 35 height 35
type input "**********"
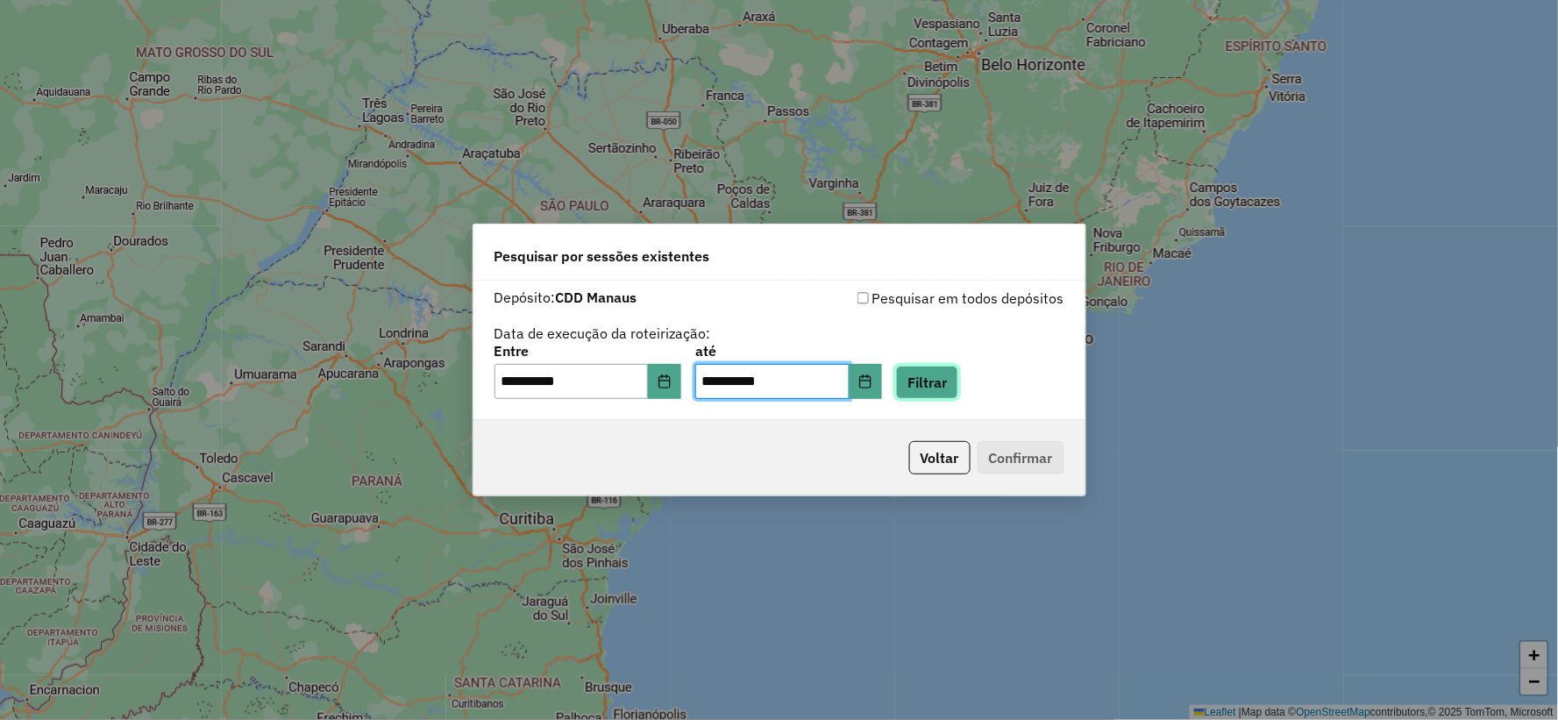
click at [948, 379] on button "Filtrar" at bounding box center [927, 382] width 62 height 33
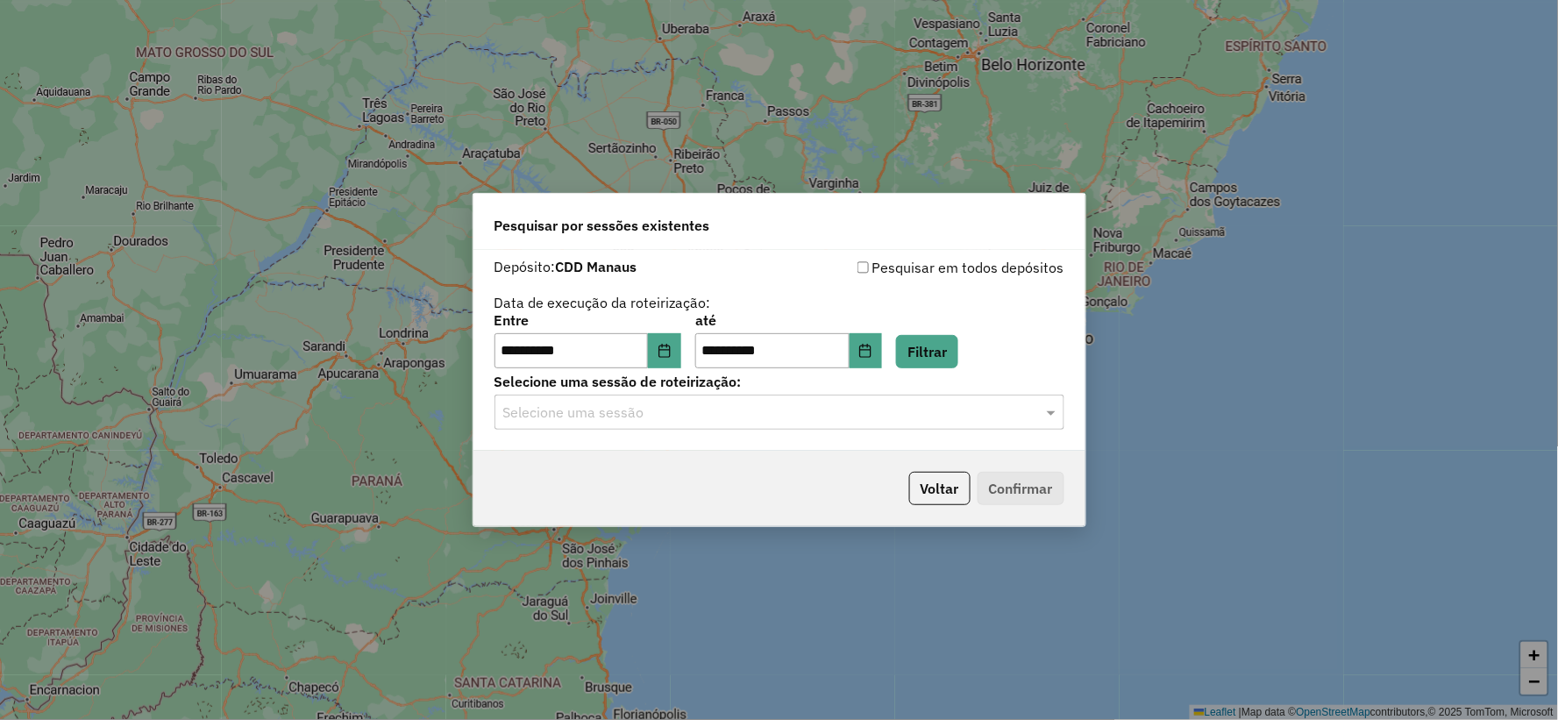
click at [803, 416] on input "text" at bounding box center [761, 412] width 517 height 21
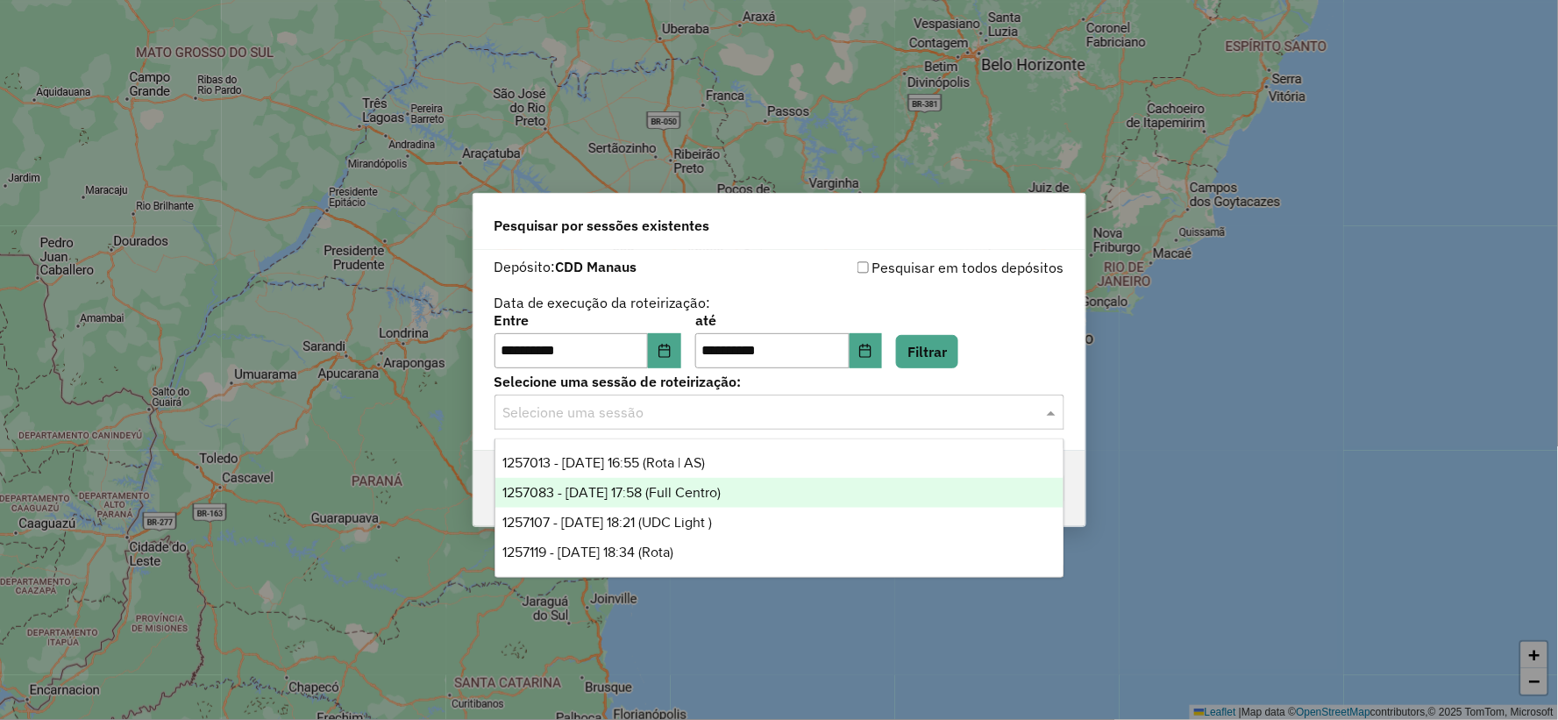
click at [721, 497] on span "1257083 - 01/09/2025 17:58 (Full Centro)" at bounding box center [611, 492] width 218 height 15
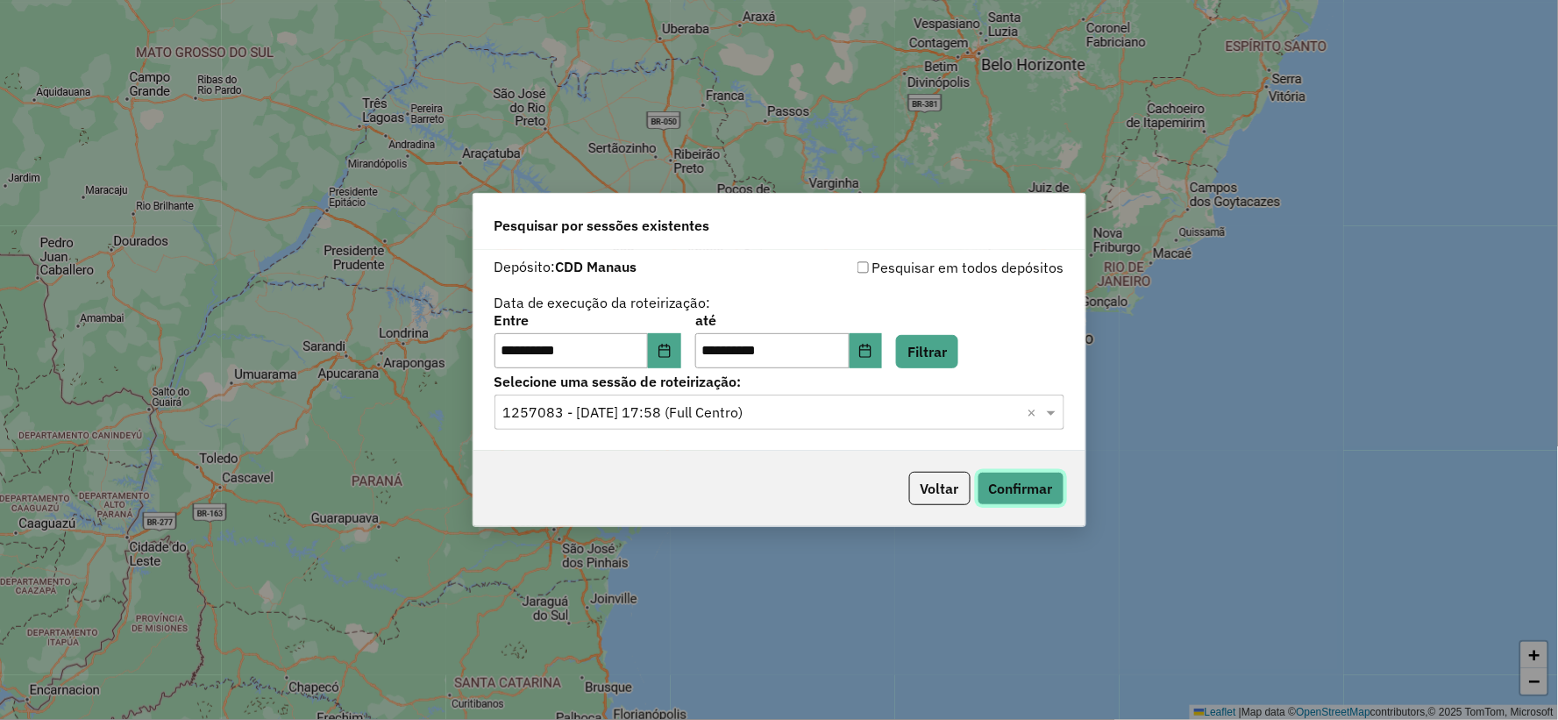
click at [1057, 486] on button "Confirmar" at bounding box center [1020, 488] width 87 height 33
click at [591, 419] on input "text" at bounding box center [761, 412] width 517 height 21
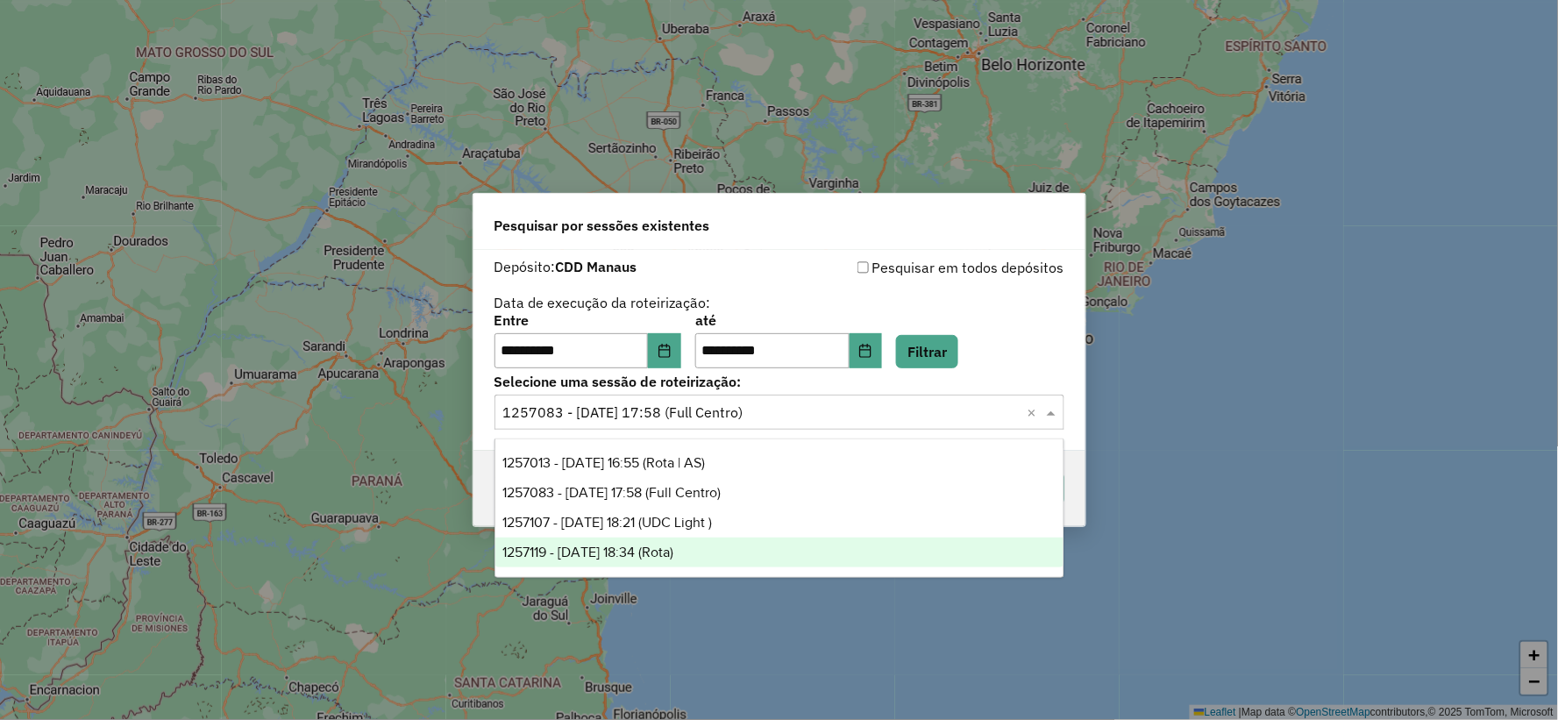
click at [667, 544] on span "1257119 - 01/09/2025 18:34 (Rota)" at bounding box center [587, 551] width 171 height 15
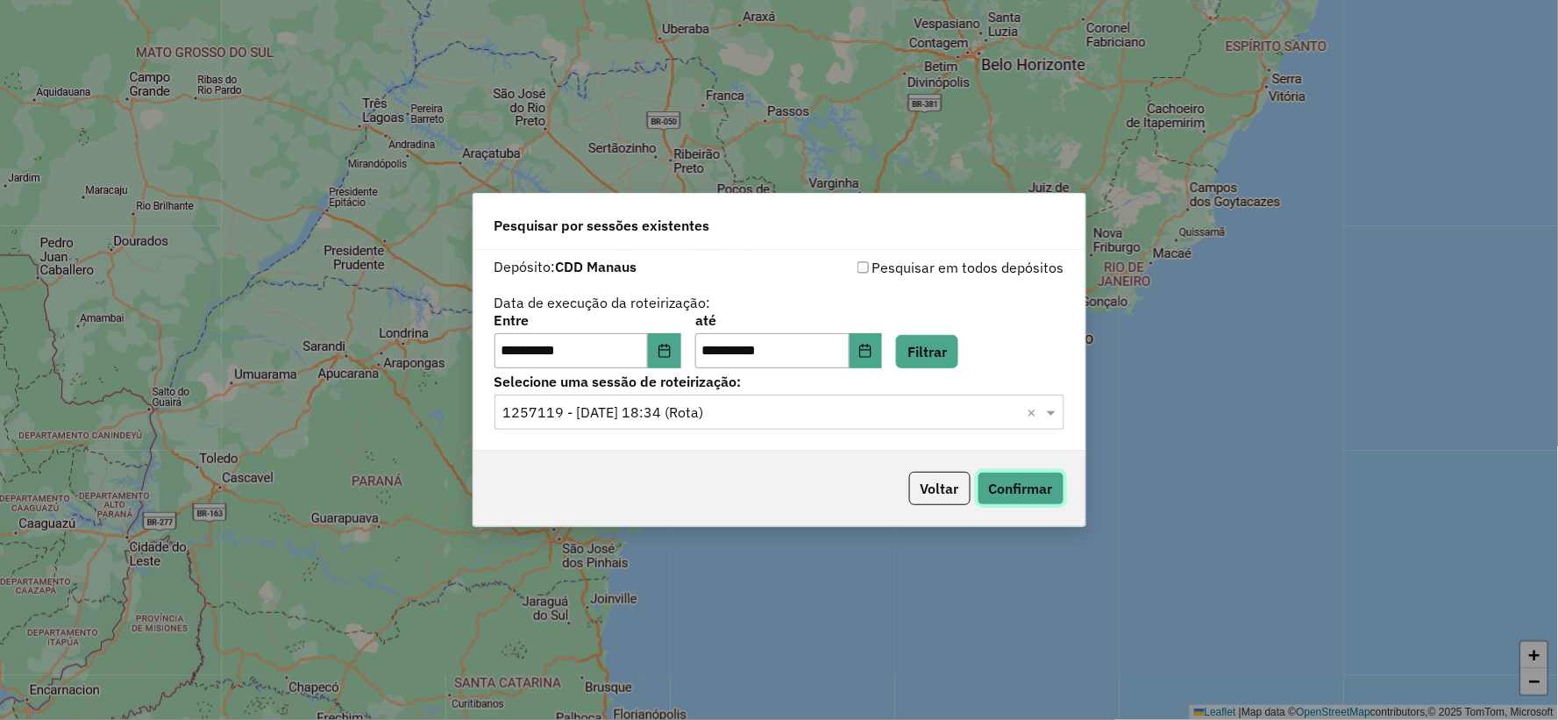
click at [1012, 479] on button "Confirmar" at bounding box center [1020, 488] width 87 height 33
click at [934, 476] on button "Voltar" at bounding box center [939, 488] width 61 height 33
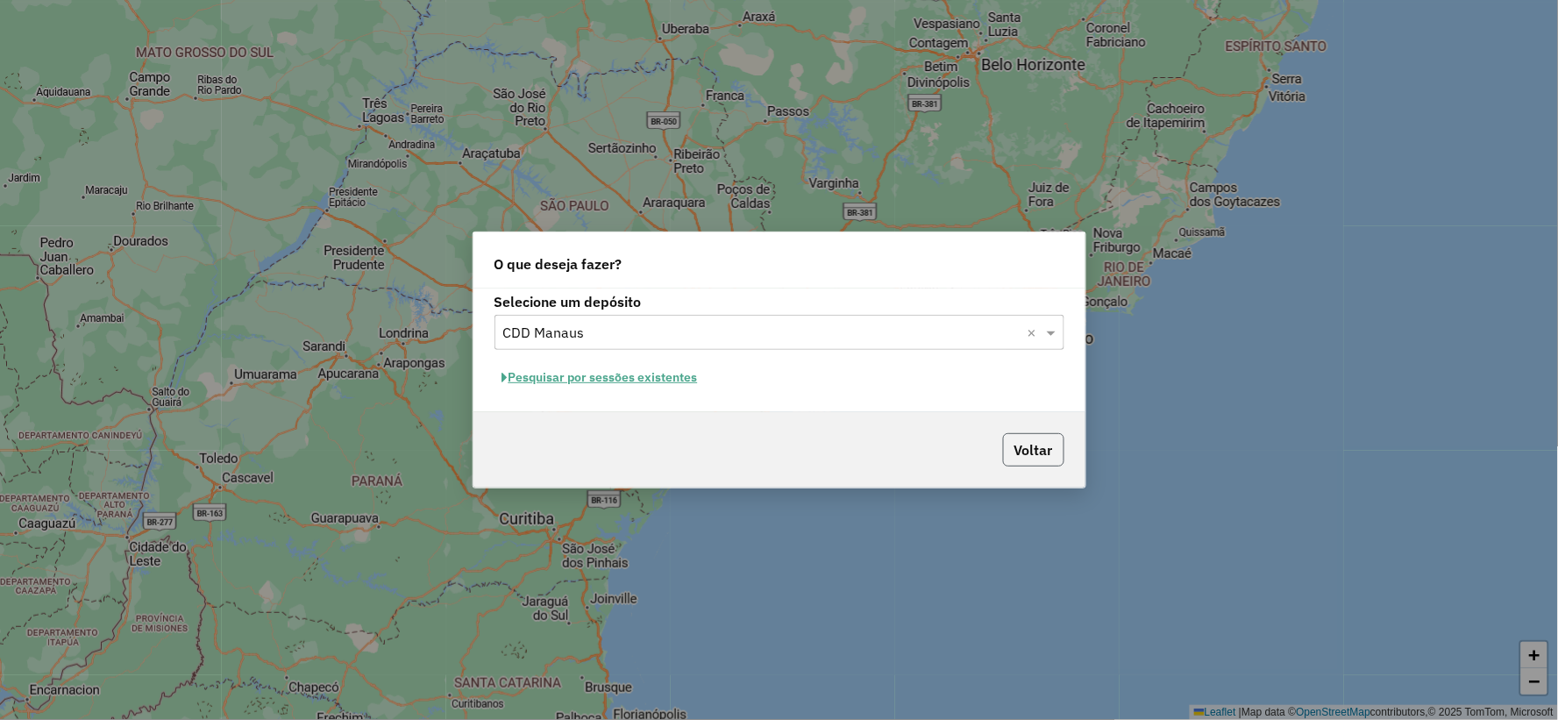
click at [1041, 452] on button "Voltar" at bounding box center [1033, 449] width 61 height 33
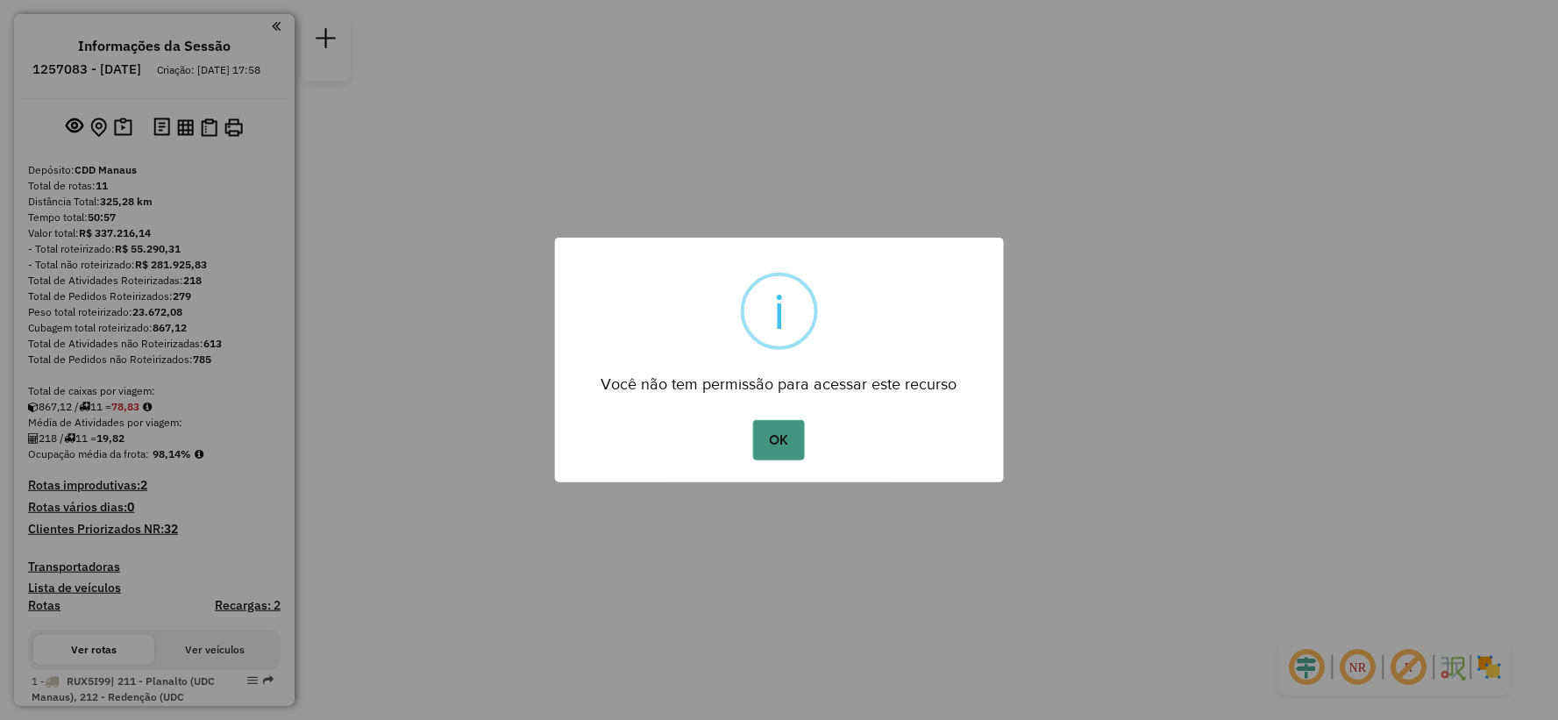
click at [786, 439] on button "OK" at bounding box center [779, 440] width 52 height 40
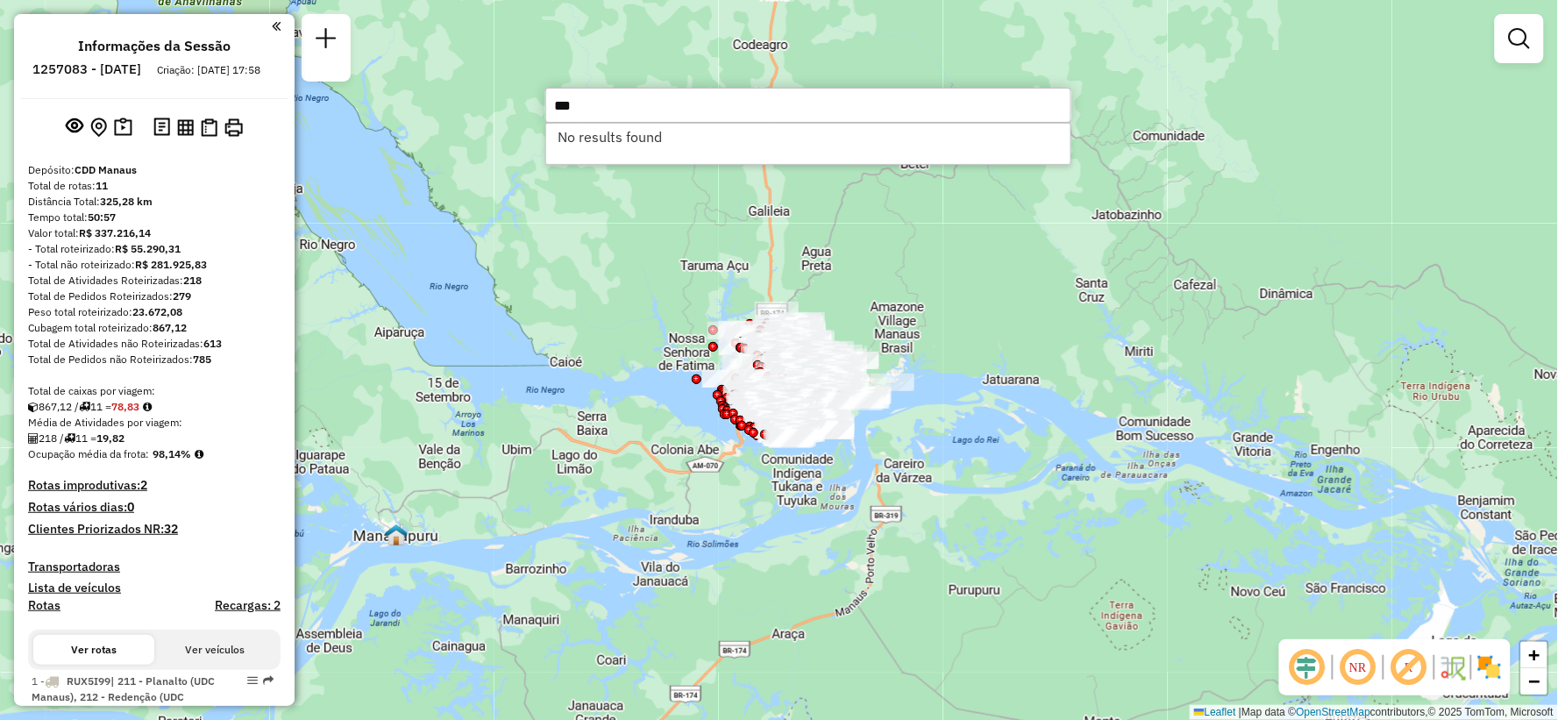
type input "***"
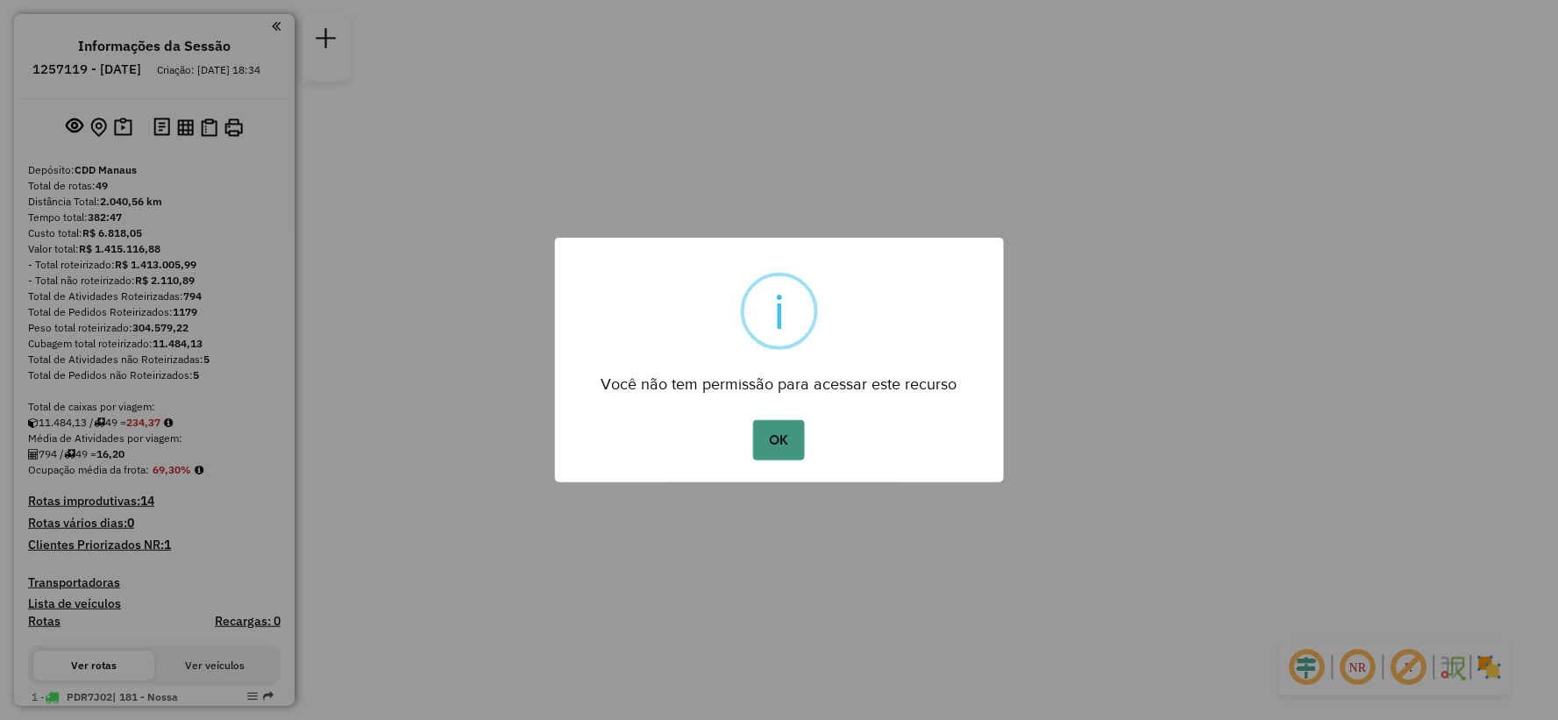
click at [769, 444] on button "OK" at bounding box center [779, 440] width 52 height 40
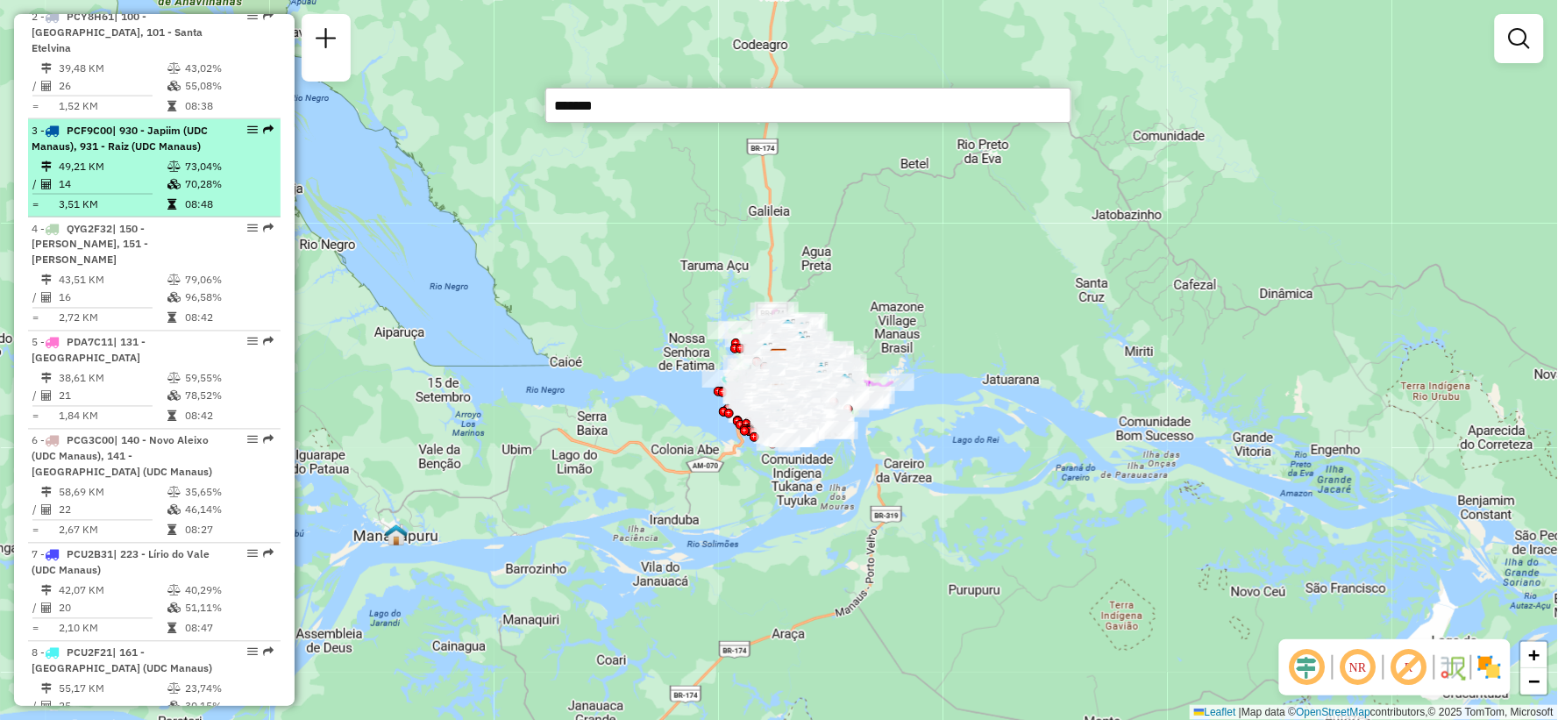
scroll to position [877, 0]
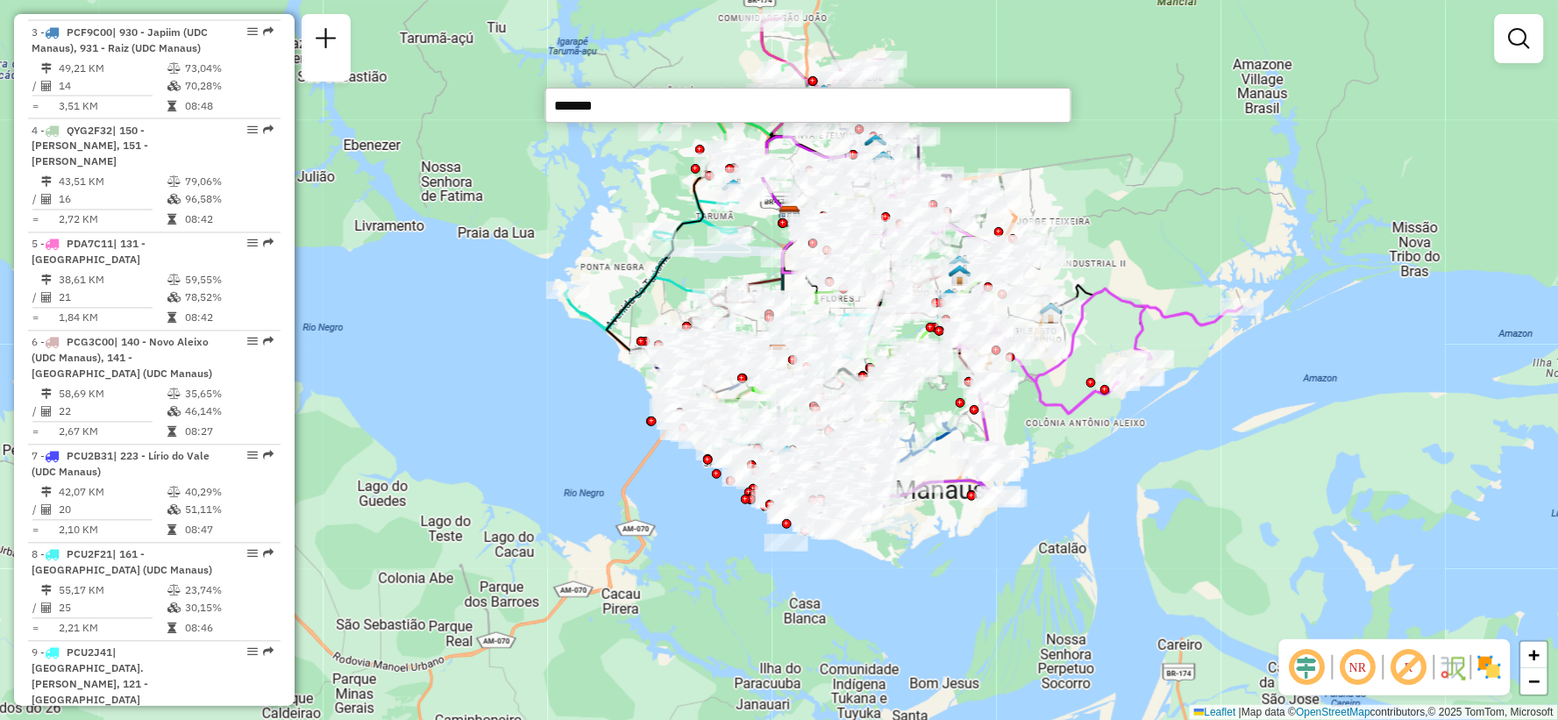
drag, startPoint x: 837, startPoint y: 391, endPoint x: 535, endPoint y: 425, distance: 304.3
click at [535, 425] on div "Janela de atendimento Grade de atendimento Capacidade Transportadoras Veículos …" at bounding box center [779, 360] width 1558 height 720
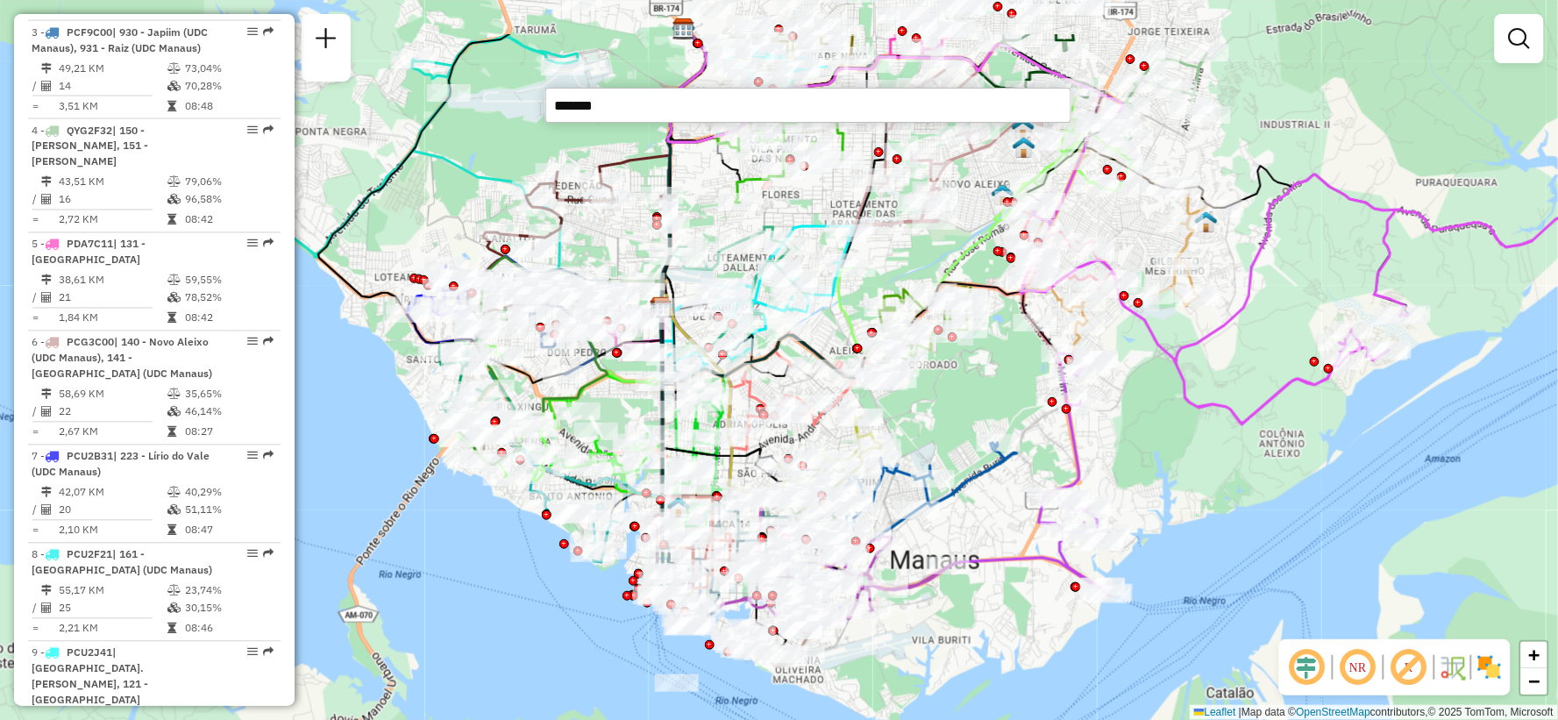
drag, startPoint x: 1112, startPoint y: 352, endPoint x: 1180, endPoint y: 458, distance: 126.2
click at [1180, 458] on div "Janela de atendimento Grade de atendimento Capacidade Transportadoras Veículos …" at bounding box center [779, 360] width 1558 height 720
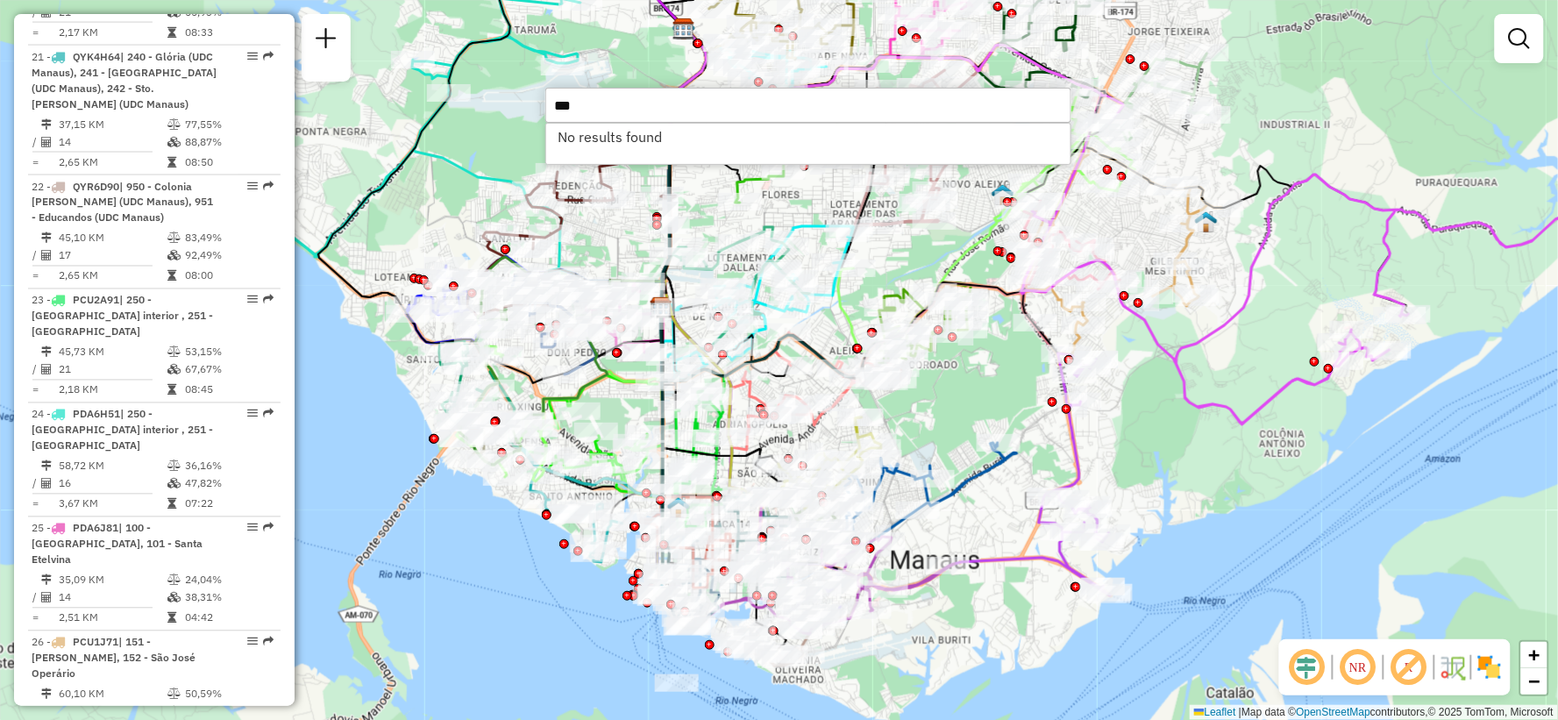
scroll to position [3019, 0]
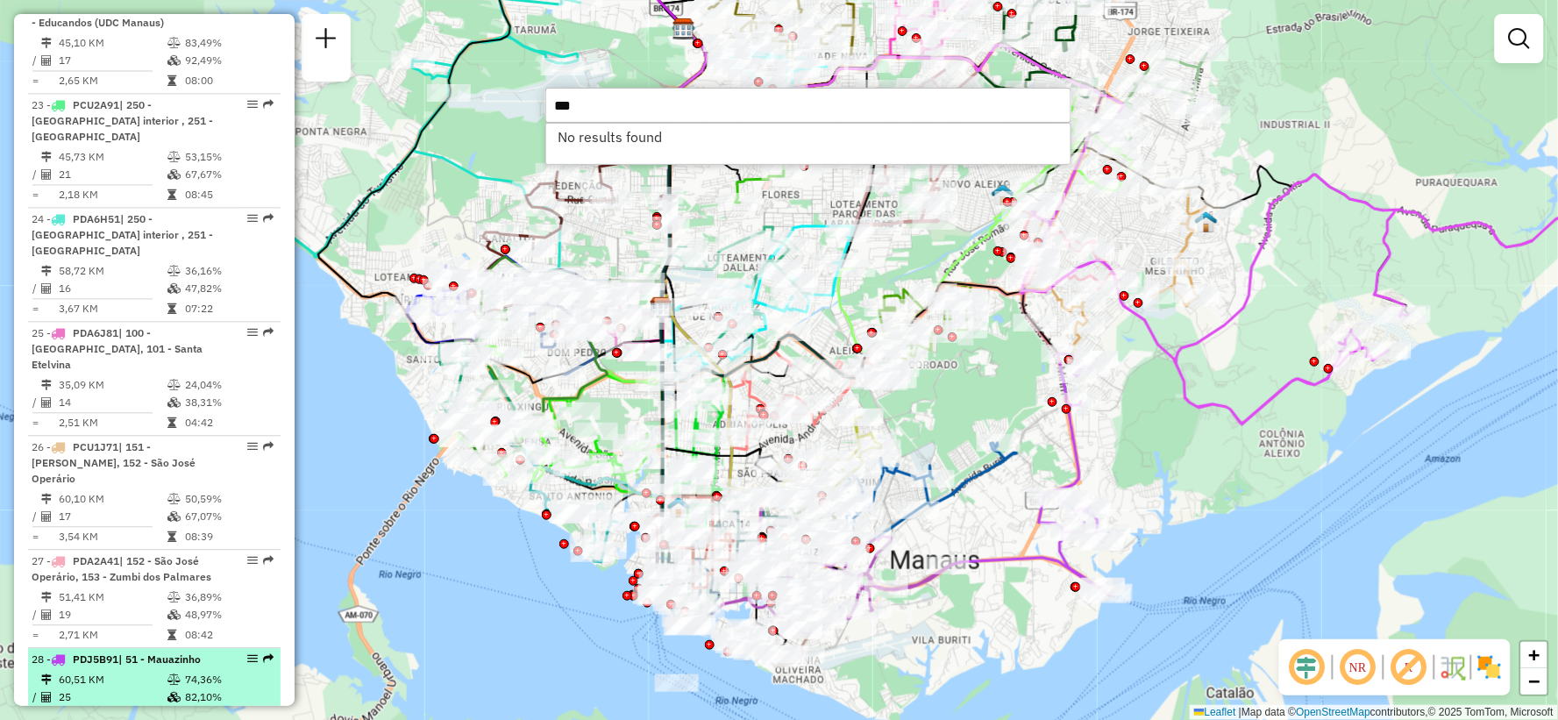
type input "***"
click at [117, 671] on td "60,51 KM" at bounding box center [112, 680] width 109 height 18
select select "**********"
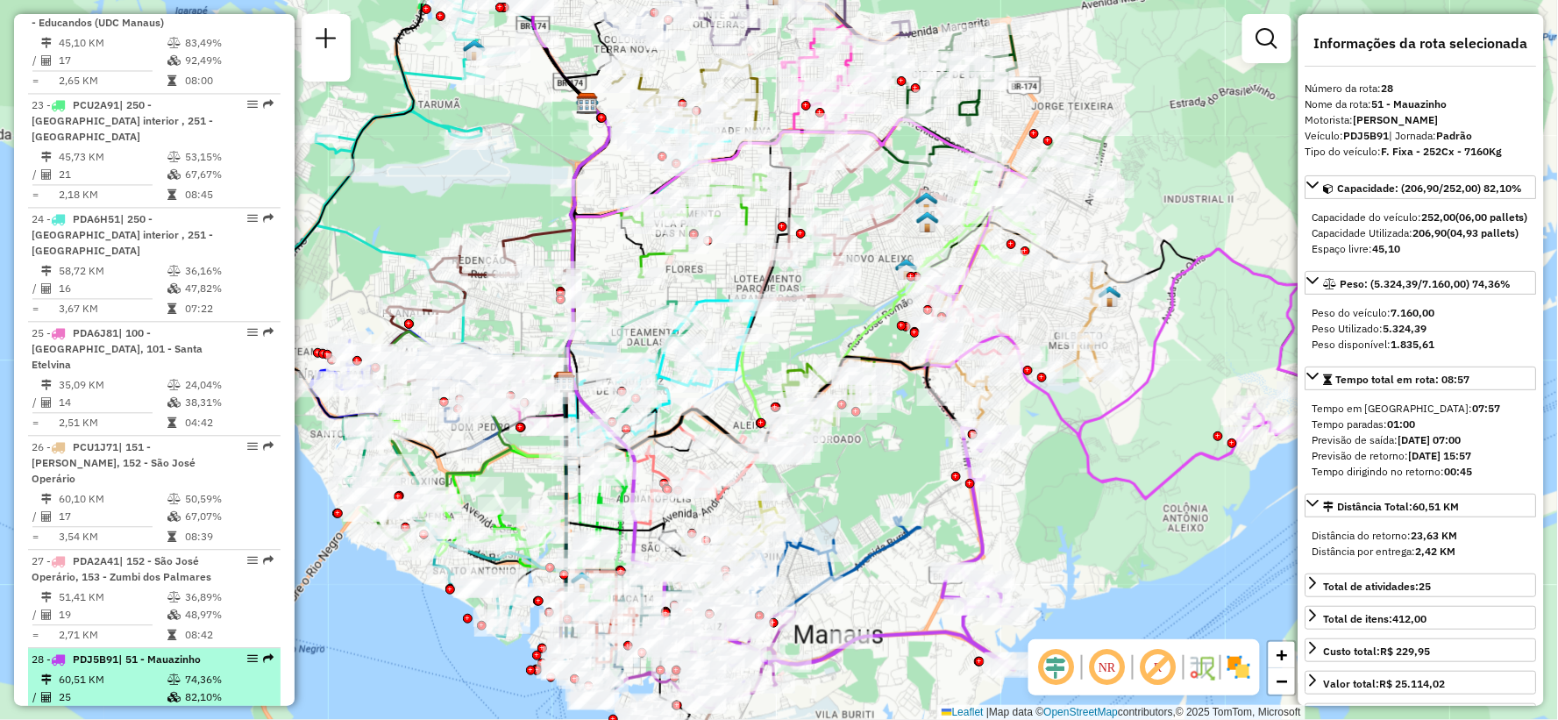
scroll to position [3116, 0]
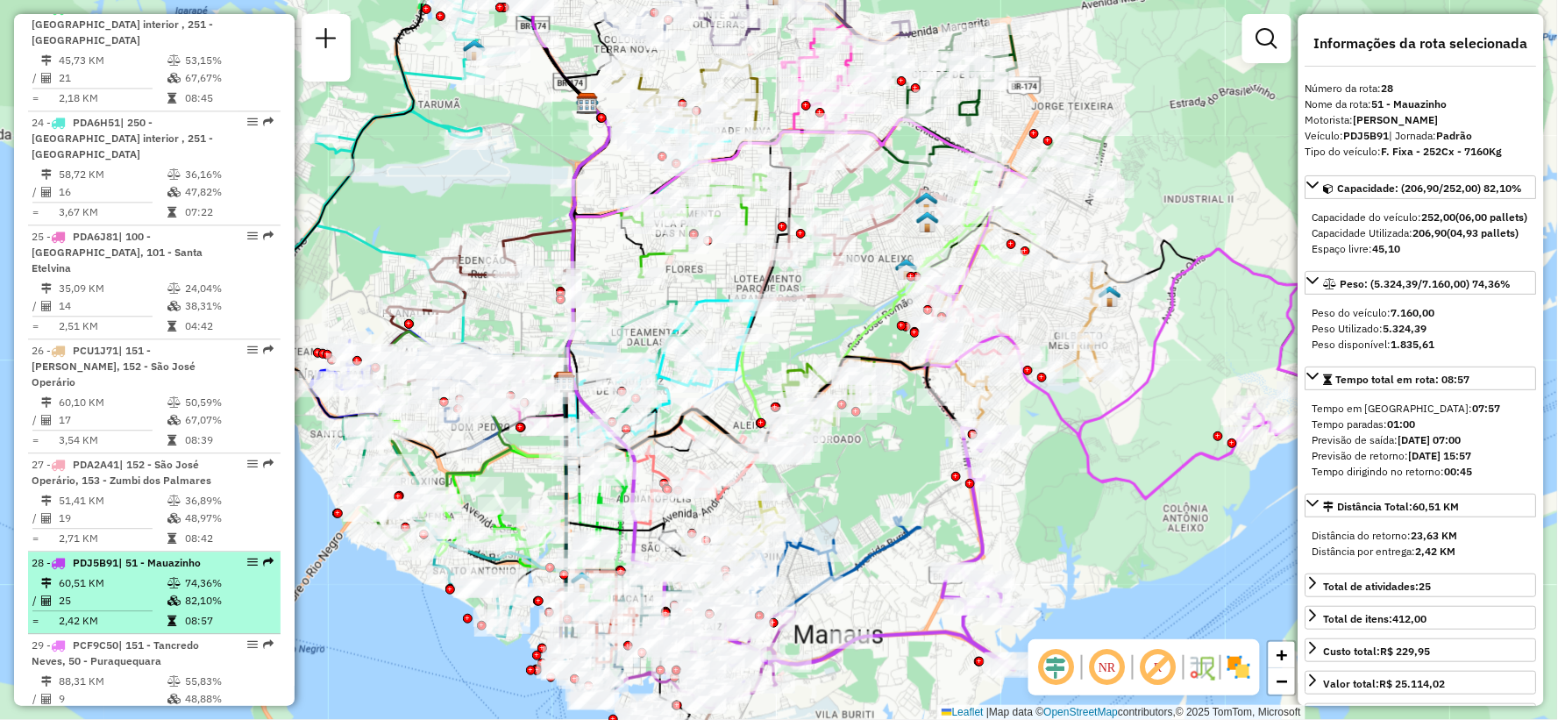
click at [141, 612] on td "2,42 KM" at bounding box center [112, 621] width 109 height 18
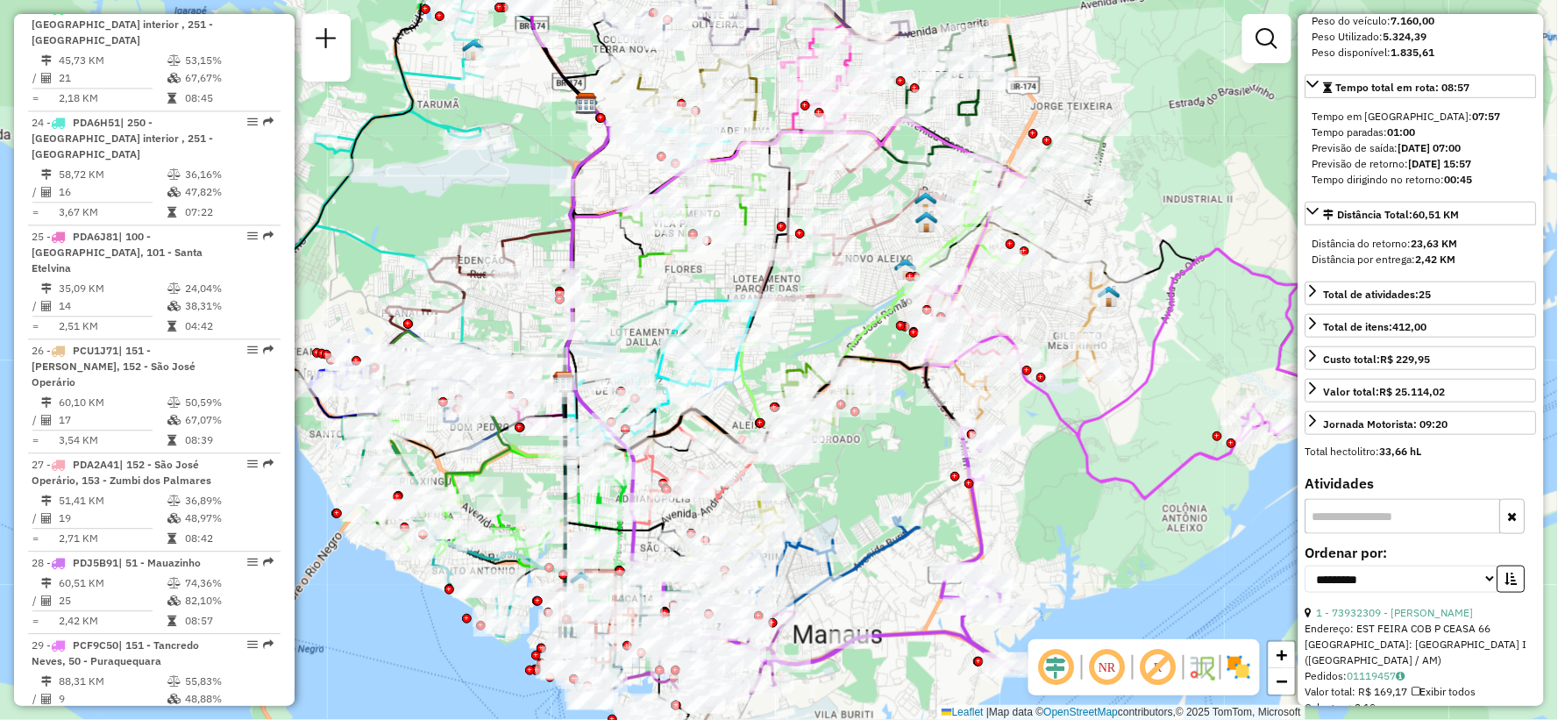
scroll to position [0, 0]
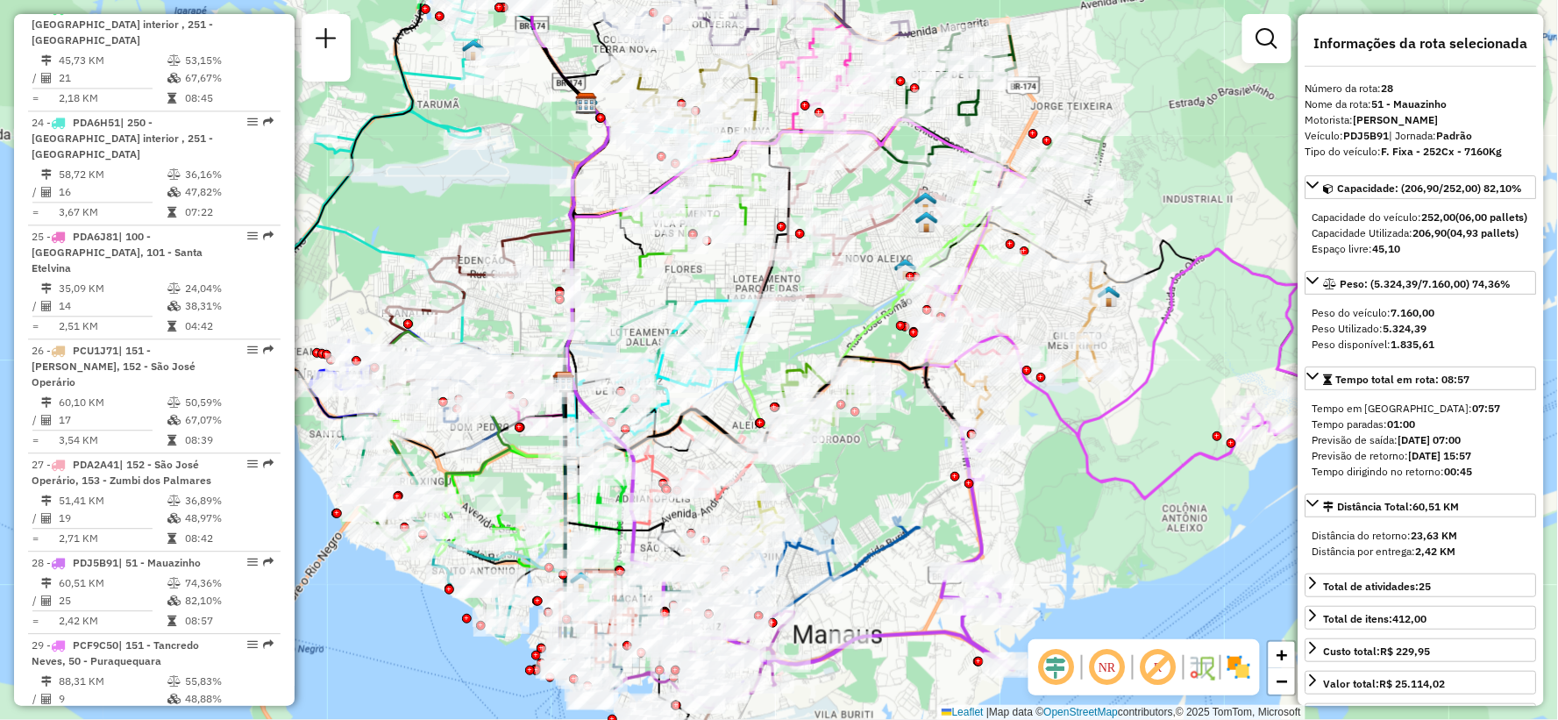
click at [1313, 118] on div "Motorista: FRANCISCO CANIDER VIRGINIO GON" at bounding box center [1420, 120] width 231 height 16
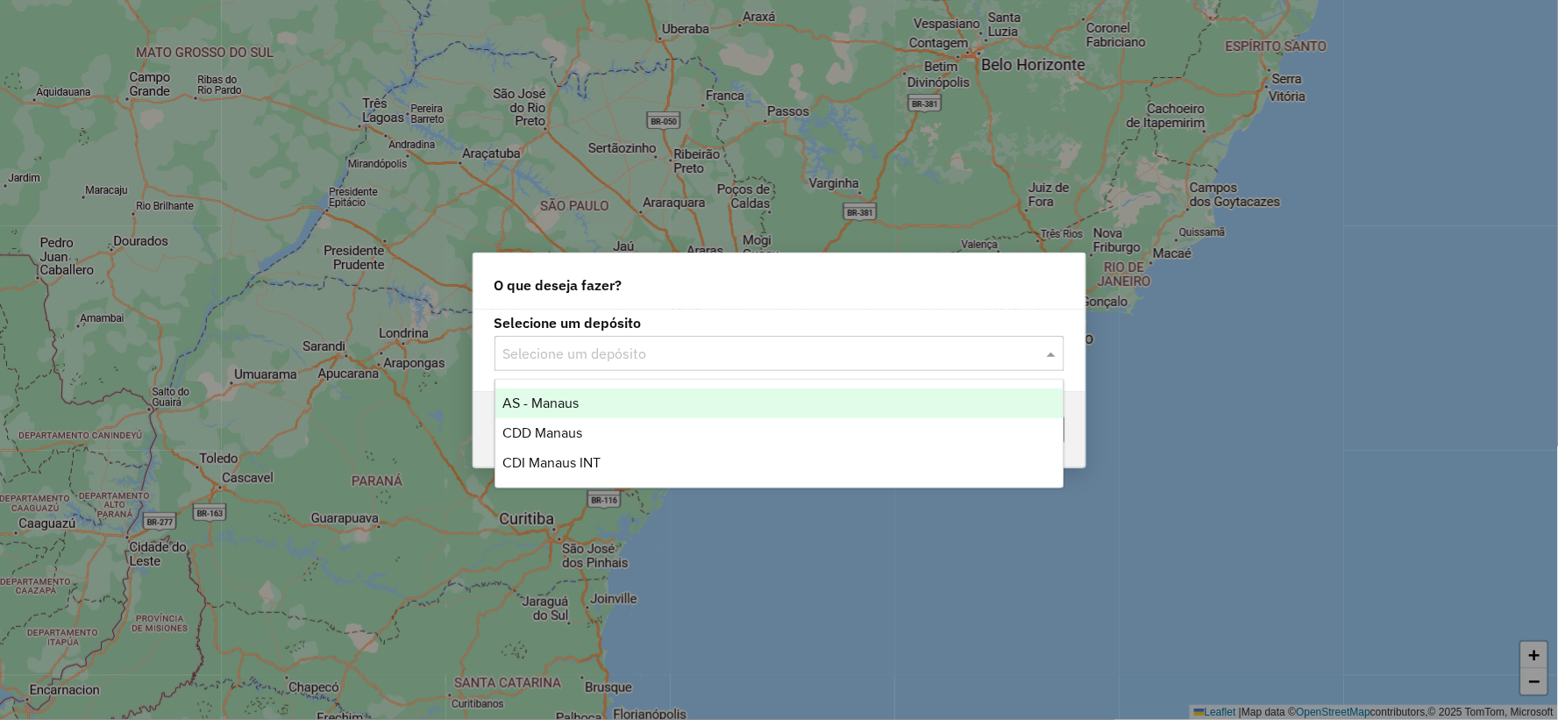
click at [644, 340] on div "Selecione um depósito" at bounding box center [779, 353] width 570 height 35
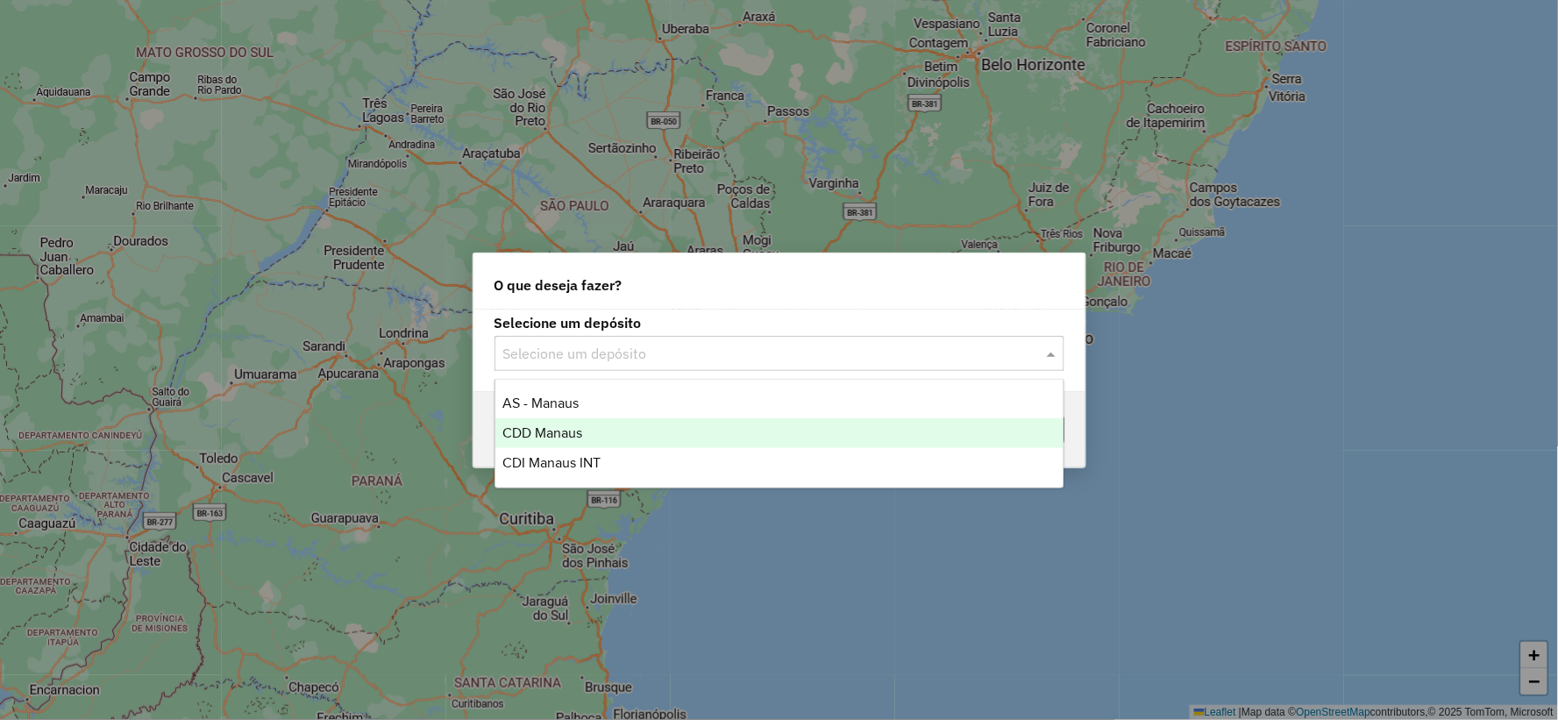
click at [579, 436] on span "CDD Manaus" at bounding box center [542, 432] width 80 height 15
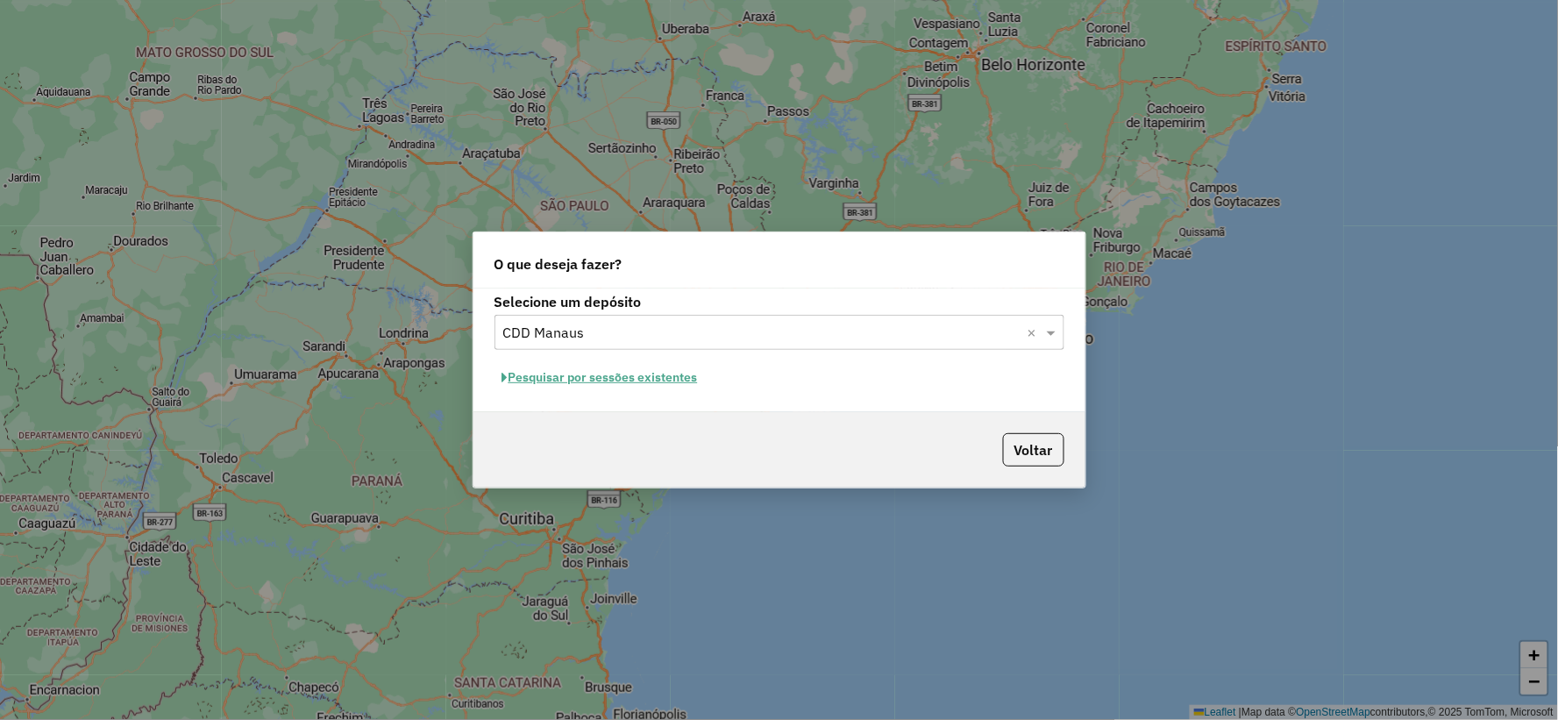
click at [642, 382] on button "Pesquisar por sessões existentes" at bounding box center [599, 377] width 211 height 27
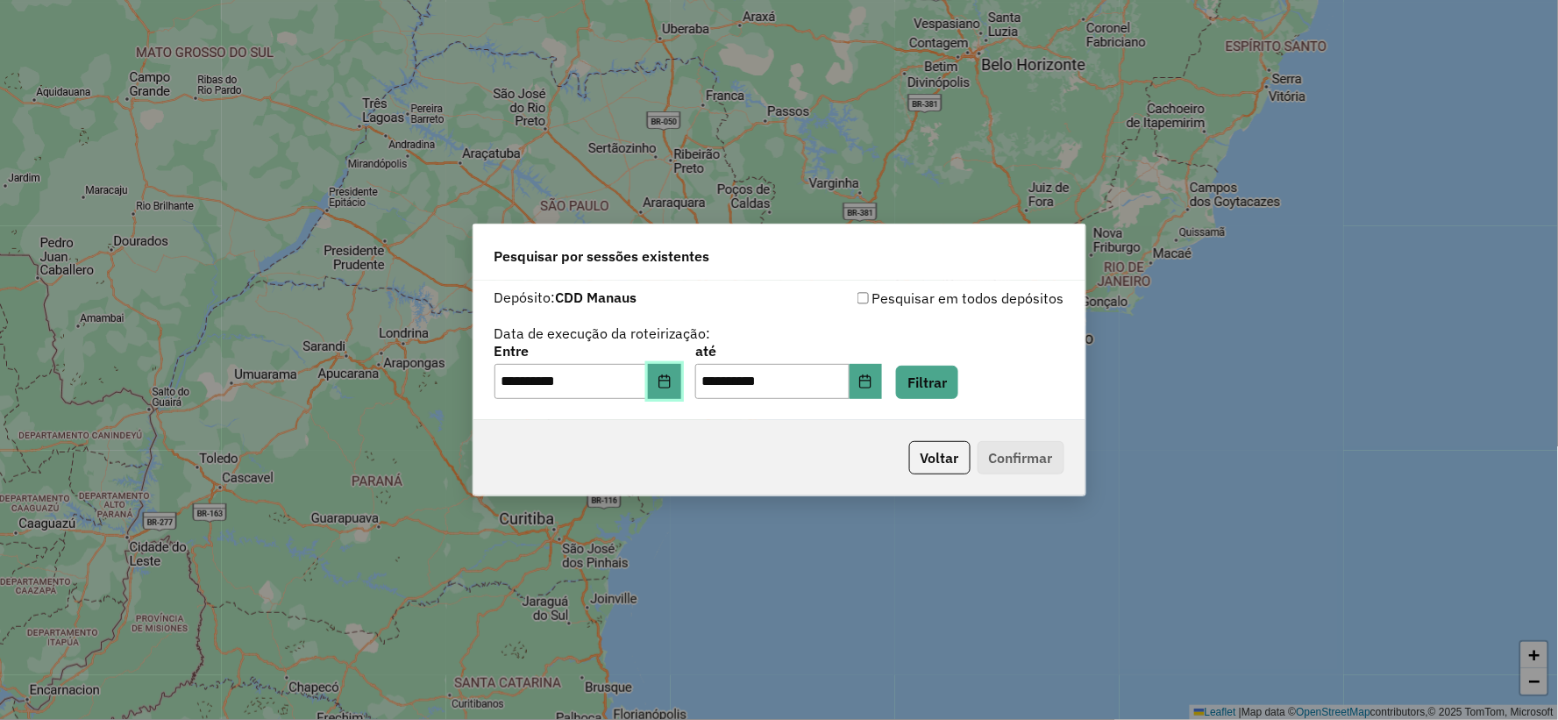
click at [671, 374] on icon "Choose Date" at bounding box center [664, 381] width 14 height 14
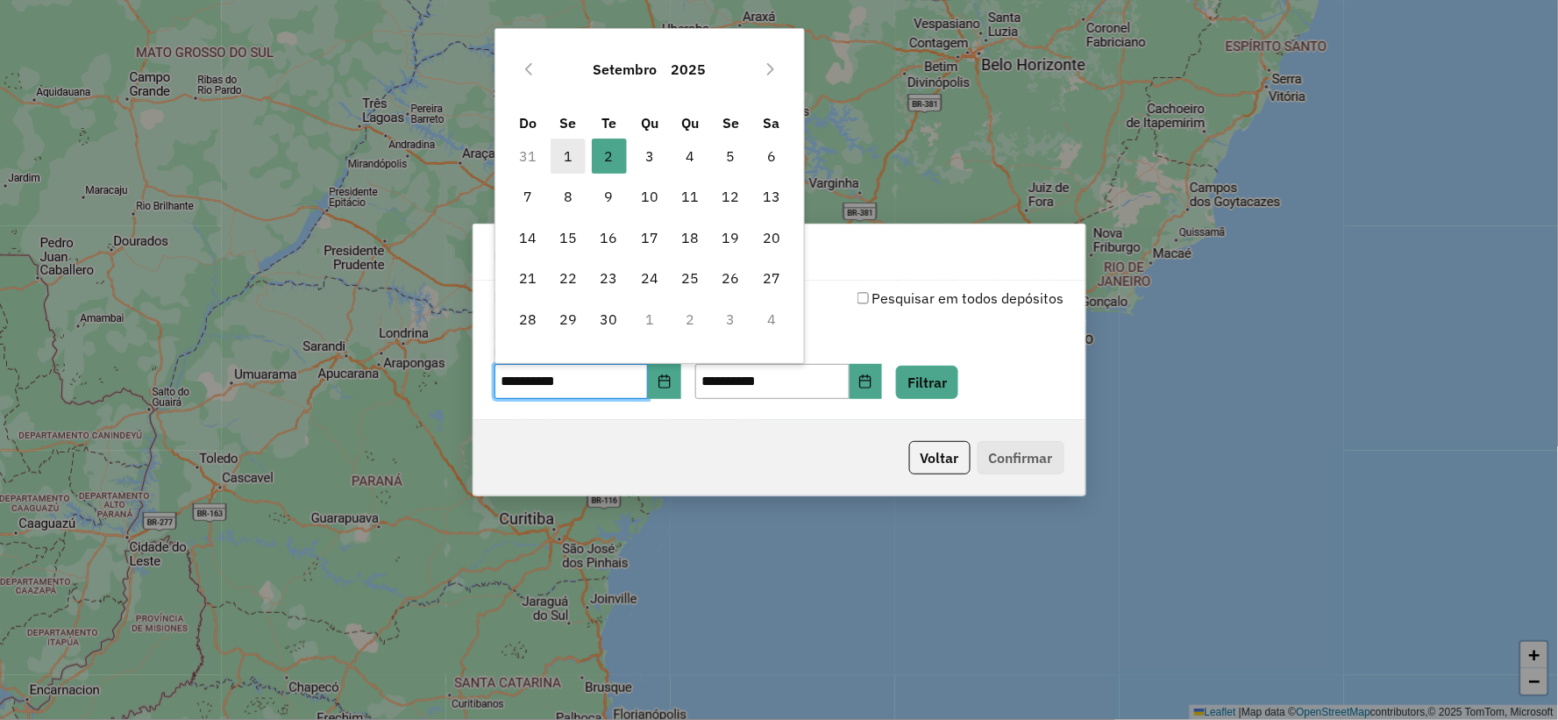
click at [574, 152] on span "1" at bounding box center [567, 156] width 35 height 35
type input "**********"
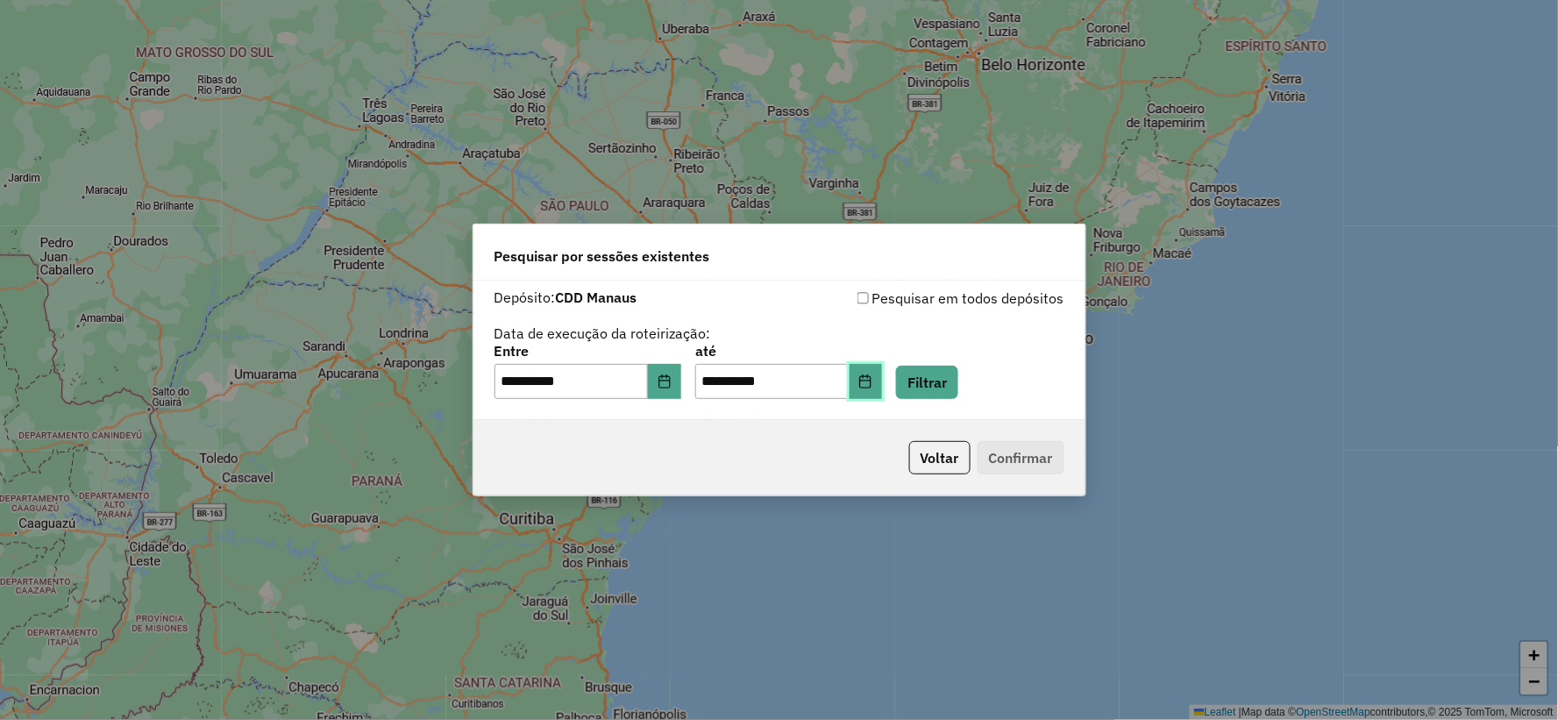
click at [872, 380] on icon "Choose Date" at bounding box center [865, 381] width 14 height 14
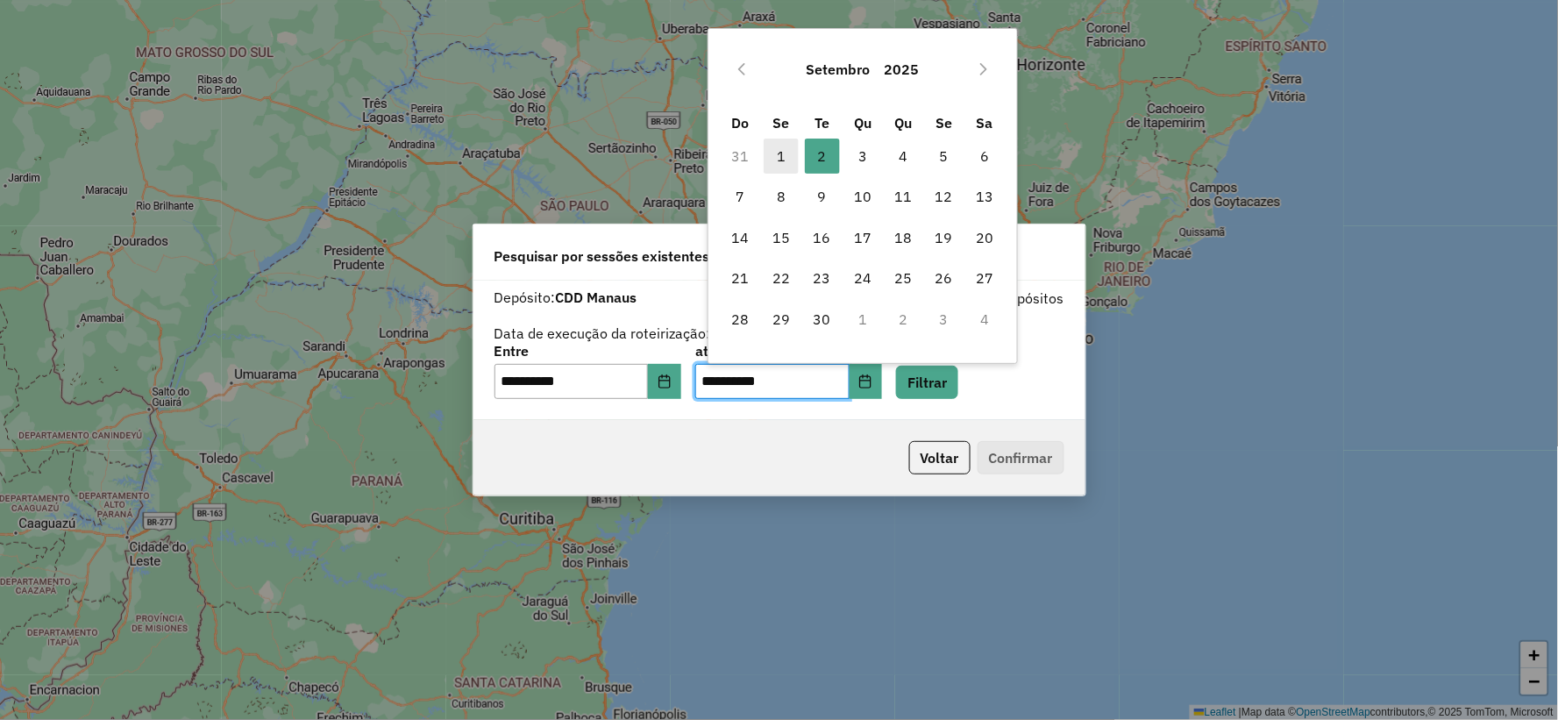
click at [791, 151] on span "1" at bounding box center [781, 156] width 35 height 35
type input "**********"
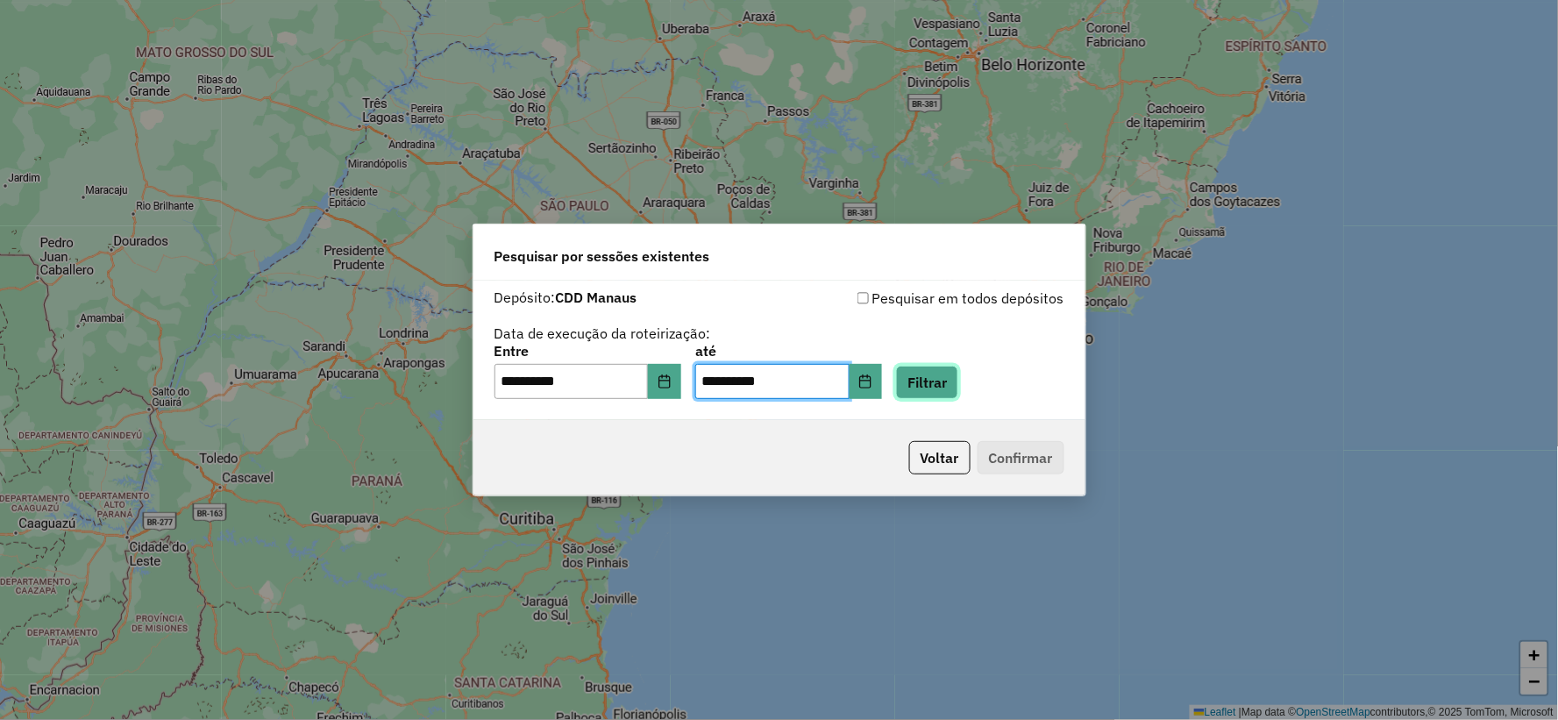
click at [958, 377] on button "Filtrar" at bounding box center [927, 382] width 62 height 33
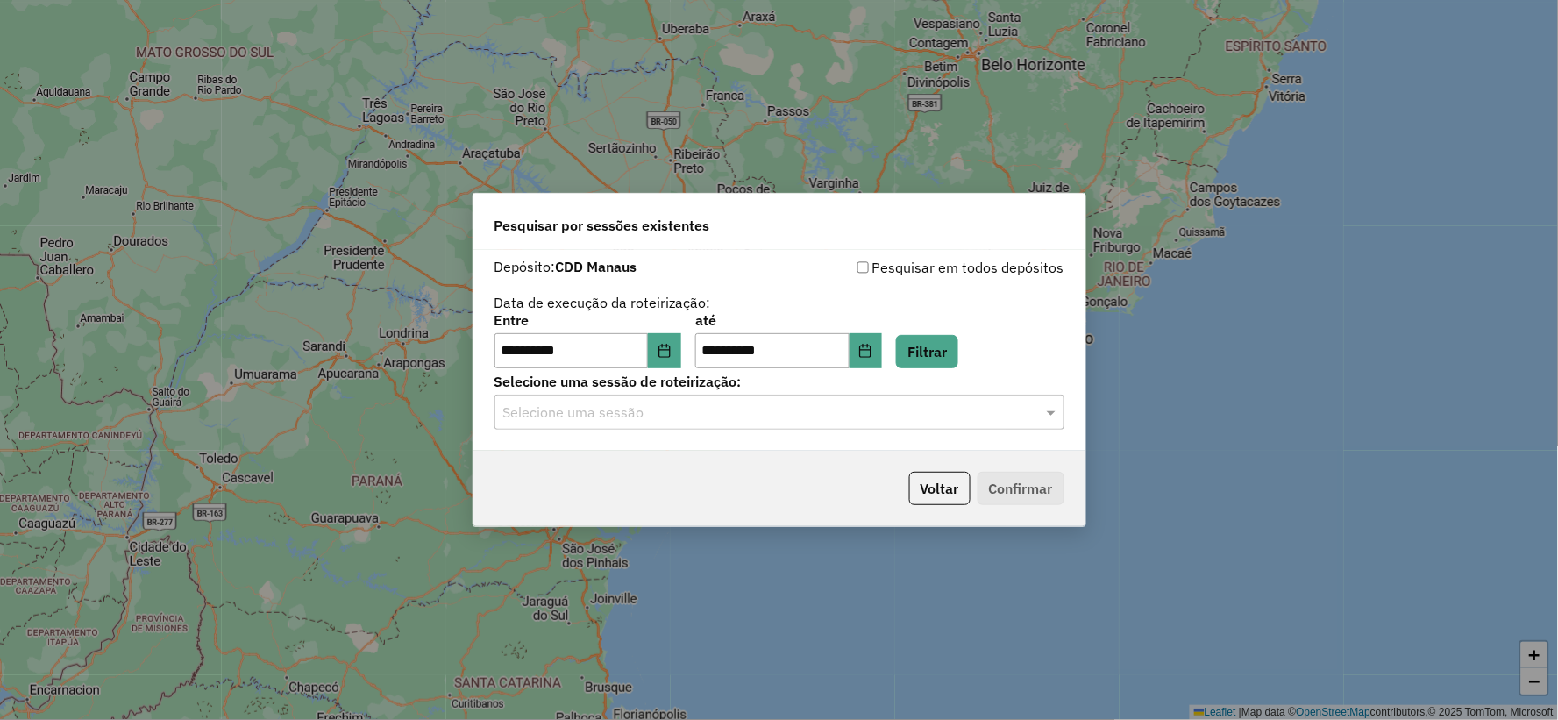
click at [676, 421] on input "text" at bounding box center [761, 412] width 517 height 21
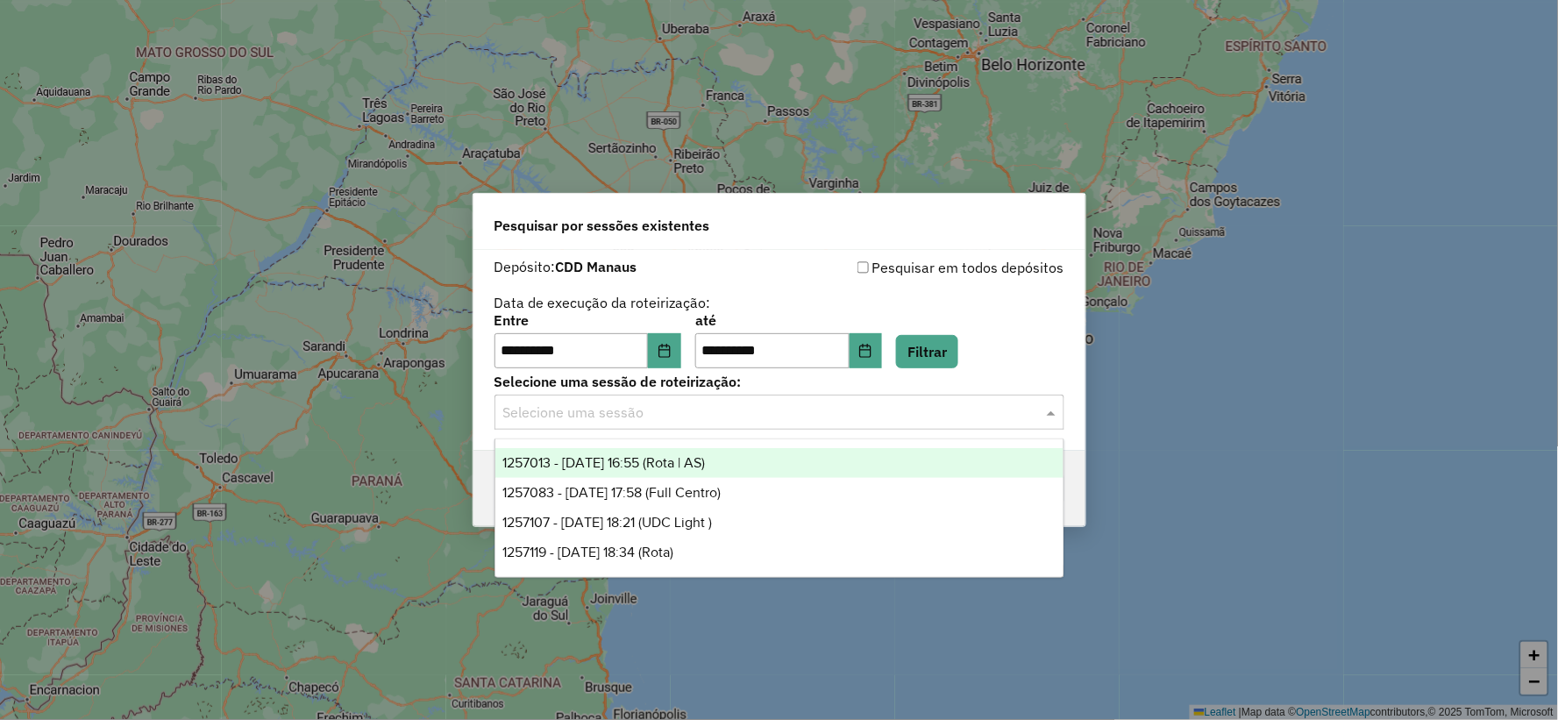
click at [748, 462] on div "1257013 - [DATE] 16:55 (Rota | AS)" at bounding box center [779, 463] width 568 height 30
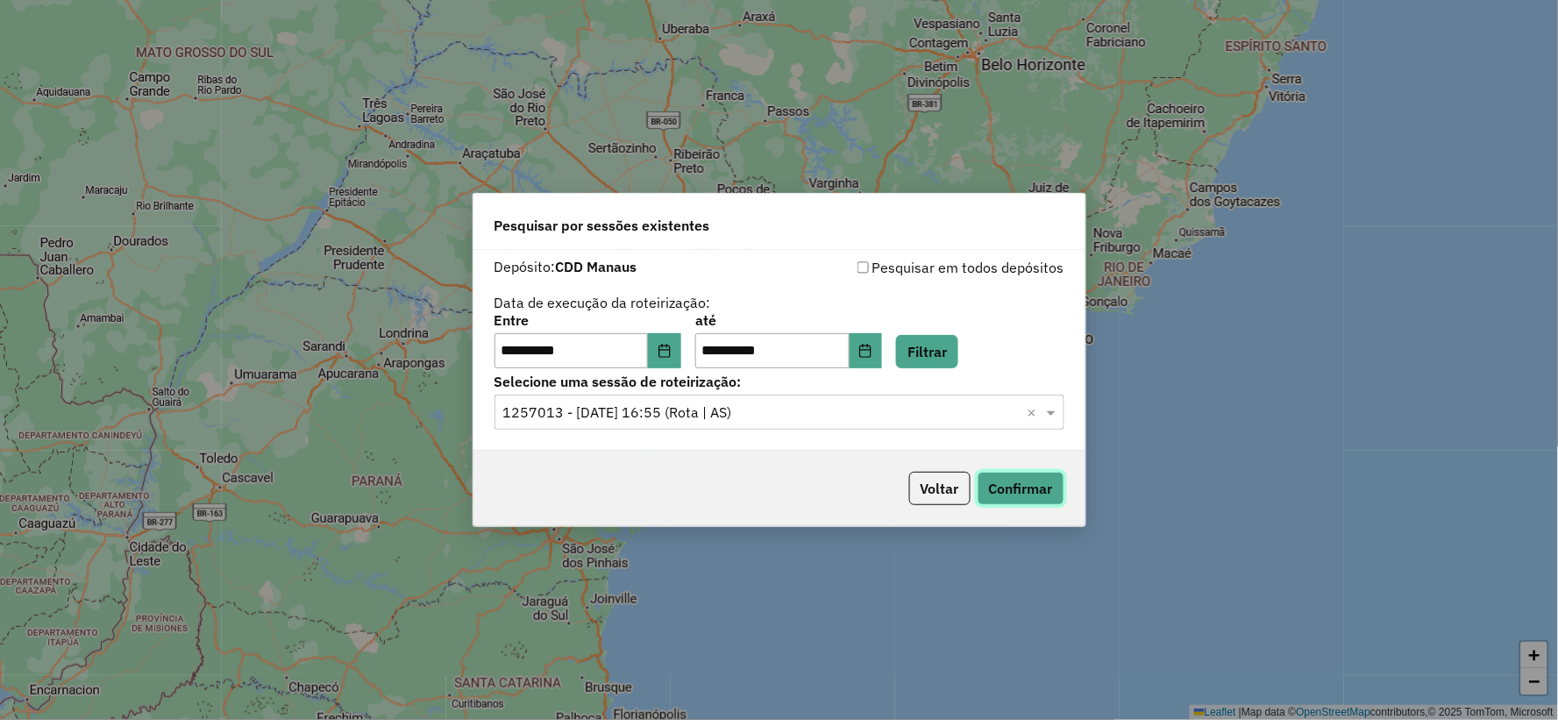
click at [1017, 488] on button "Confirmar" at bounding box center [1020, 488] width 87 height 33
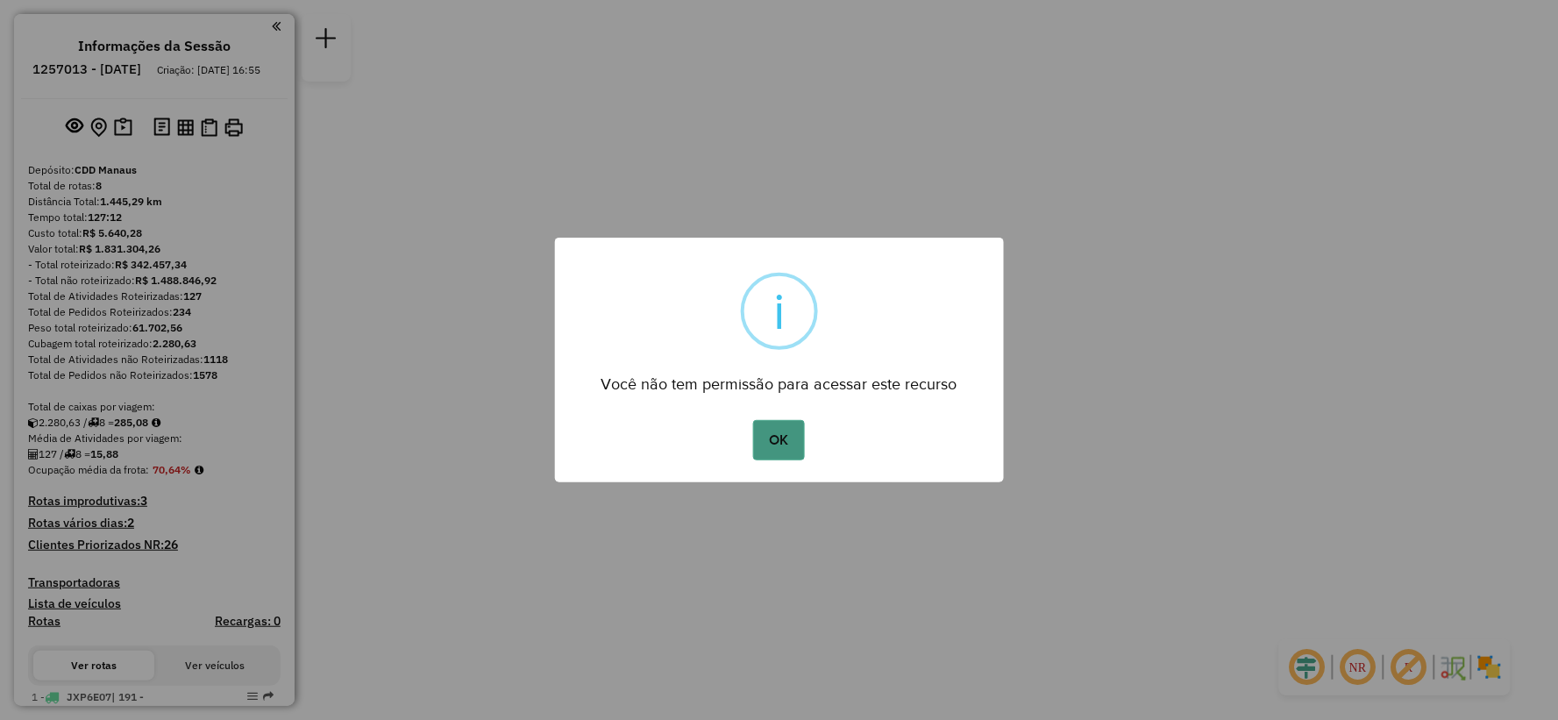
click at [781, 444] on button "OK" at bounding box center [779, 440] width 52 height 40
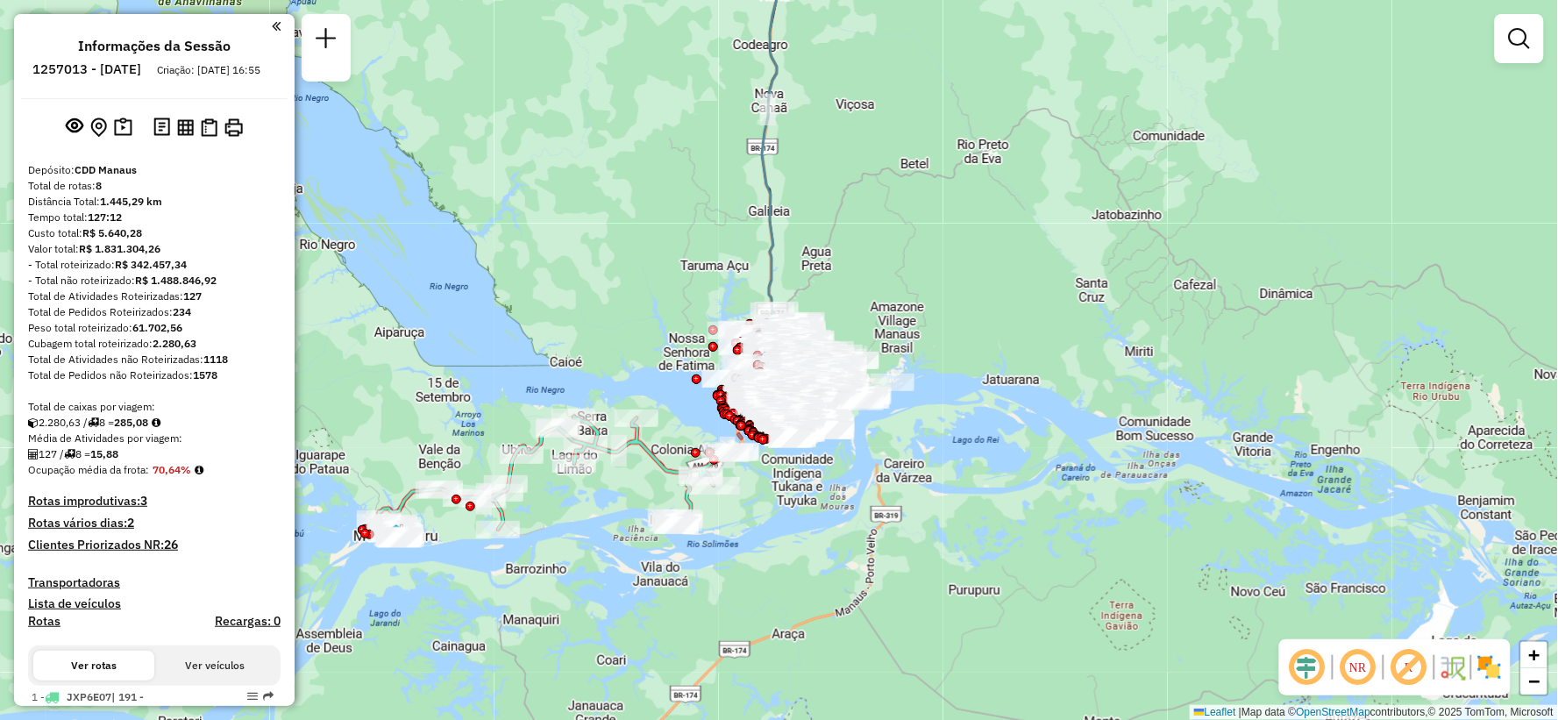
scroll to position [584, 0]
